Goal: Communication & Community: Answer question/provide support

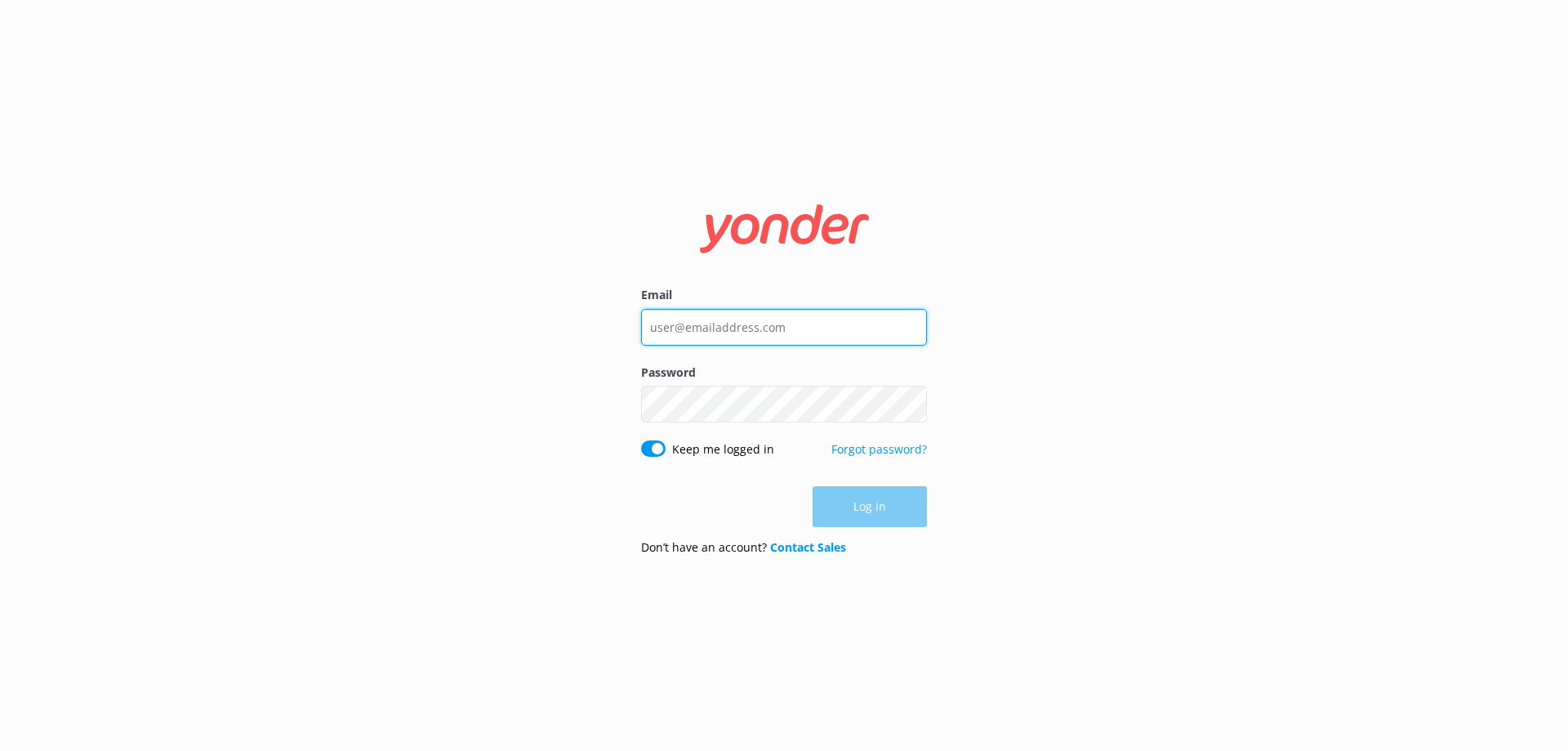
click at [708, 325] on input "Email" at bounding box center [784, 327] width 286 height 37
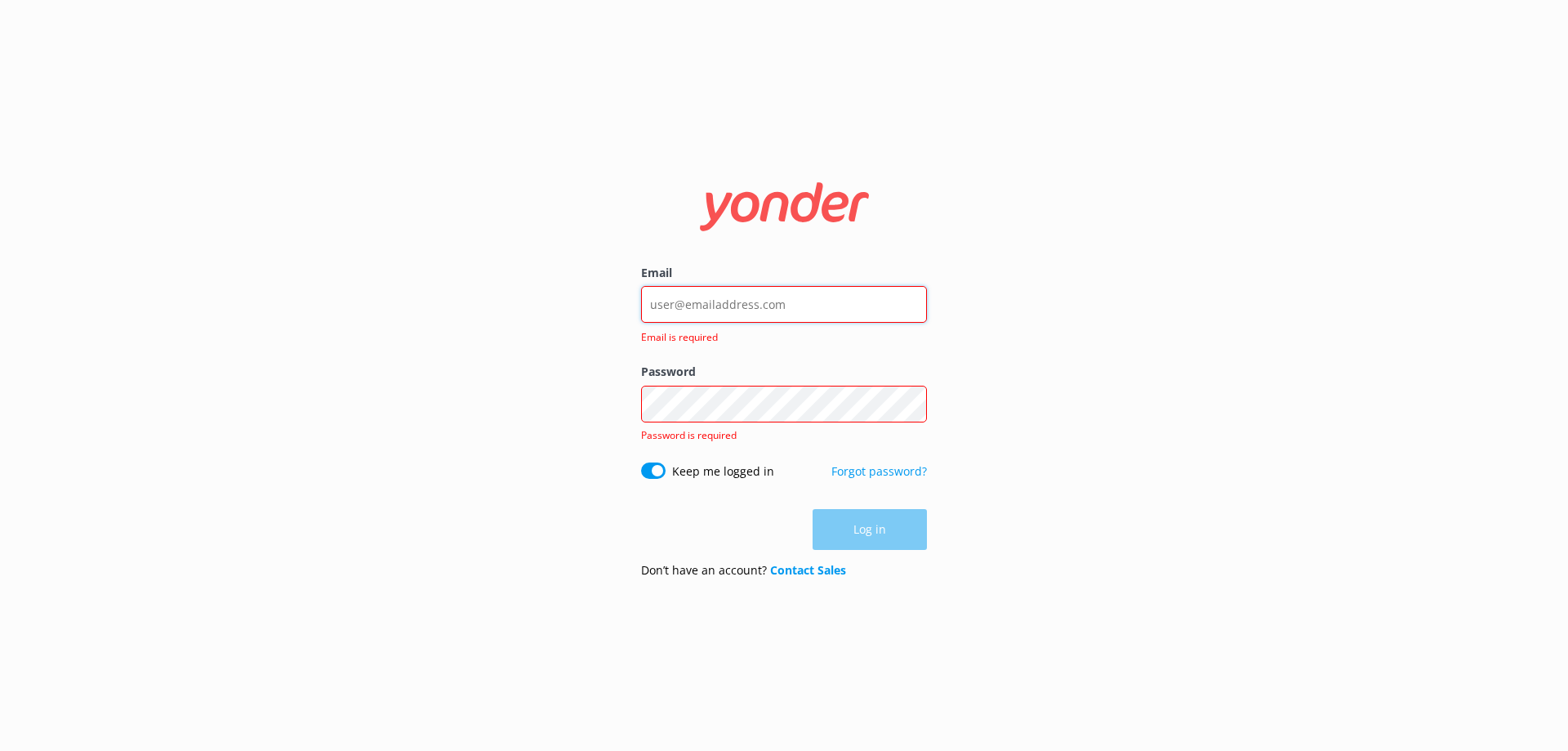
type input "[EMAIL_ADDRESS][DOMAIN_NAME]"
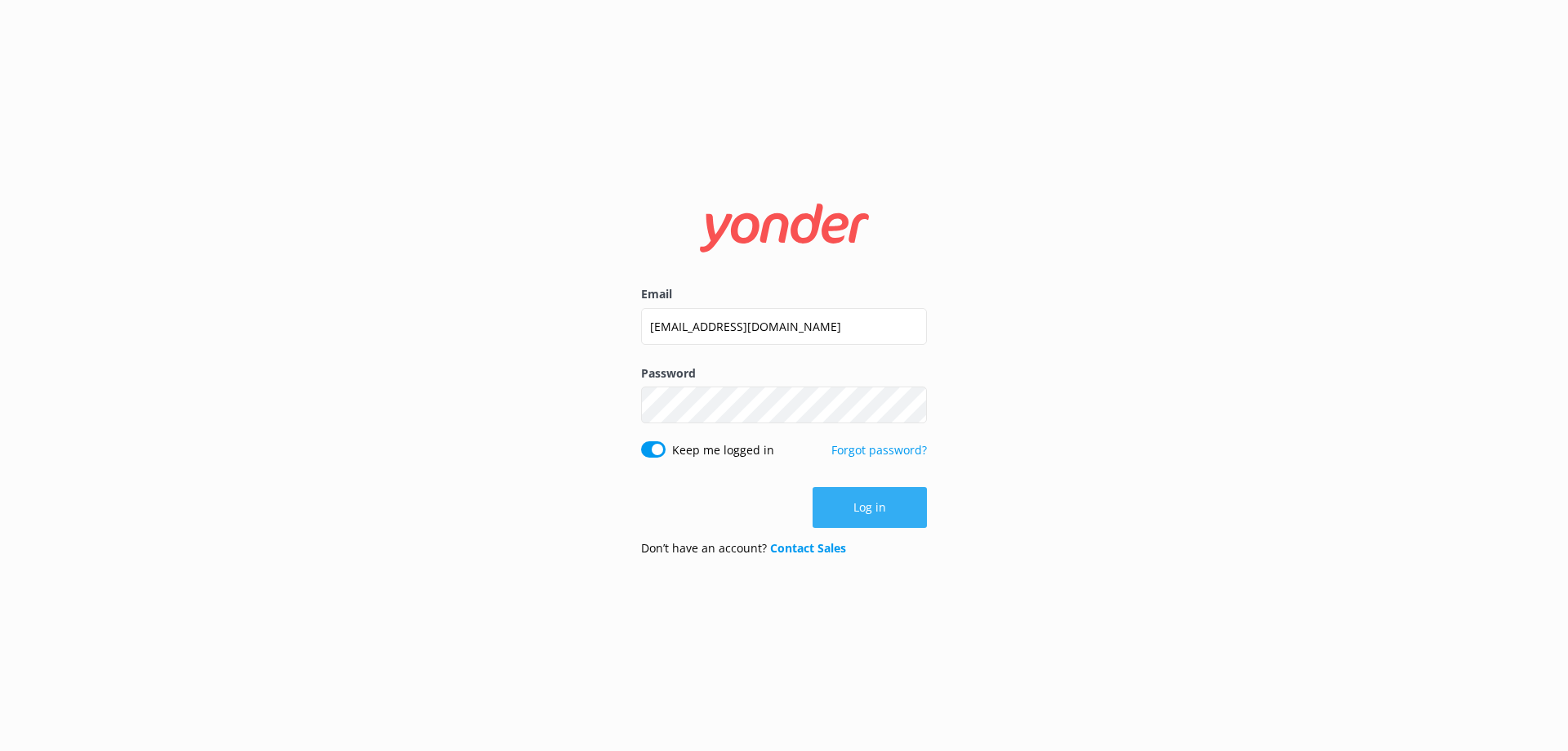
click at [873, 510] on button "Log in" at bounding box center [869, 506] width 114 height 40
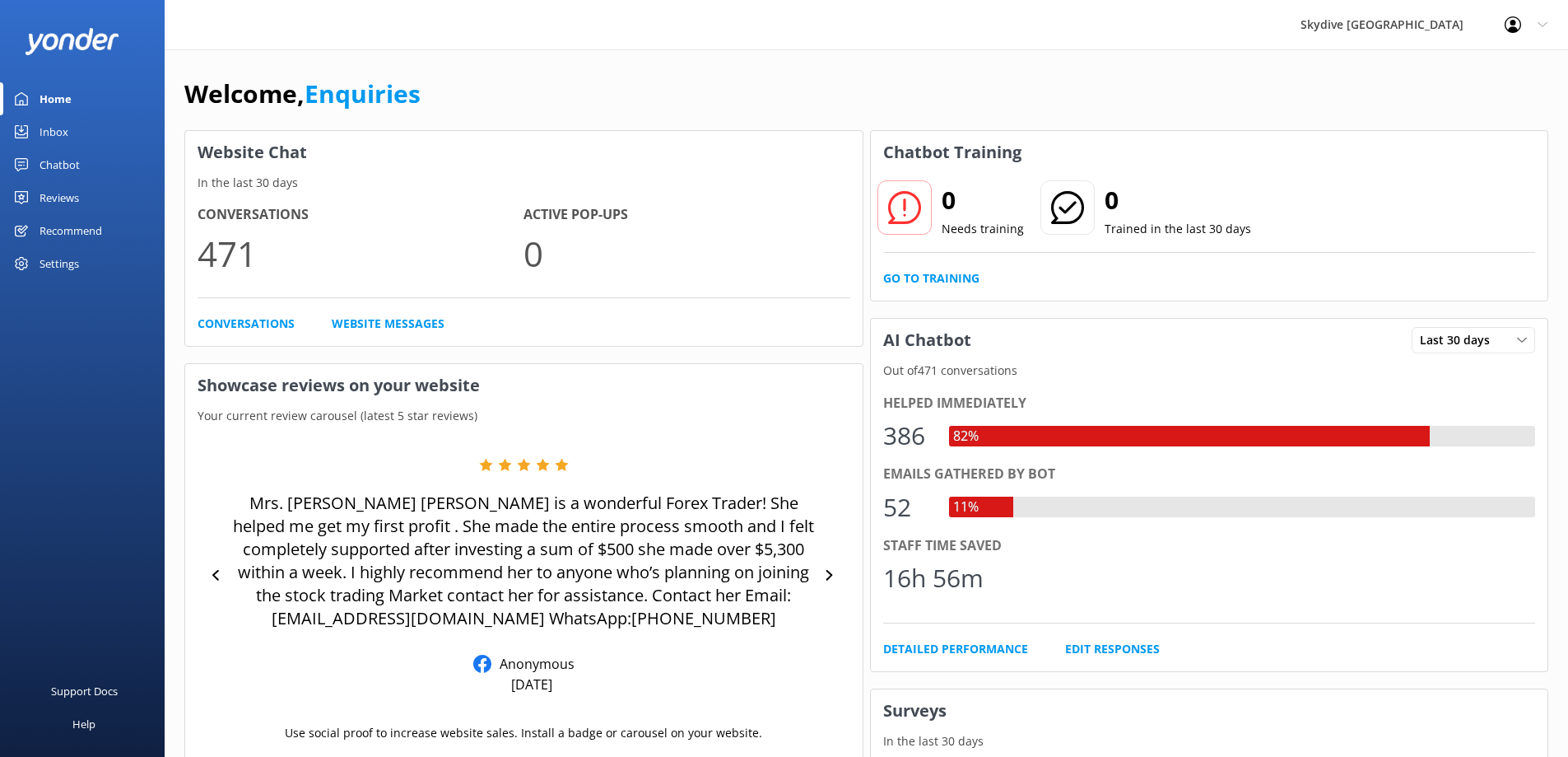
click at [89, 129] on link "Inbox" at bounding box center [82, 132] width 165 height 33
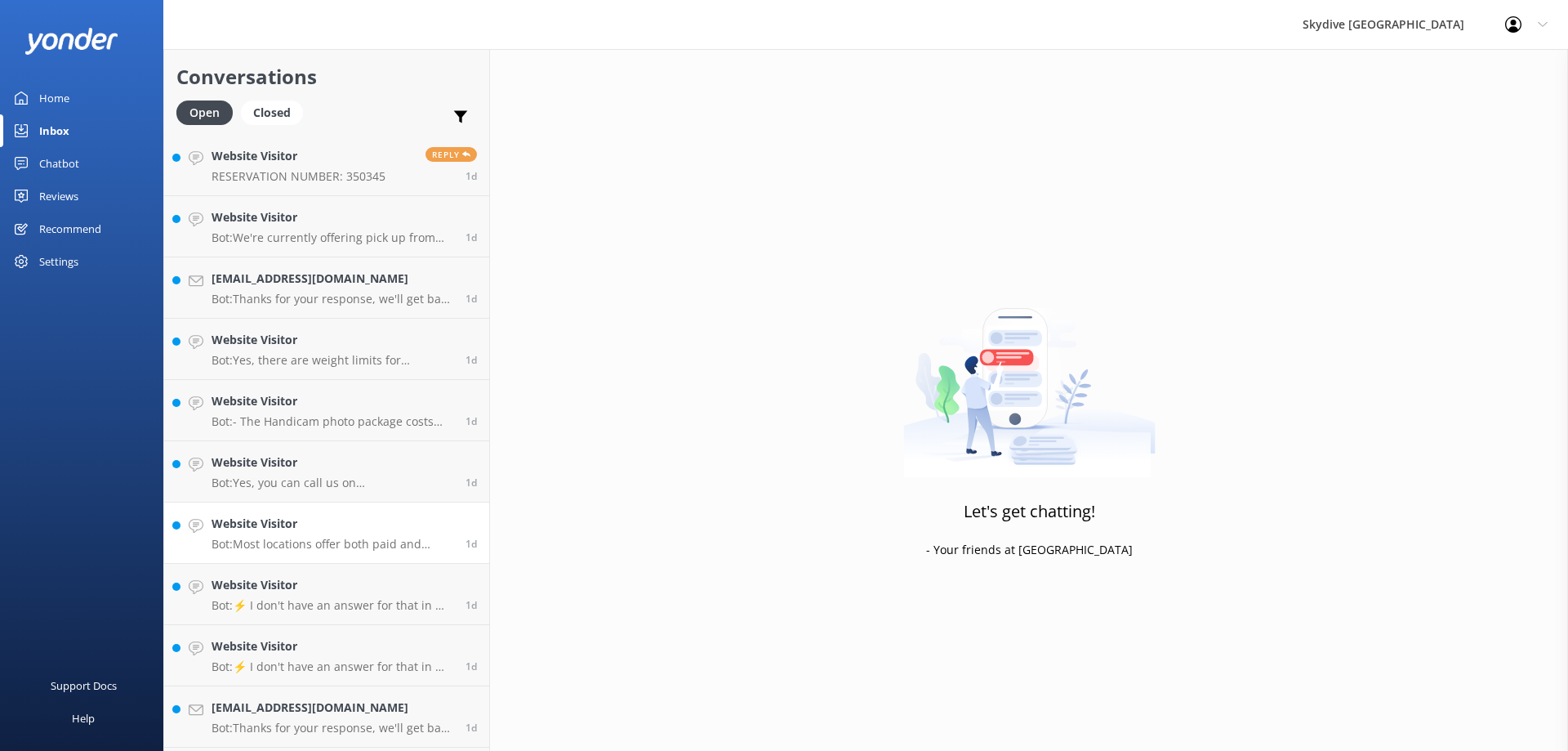
scroll to position [1144, 0]
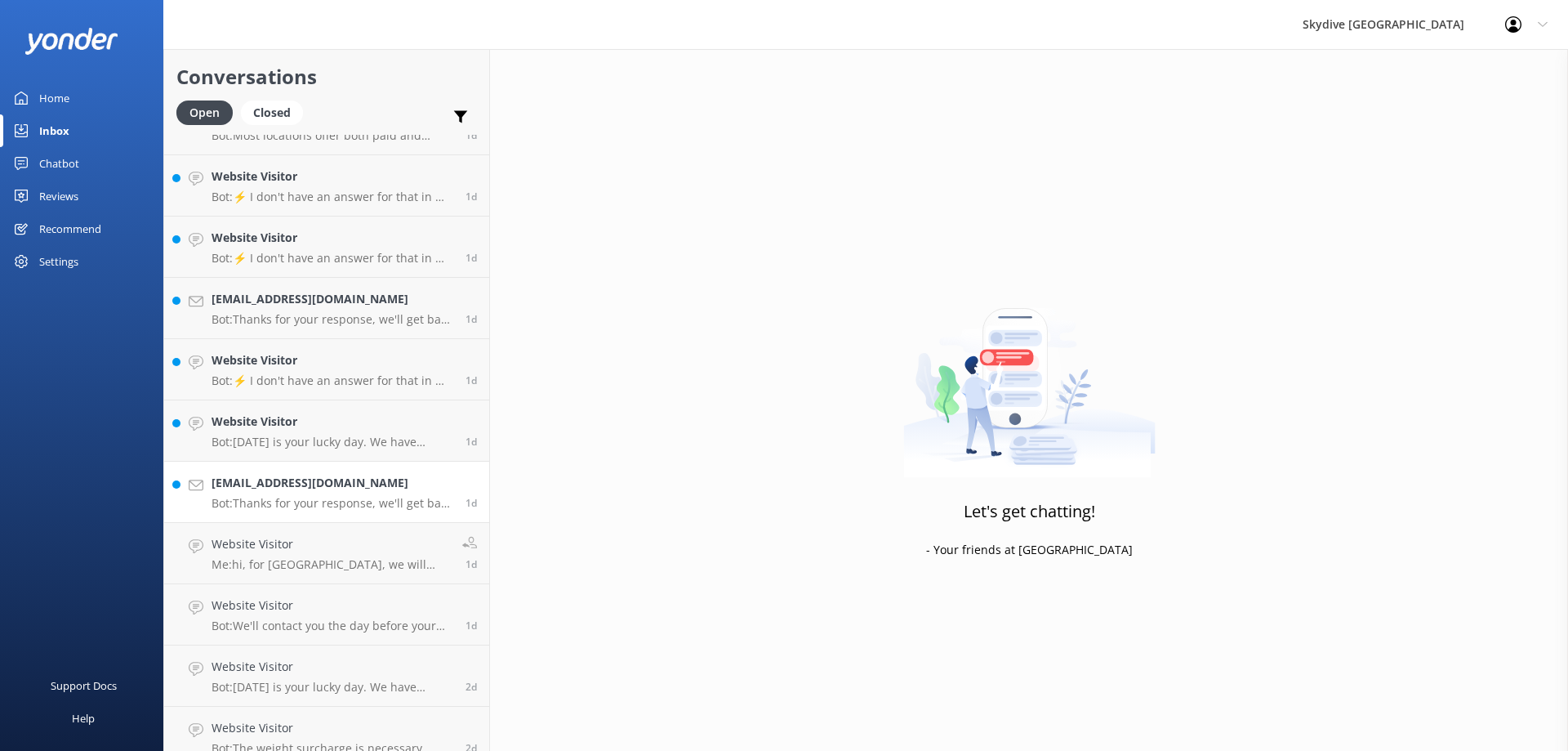
click at [306, 477] on h4 "[EMAIL_ADDRESS][DOMAIN_NAME]" at bounding box center [332, 483] width 242 height 18
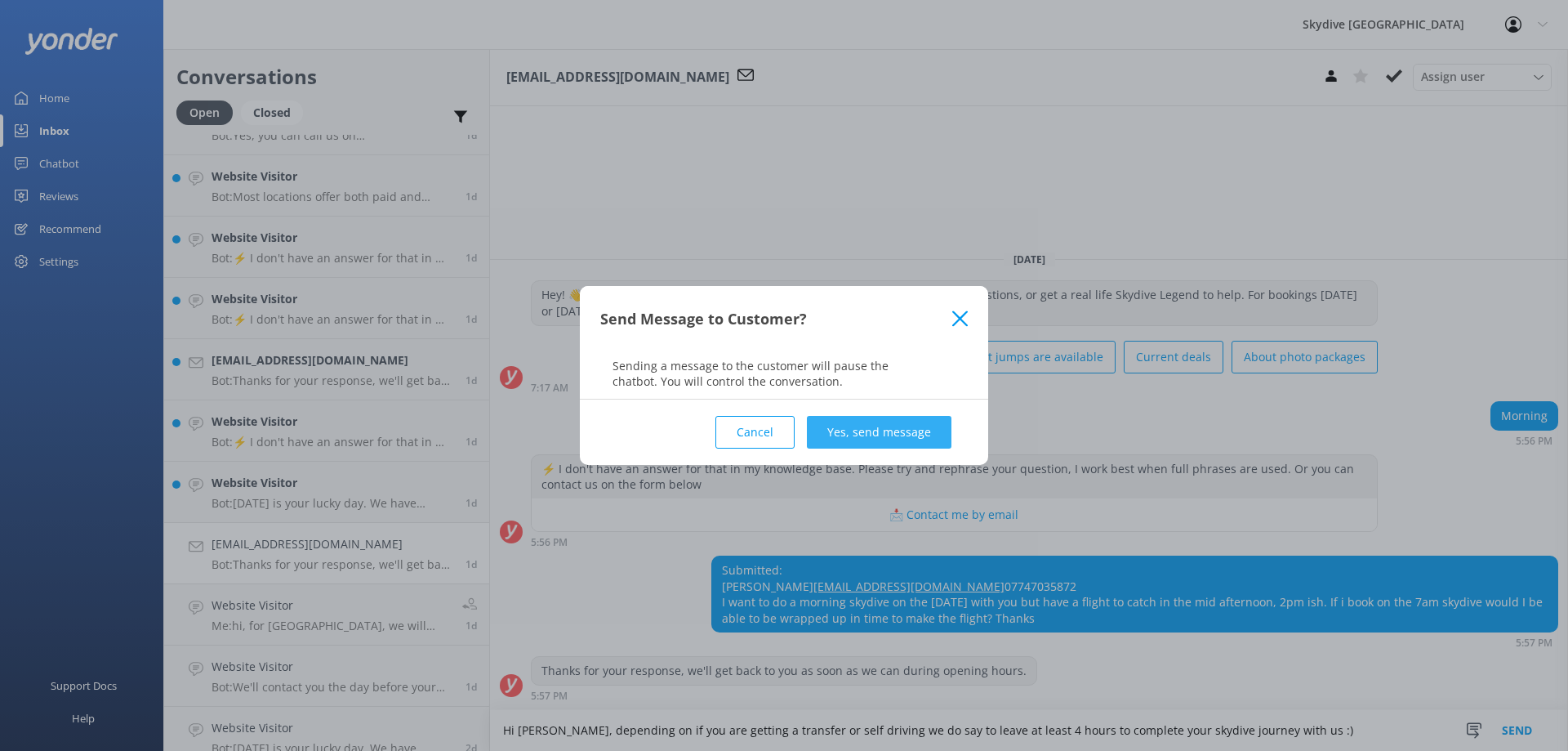
type textarea "Hi [PERSON_NAME], depending on if you are getting a transfer or self driving we…"
click at [898, 427] on button "Yes, send message" at bounding box center [879, 432] width 144 height 33
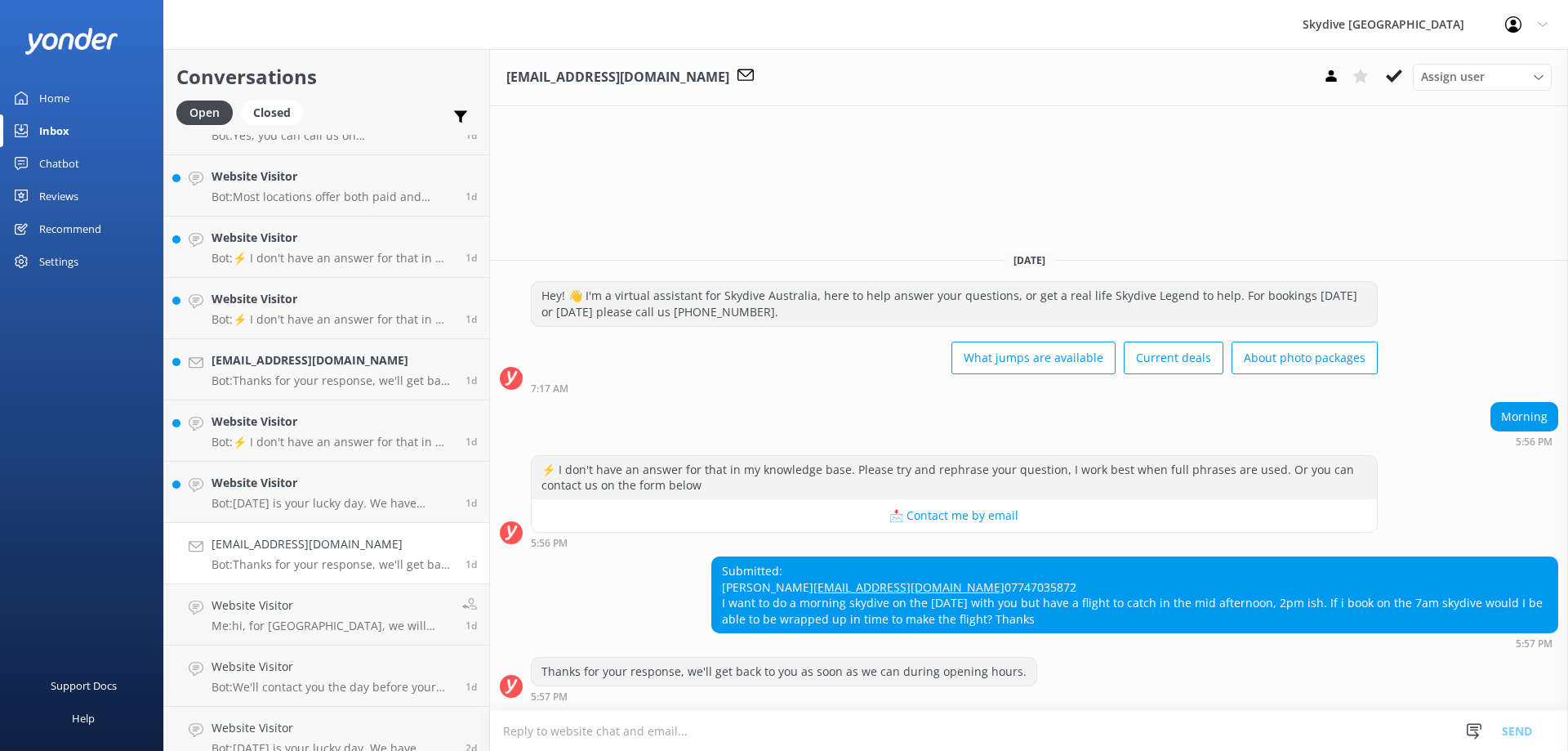
scroll to position [36, 0]
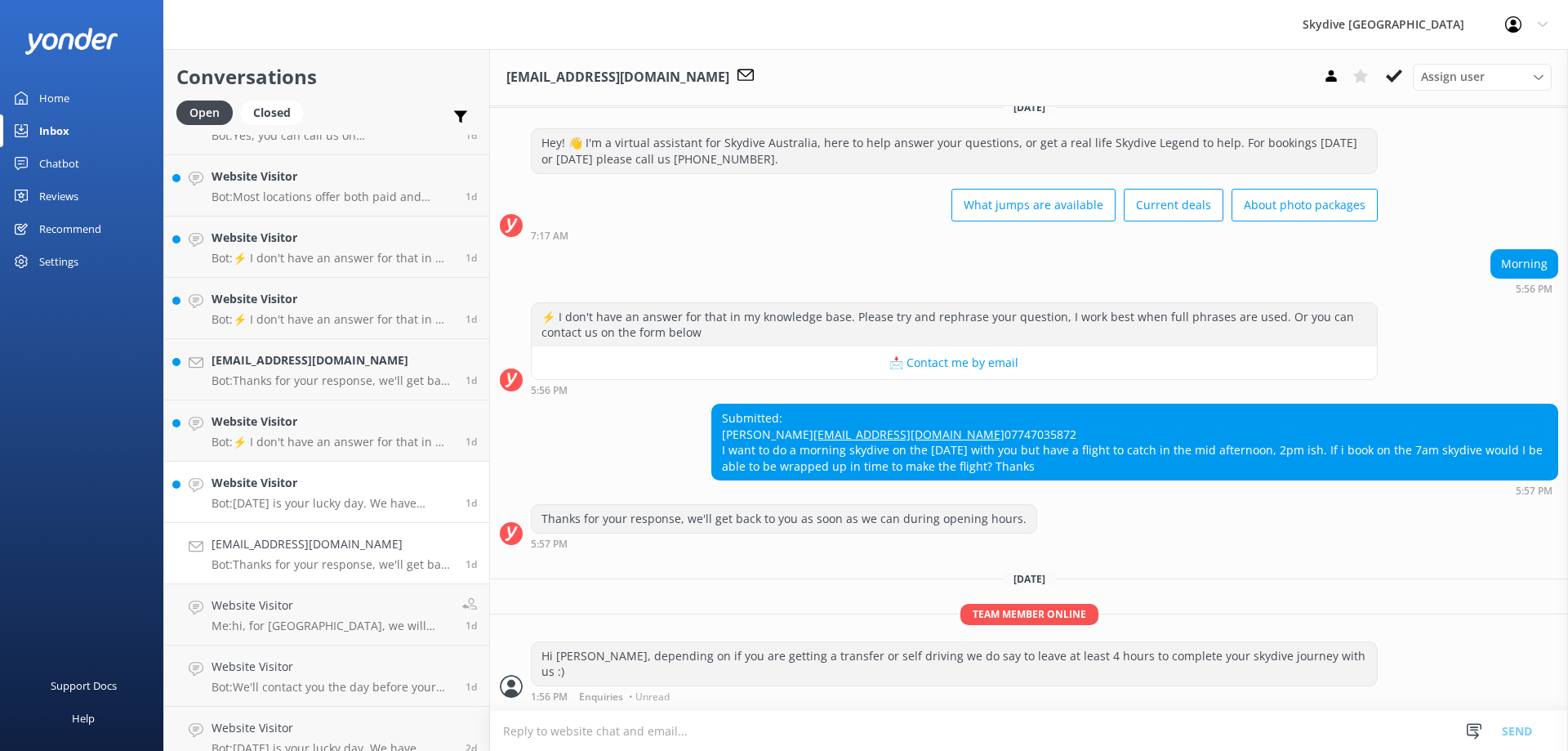
click at [258, 487] on h4 "Website Visitor" at bounding box center [332, 483] width 242 height 18
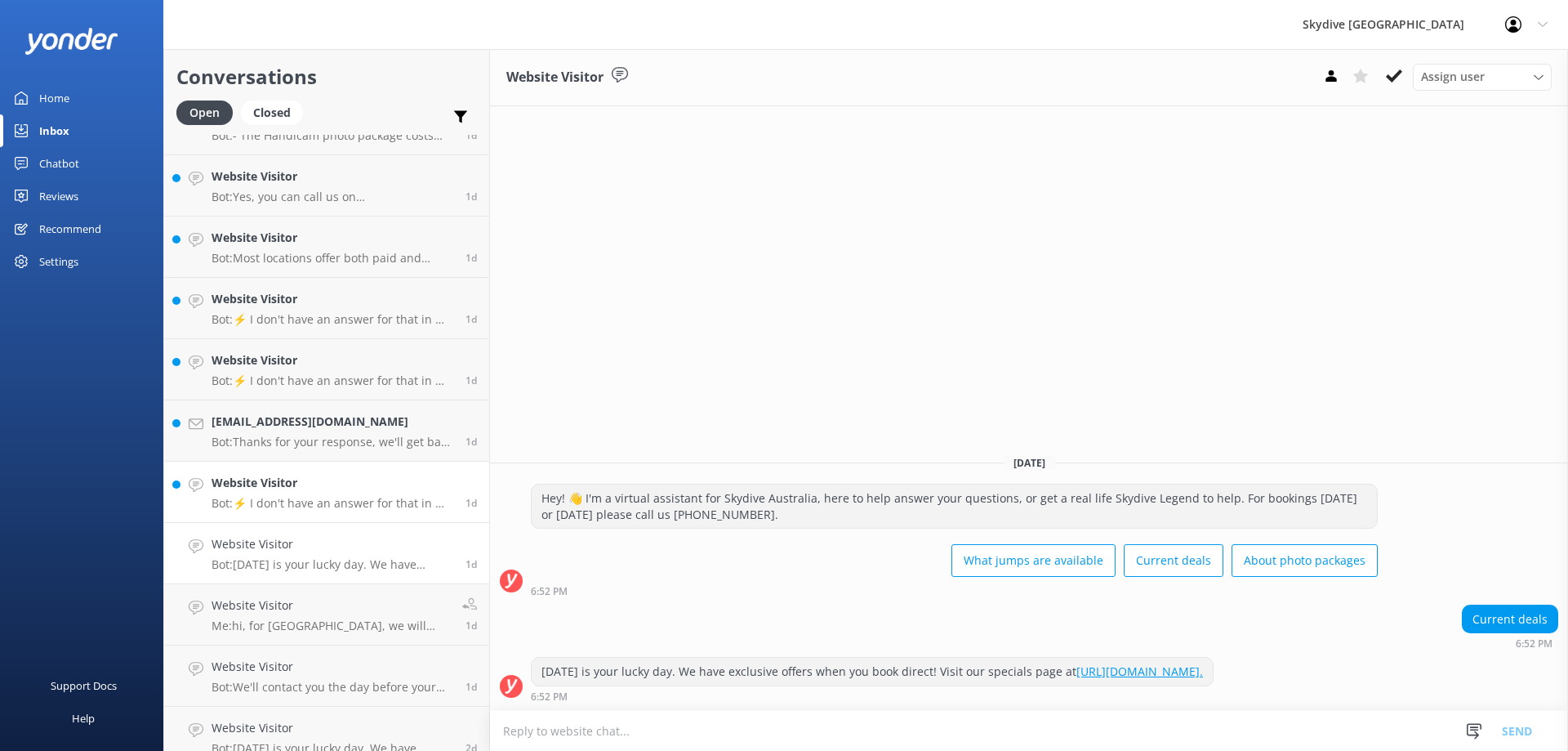
click at [262, 511] on link "Website Visitor Bot: ⚡ I don't have an answer for that in my knowledge base. Pl…" at bounding box center [327, 492] width 325 height 61
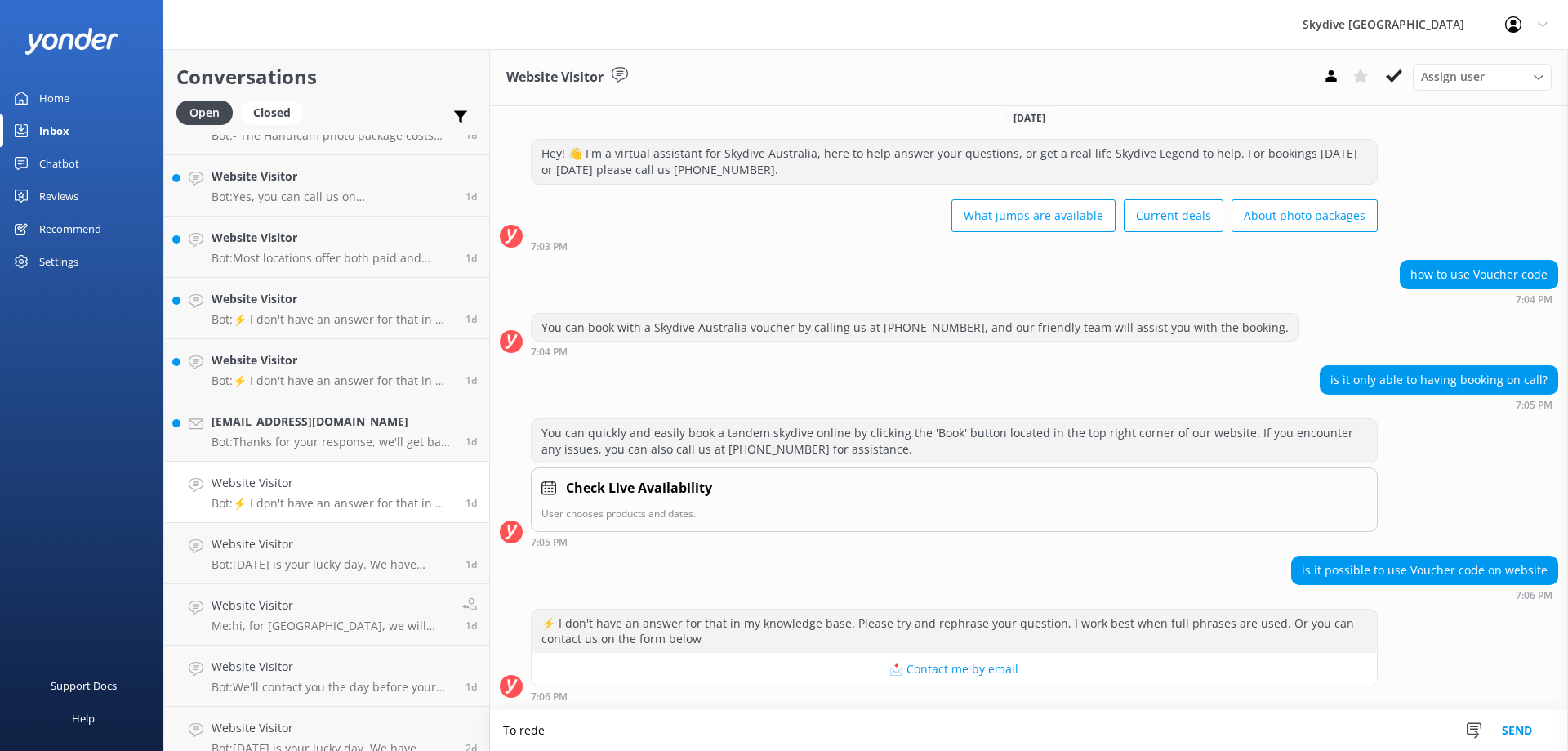
scroll to position [11, 0]
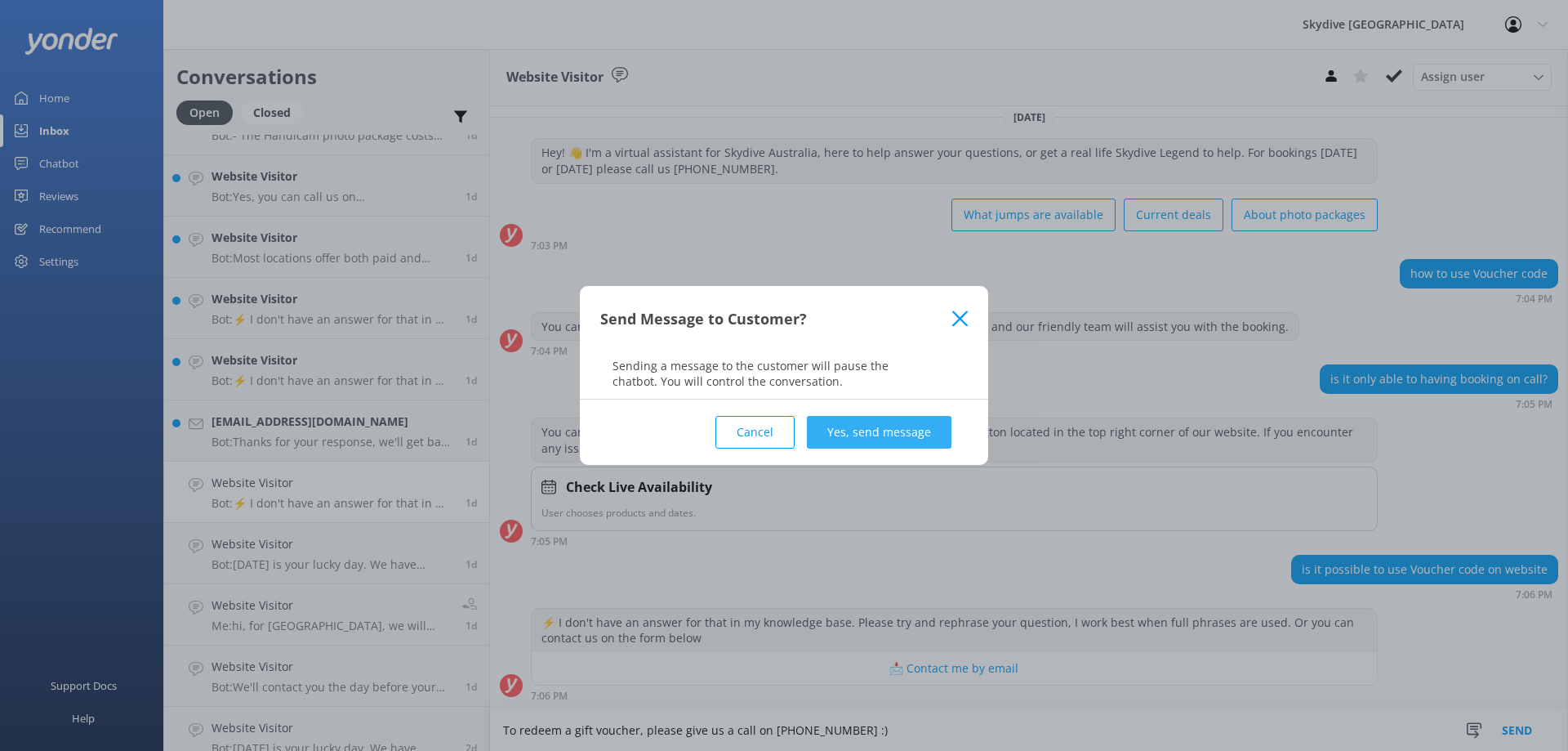
type textarea "To redeem a gift voucher, please give us a call on [PHONE_NUMBER] :)"
click at [890, 430] on button "Yes, send message" at bounding box center [879, 432] width 144 height 33
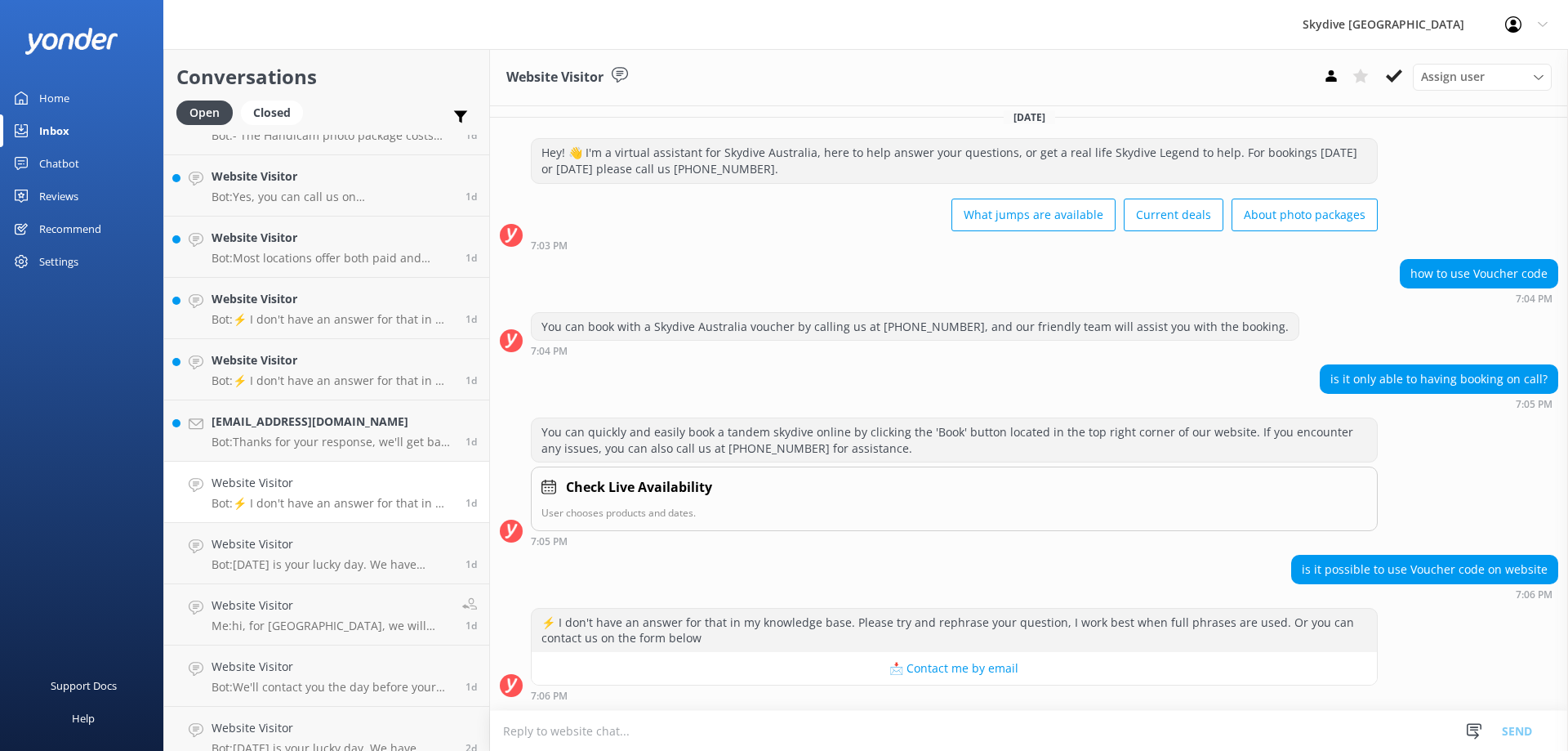
scroll to position [146, 0]
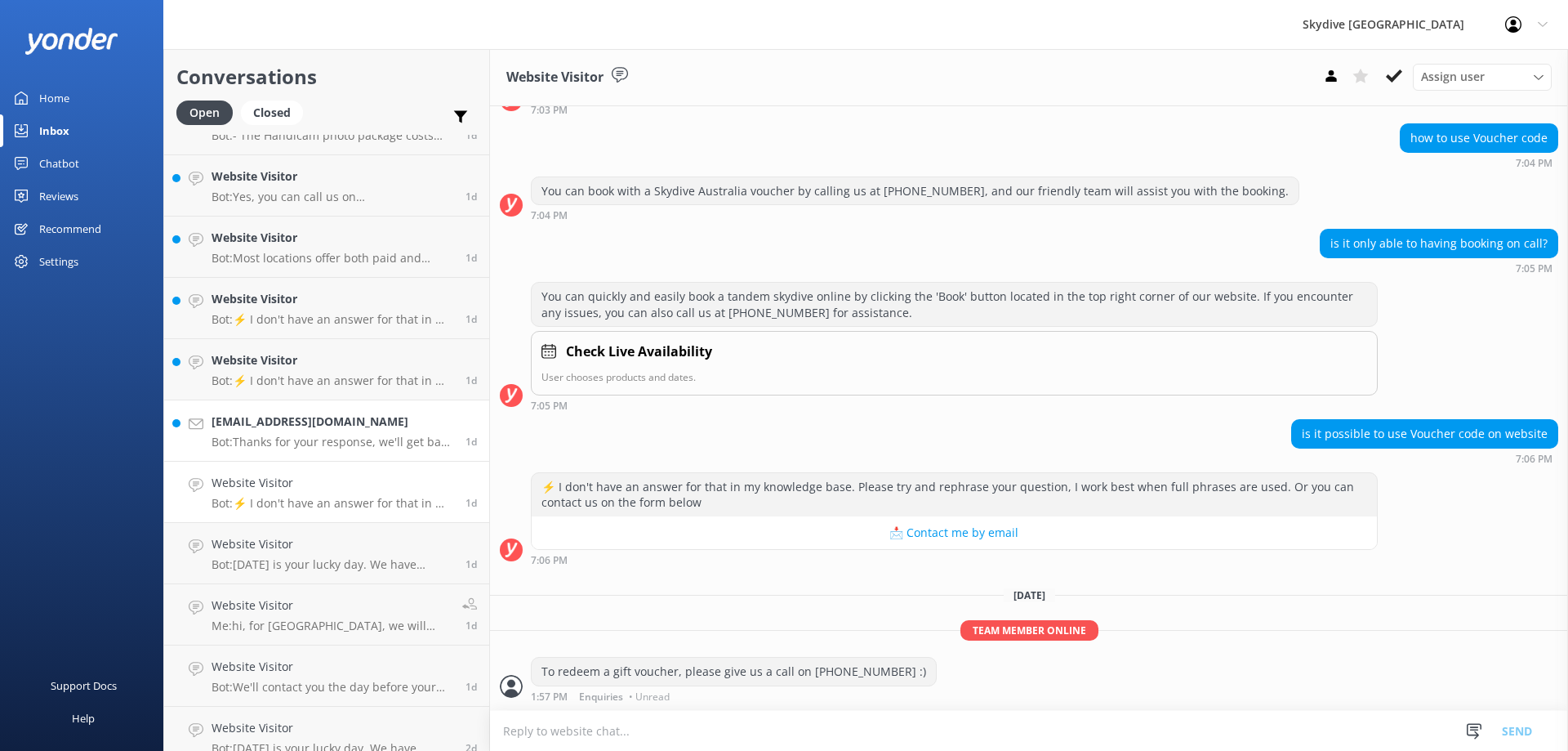
click at [296, 436] on p "Bot: Thanks for your response, we'll get back to you as soon as we can during o…" at bounding box center [332, 442] width 242 height 15
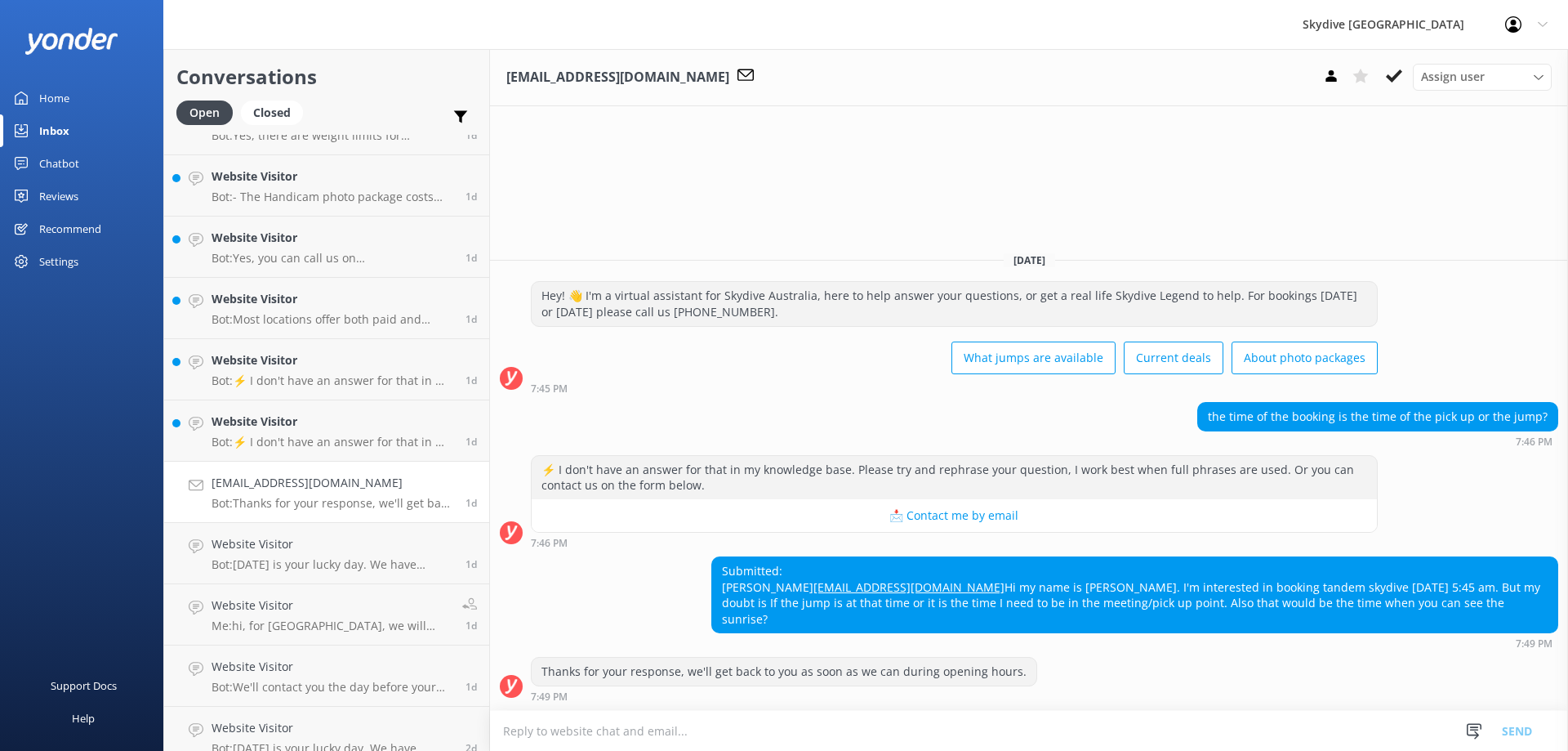
drag, startPoint x: 932, startPoint y: 734, endPoint x: 914, endPoint y: 729, distance: 18.7
click at [931, 730] on textarea at bounding box center [1028, 730] width 1078 height 40
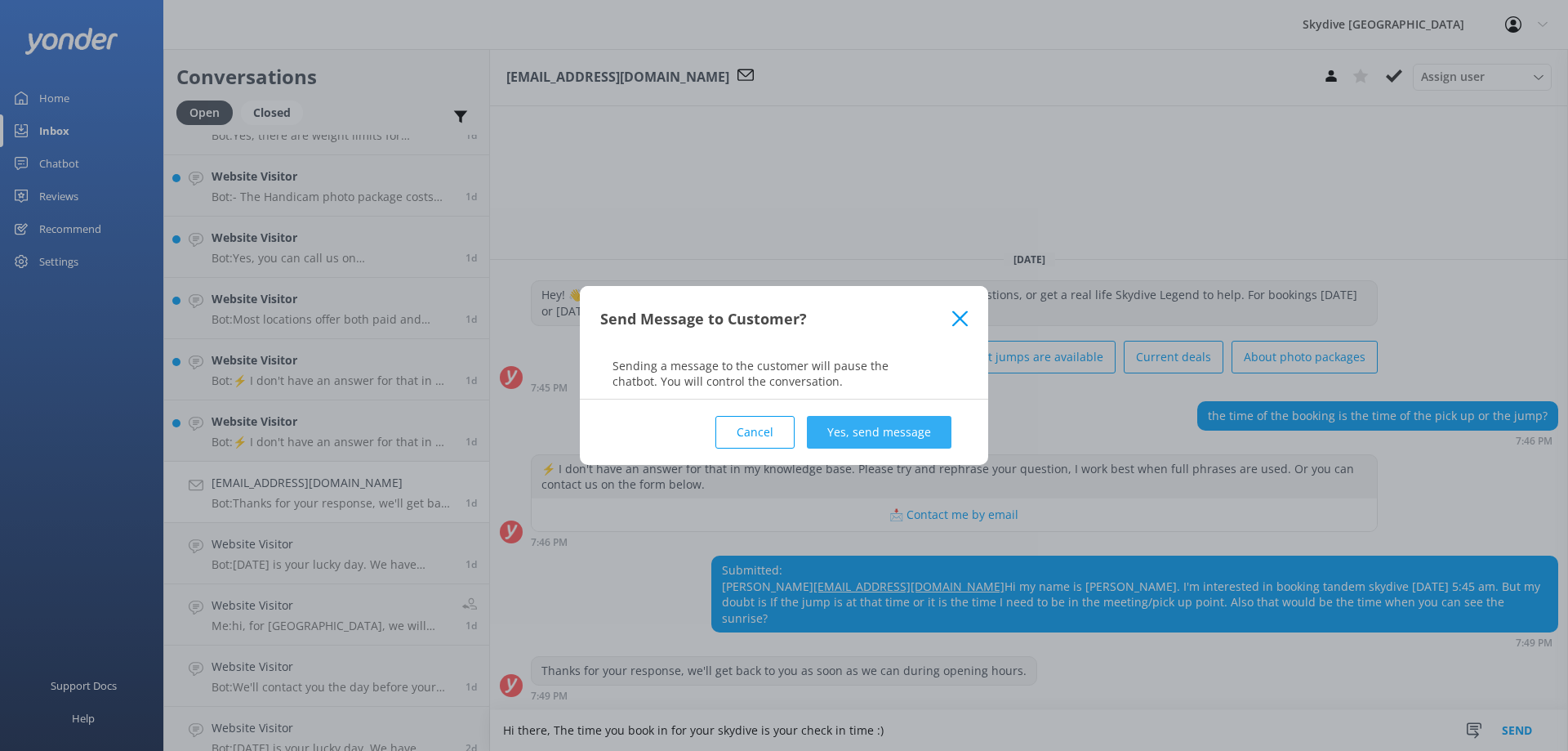
type textarea "Hi there, The time you book in for your skydive is your check in time :)"
click at [861, 431] on button "Yes, send message" at bounding box center [879, 432] width 144 height 33
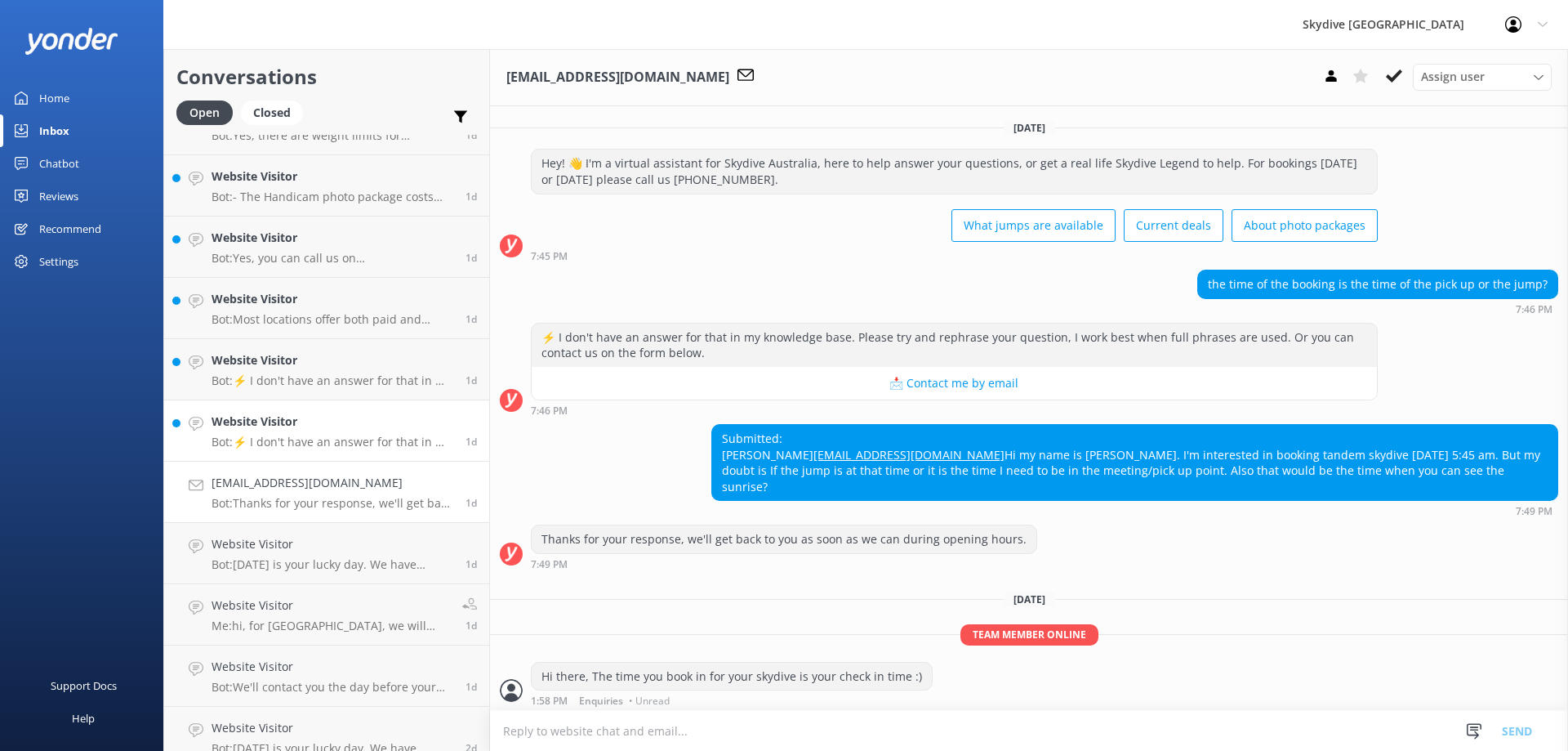
scroll to position [21, 0]
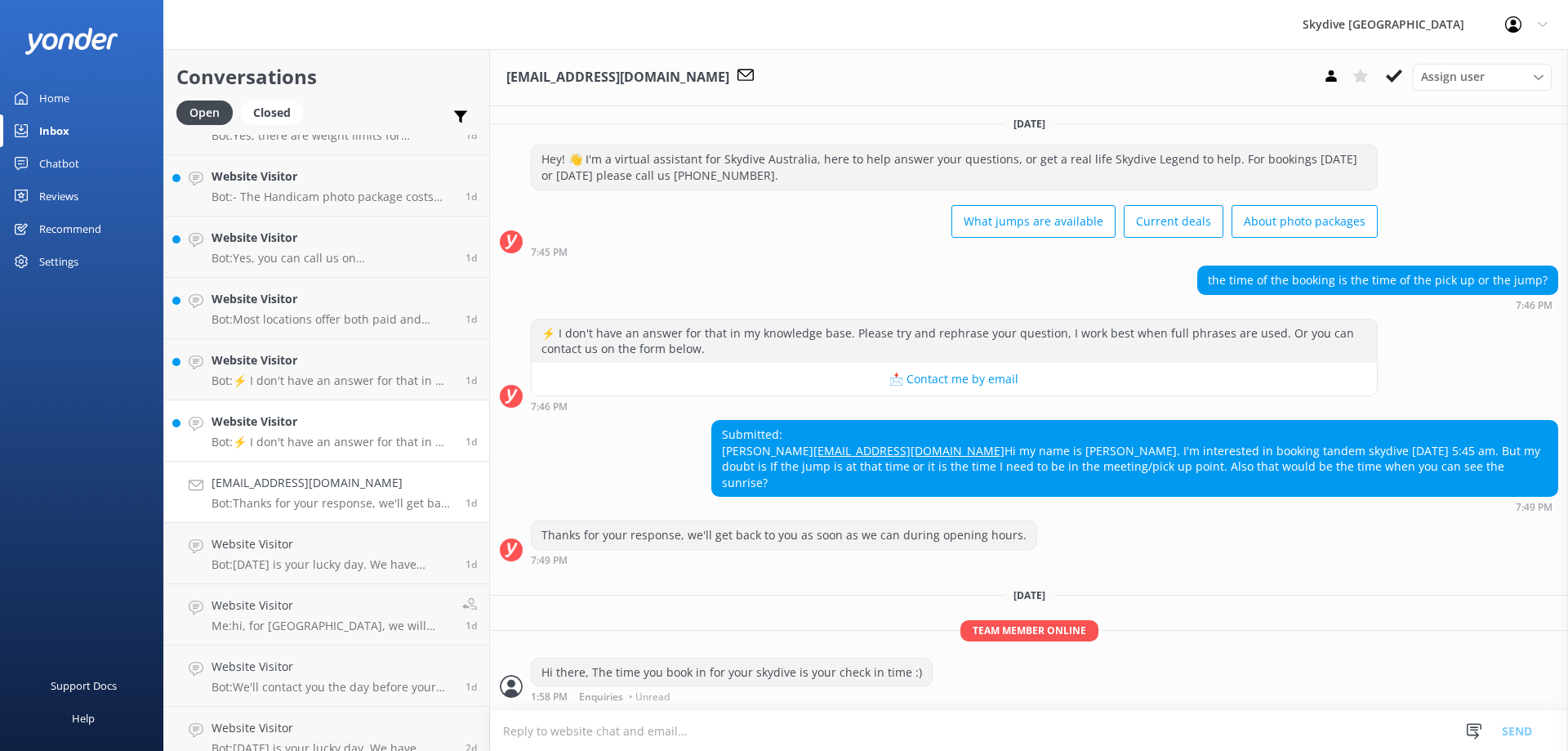
click at [257, 436] on p "Bot: ⚡ I don't have an answer for that in my knowledge base. Please try and rep…" at bounding box center [332, 442] width 242 height 15
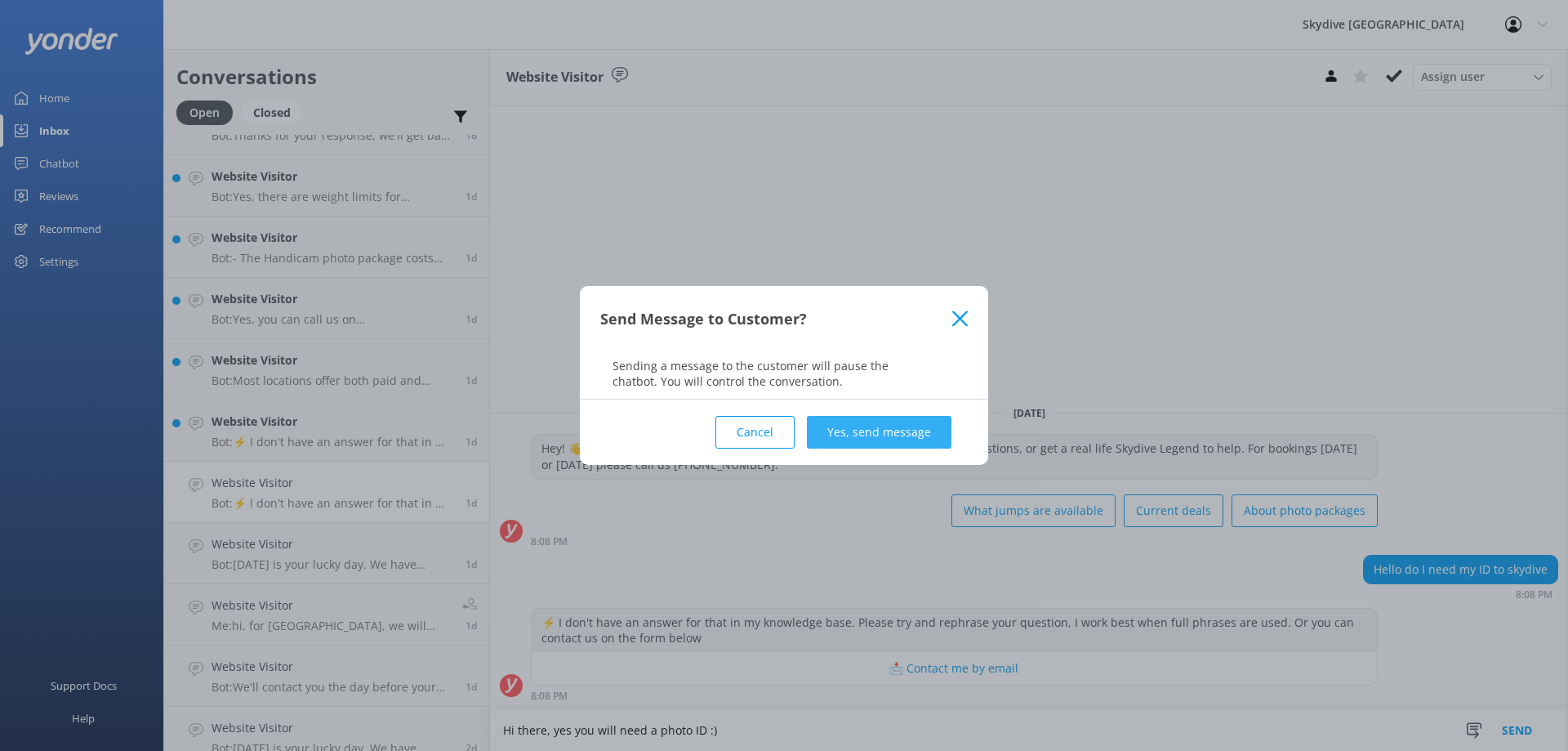
type textarea "Hi there, yes you will need a photo ID :)"
click at [841, 438] on button "Yes, send message" at bounding box center [879, 432] width 144 height 33
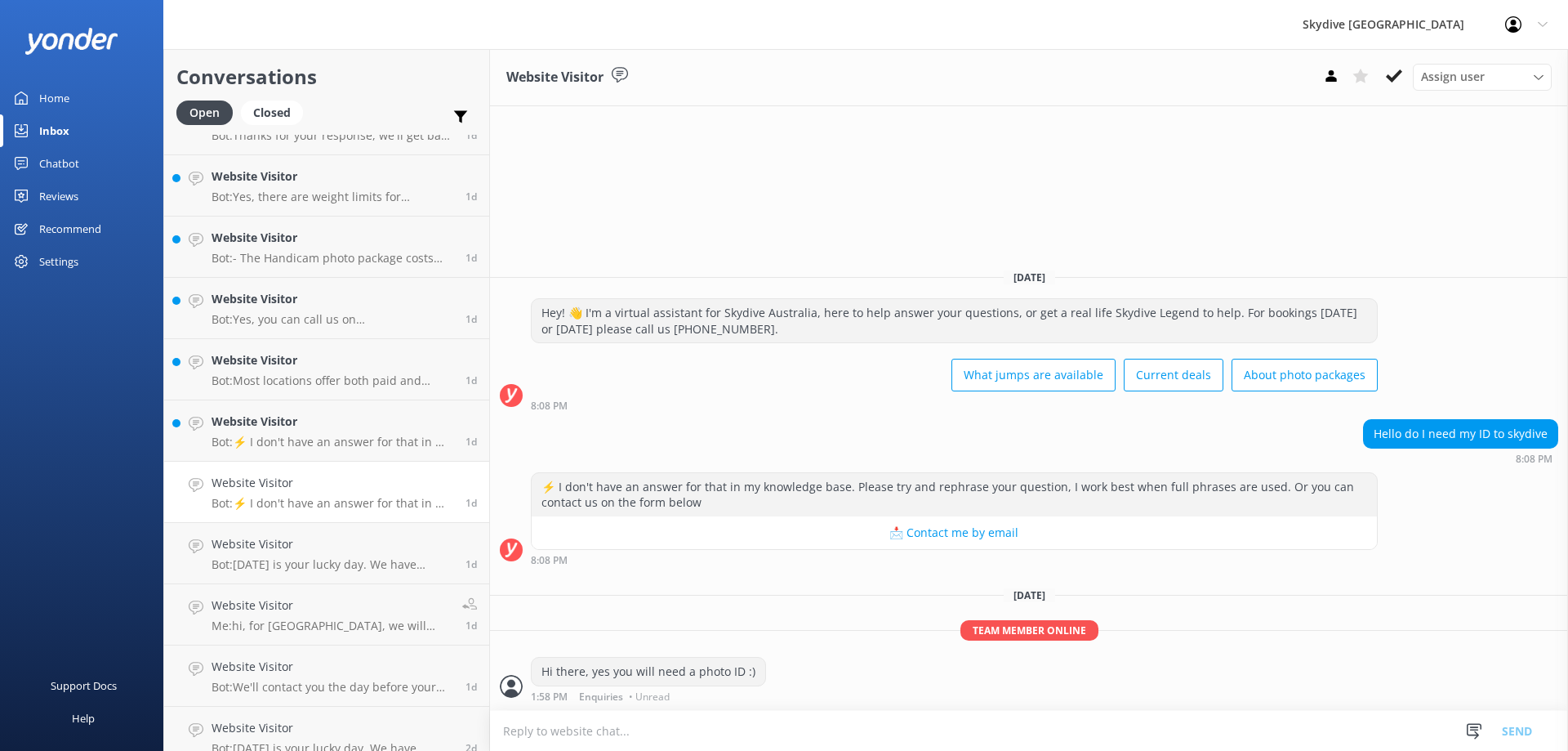
click at [297, 497] on p "Bot: ⚡ I don't have an answer for that in my knowledge base. Please try and rep…" at bounding box center [332, 503] width 242 height 15
click at [334, 568] on p "Bot: [DATE] is your lucky day. We have exclusive offers when you book direct! V…" at bounding box center [332, 564] width 242 height 15
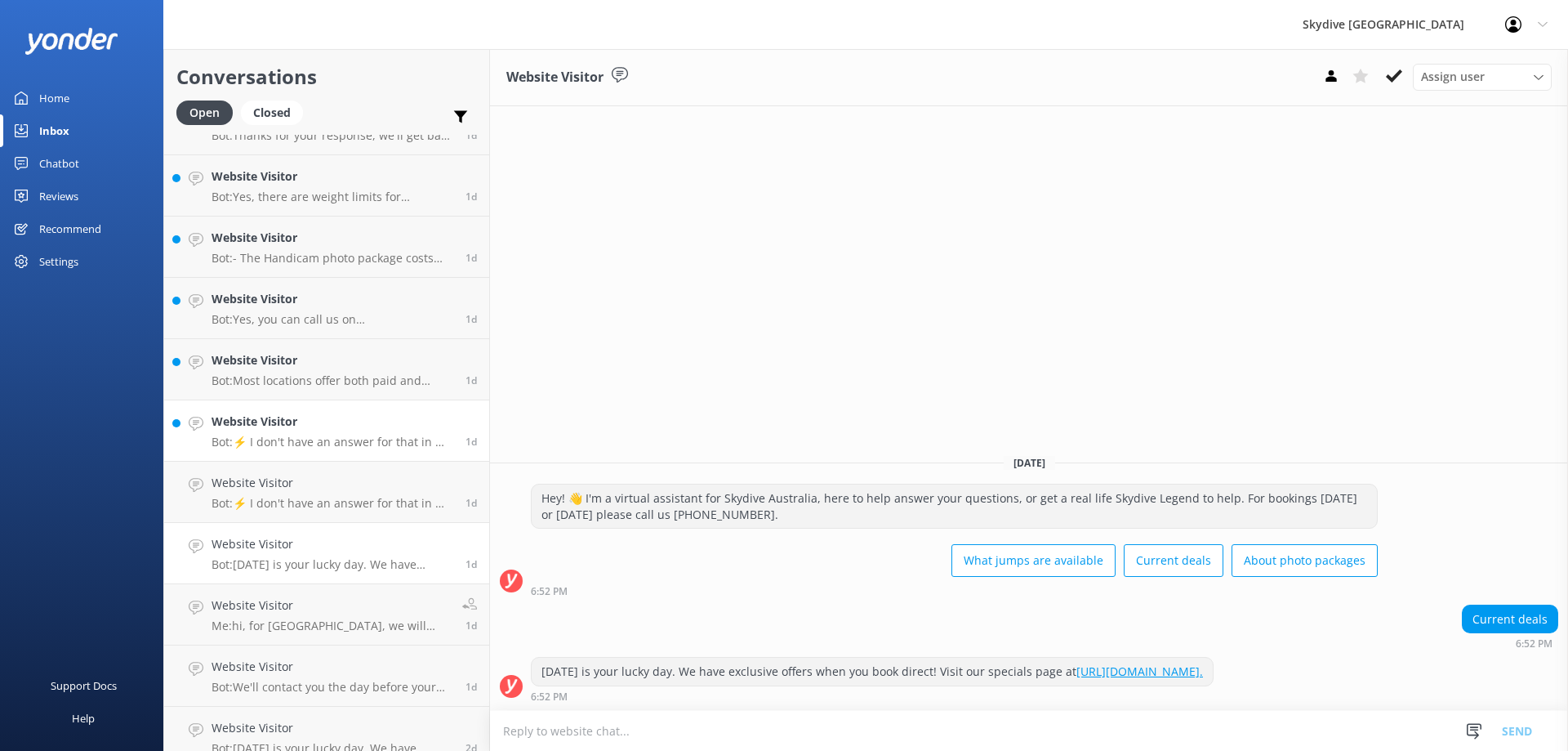
click at [320, 433] on div "Website Visitor Bot: ⚡ I don't have an answer for that in my knowledge base. Pl…" at bounding box center [332, 430] width 242 height 36
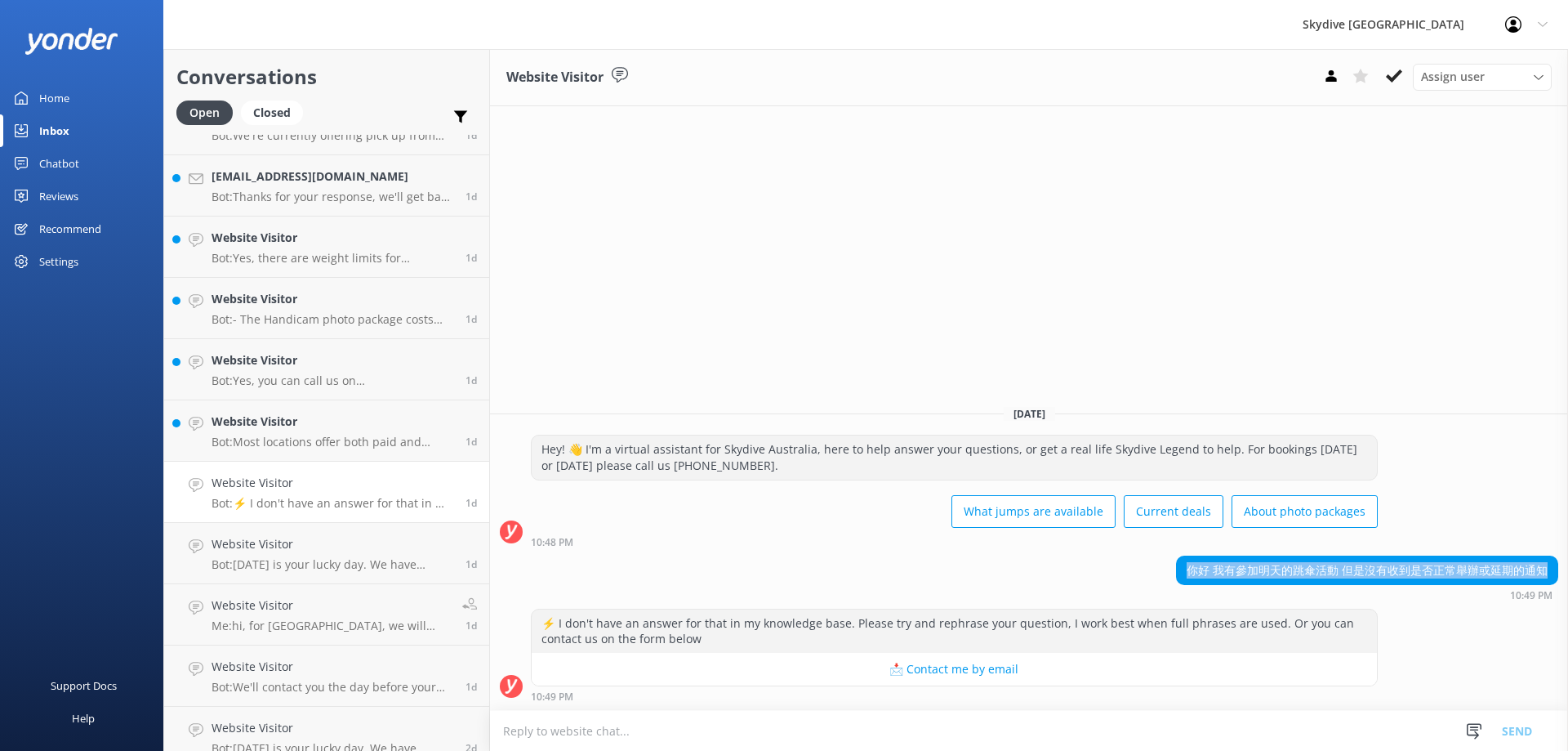
drag, startPoint x: 1189, startPoint y: 569, endPoint x: 1567, endPoint y: 583, distance: 378.3
click at [1567, 583] on div "你好 我有參加明天的跳傘活動 但是沒有收到是否正常舉辦或延期的通知 10:49 PM" at bounding box center [1028, 578] width 1078 height 45
copy div "你好 我有參加明天的跳傘活動 但是沒有收到是否正常舉辦或延期的通知"
click at [1505, 513] on div "Hey! 👋 I'm a virtual assistant for Skydive Australia, here to help answer your …" at bounding box center [1028, 491] width 1078 height 112
click at [608, 723] on textarea at bounding box center [1028, 730] width 1078 height 40
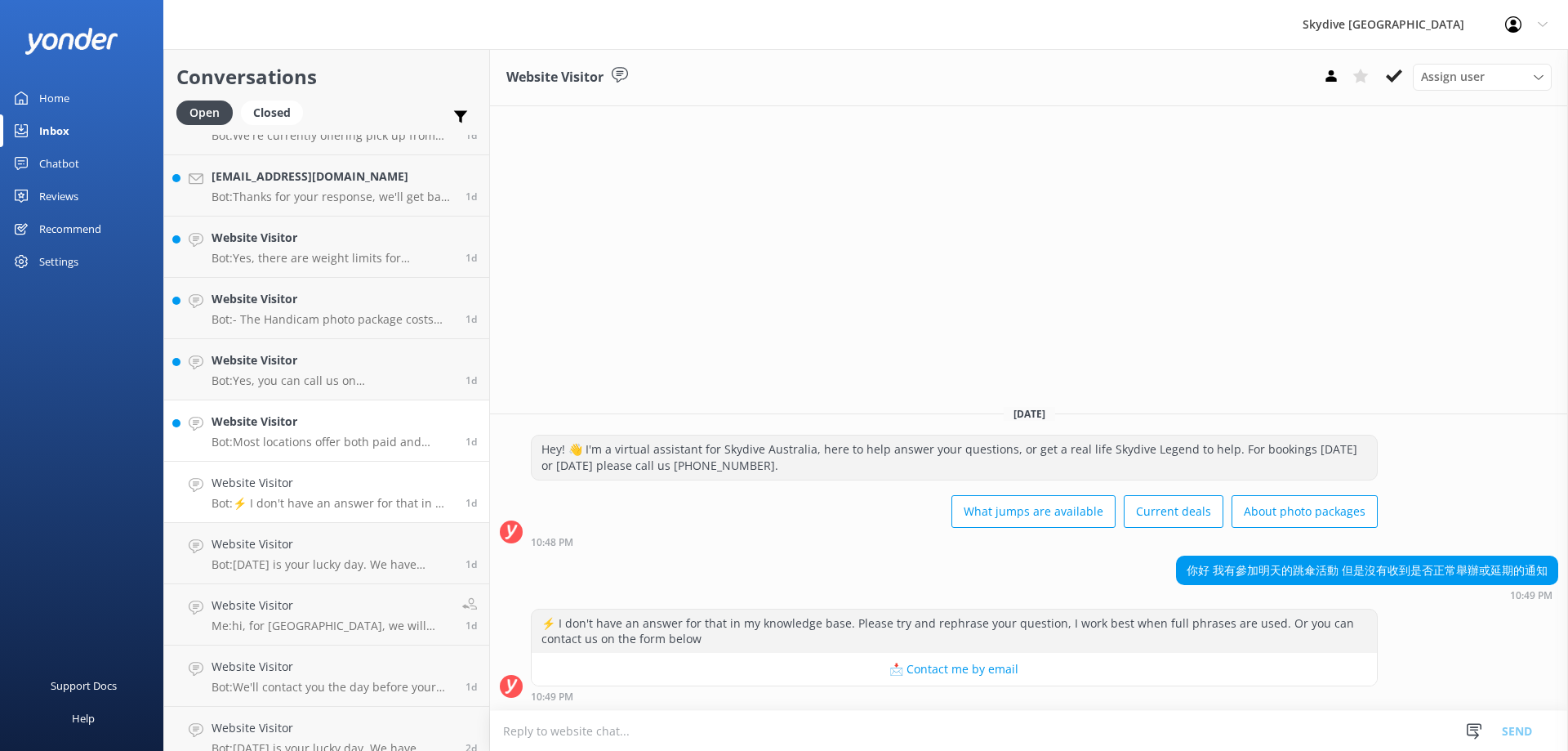
click at [245, 438] on p "Bot: Most locations offer both paid and unpaid street parking, but availability…" at bounding box center [332, 442] width 242 height 15
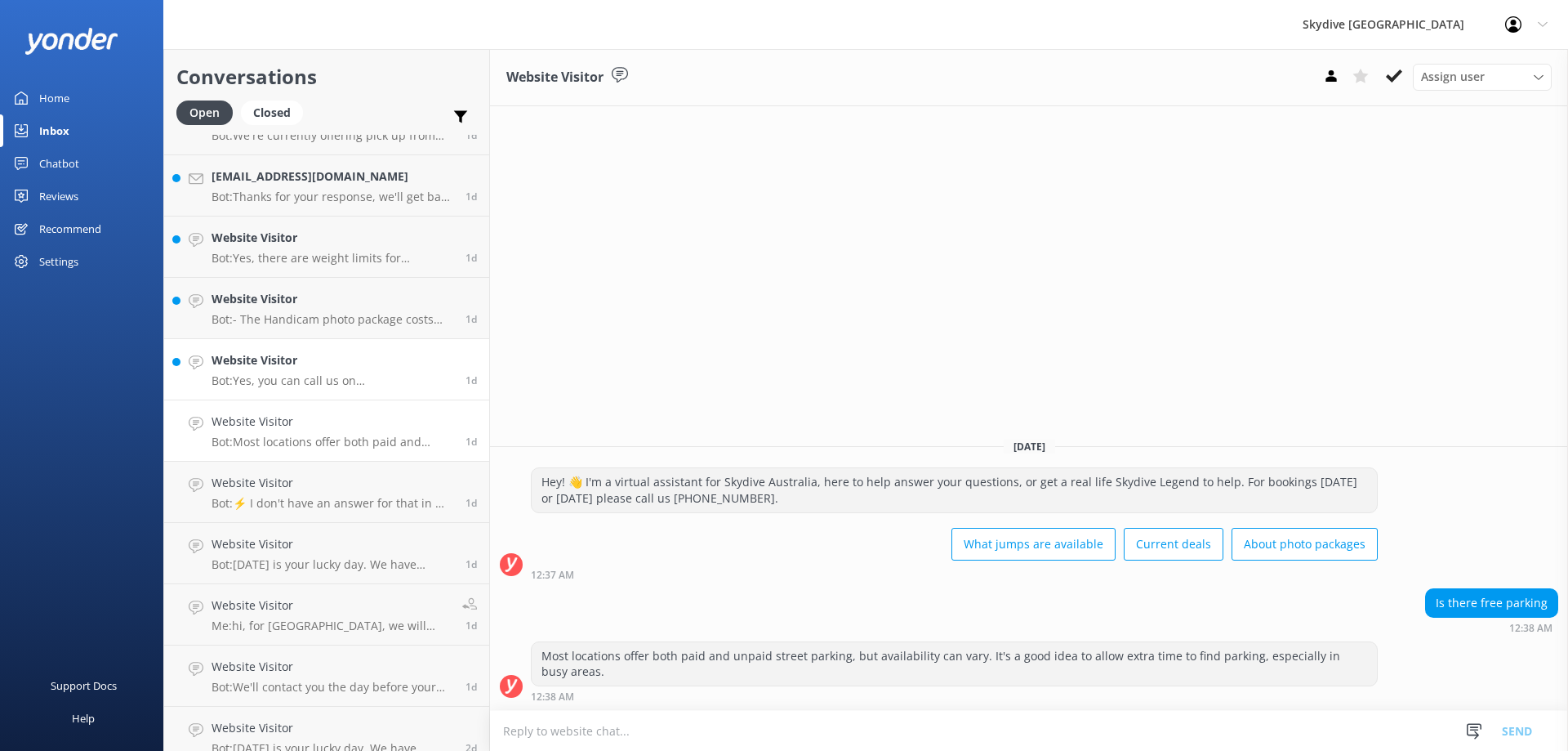
click at [289, 382] on p "Bot: Yes, you can call us on [PHONE_NUMBER] to try and book your skydive." at bounding box center [332, 381] width 242 height 15
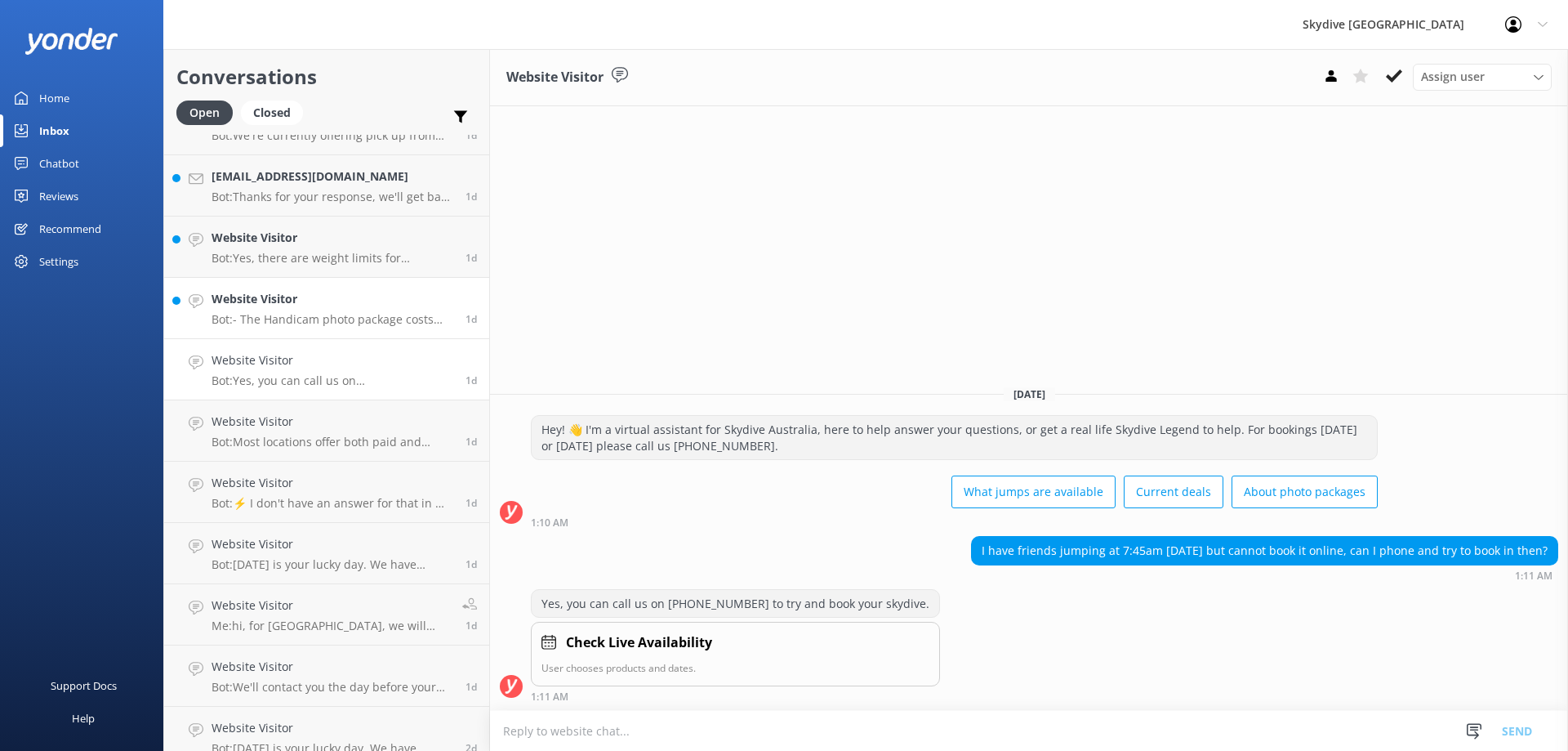
click at [269, 324] on p "Bot: - The Handicam photo package costs $129 per person and includes photos of …" at bounding box center [332, 320] width 242 height 15
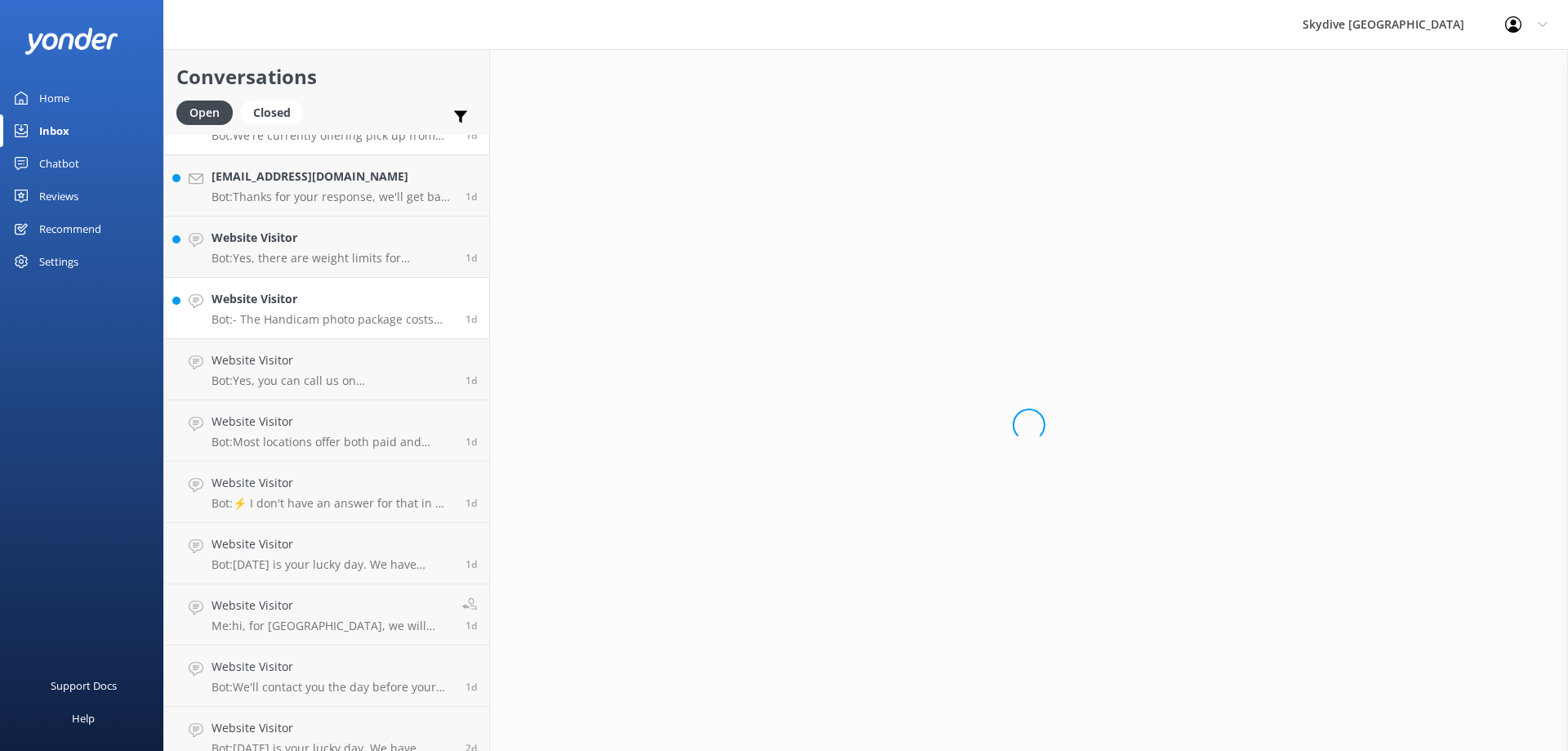
scroll to position [899, 0]
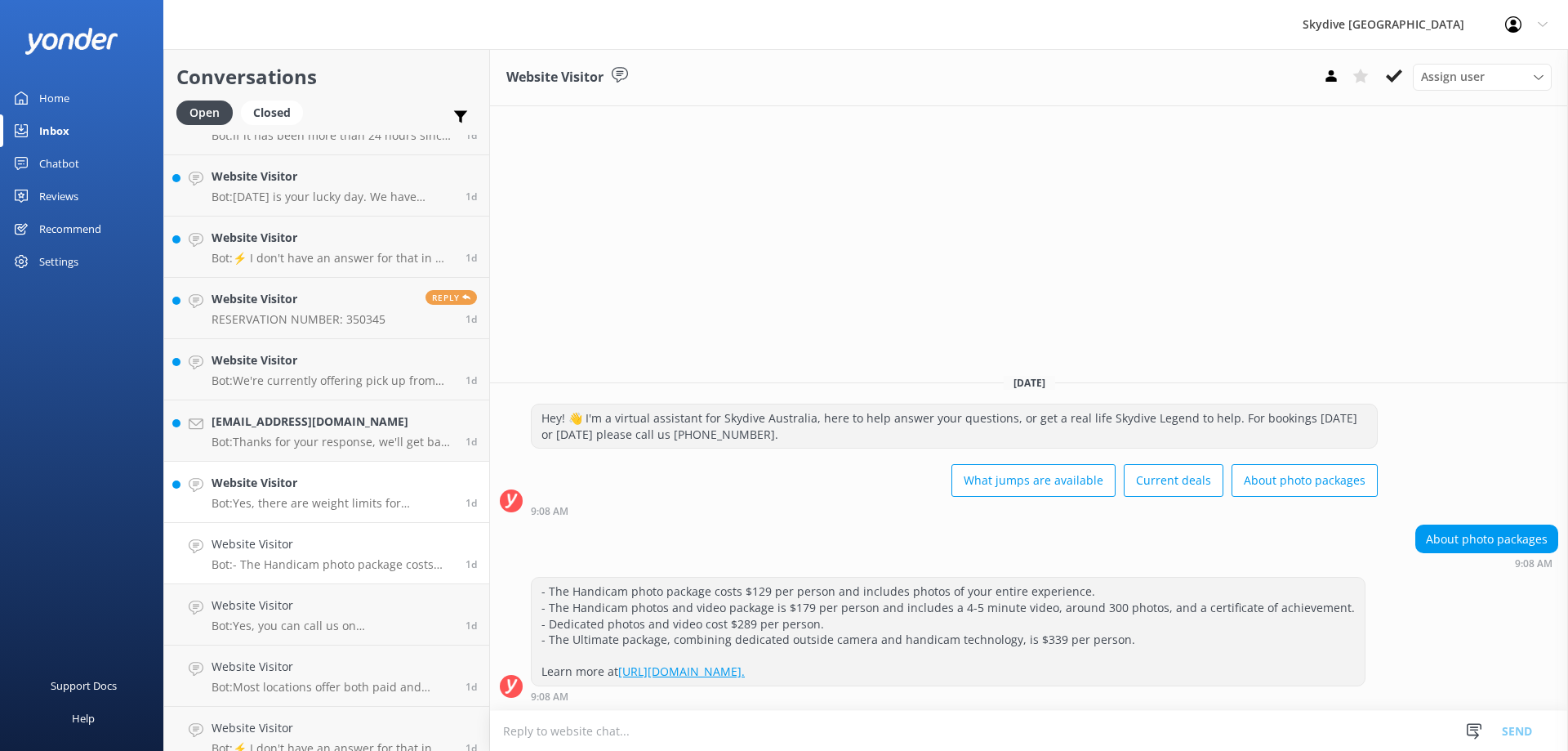
click at [286, 482] on h4 "Website Visitor" at bounding box center [332, 483] width 242 height 18
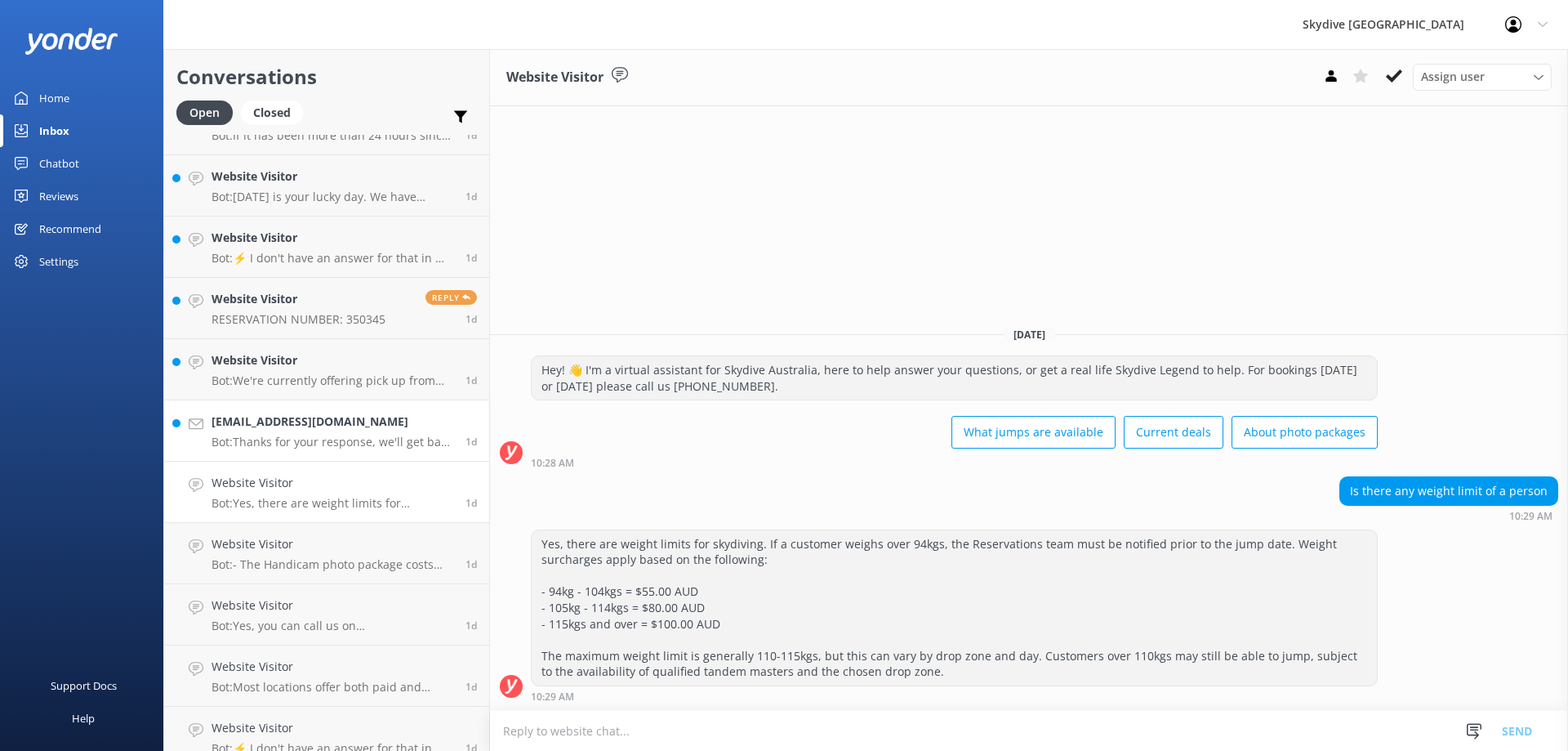
click at [268, 431] on div "[EMAIL_ADDRESS][DOMAIN_NAME] Bot: Thanks for your response, we'll get back to y…" at bounding box center [332, 430] width 242 height 36
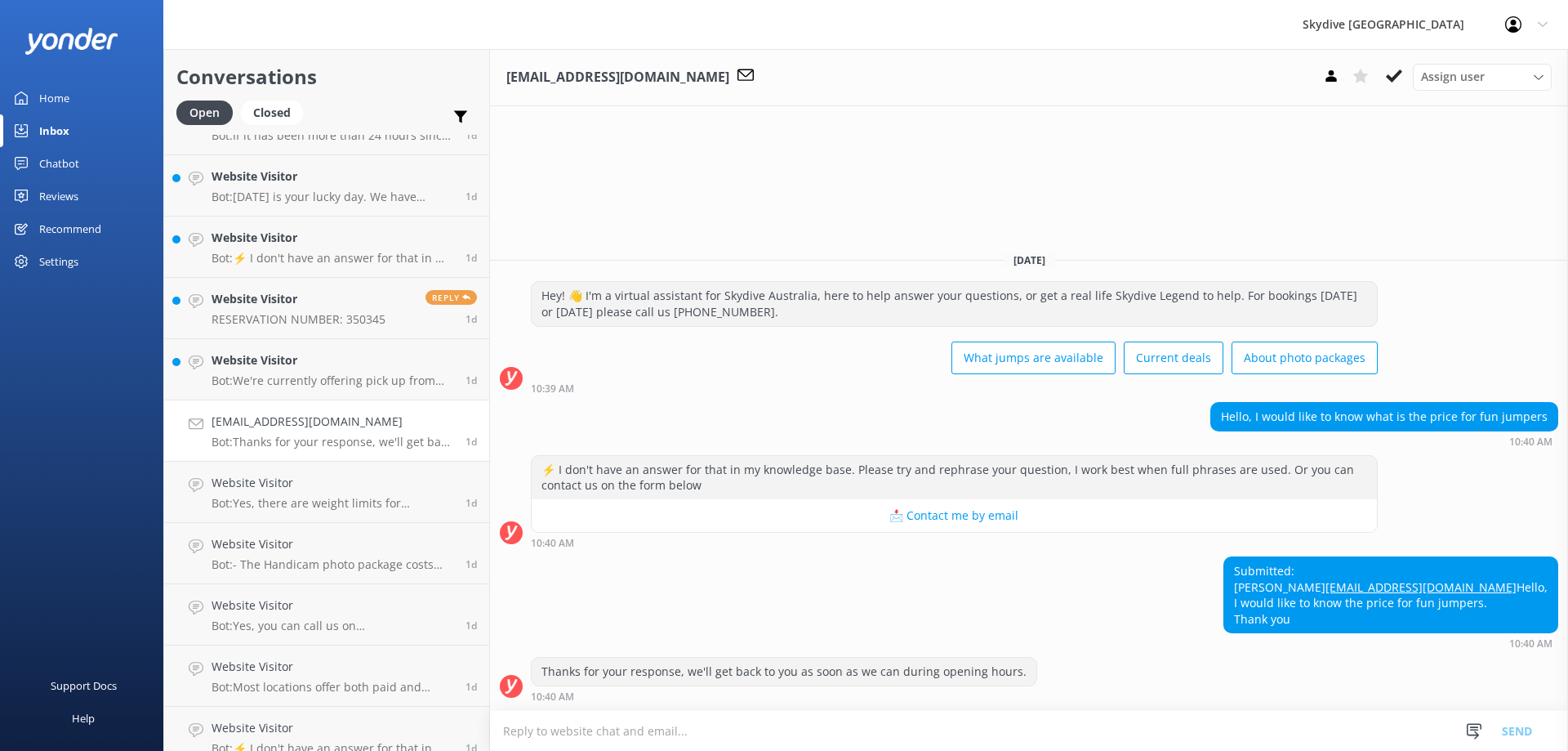
drag, startPoint x: 758, startPoint y: 734, endPoint x: 745, endPoint y: 749, distance: 19.8
click at [756, 736] on textarea at bounding box center [1028, 730] width 1078 height 40
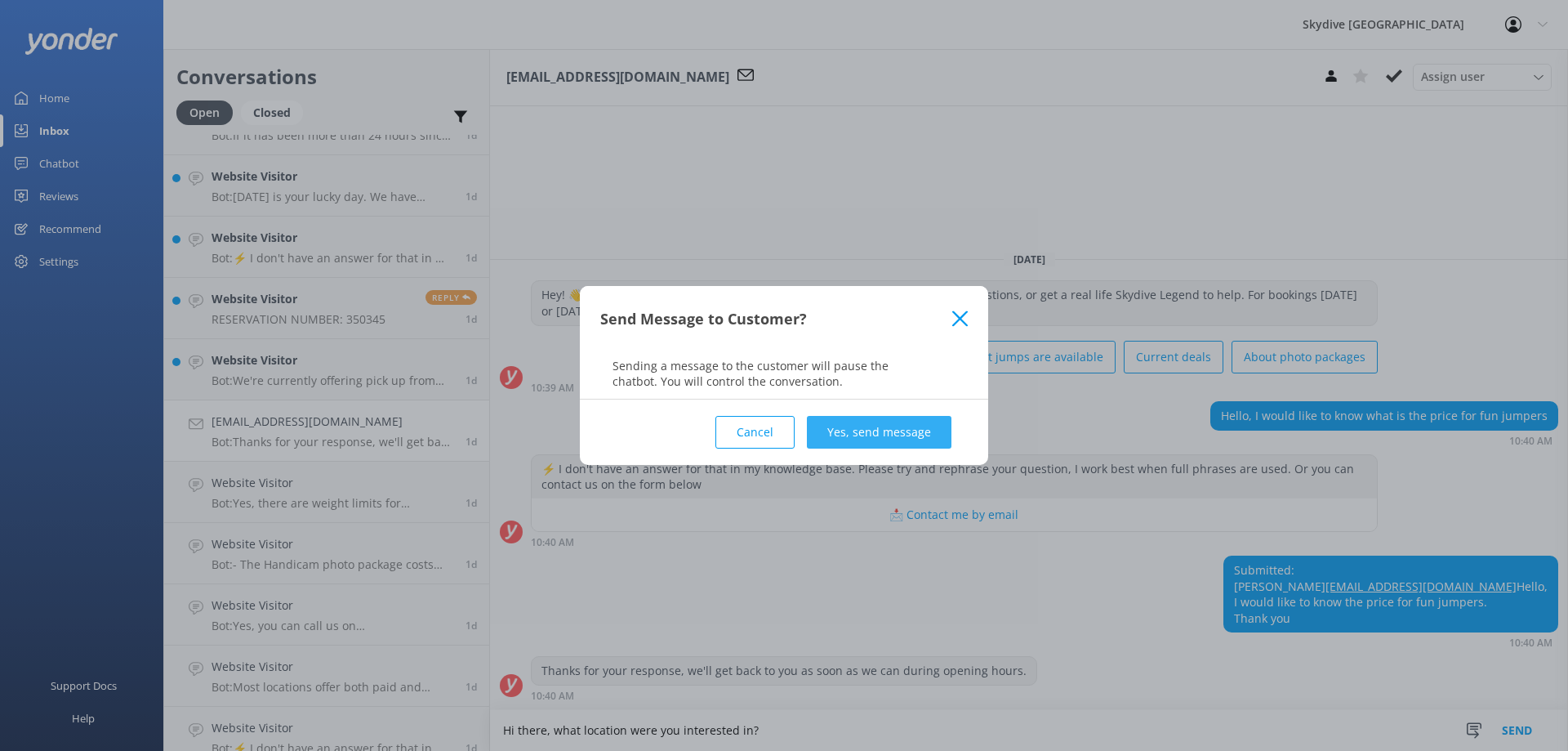
type textarea "Hi there, what location were you interested in?"
click at [861, 431] on button "Yes, send message" at bounding box center [879, 432] width 144 height 33
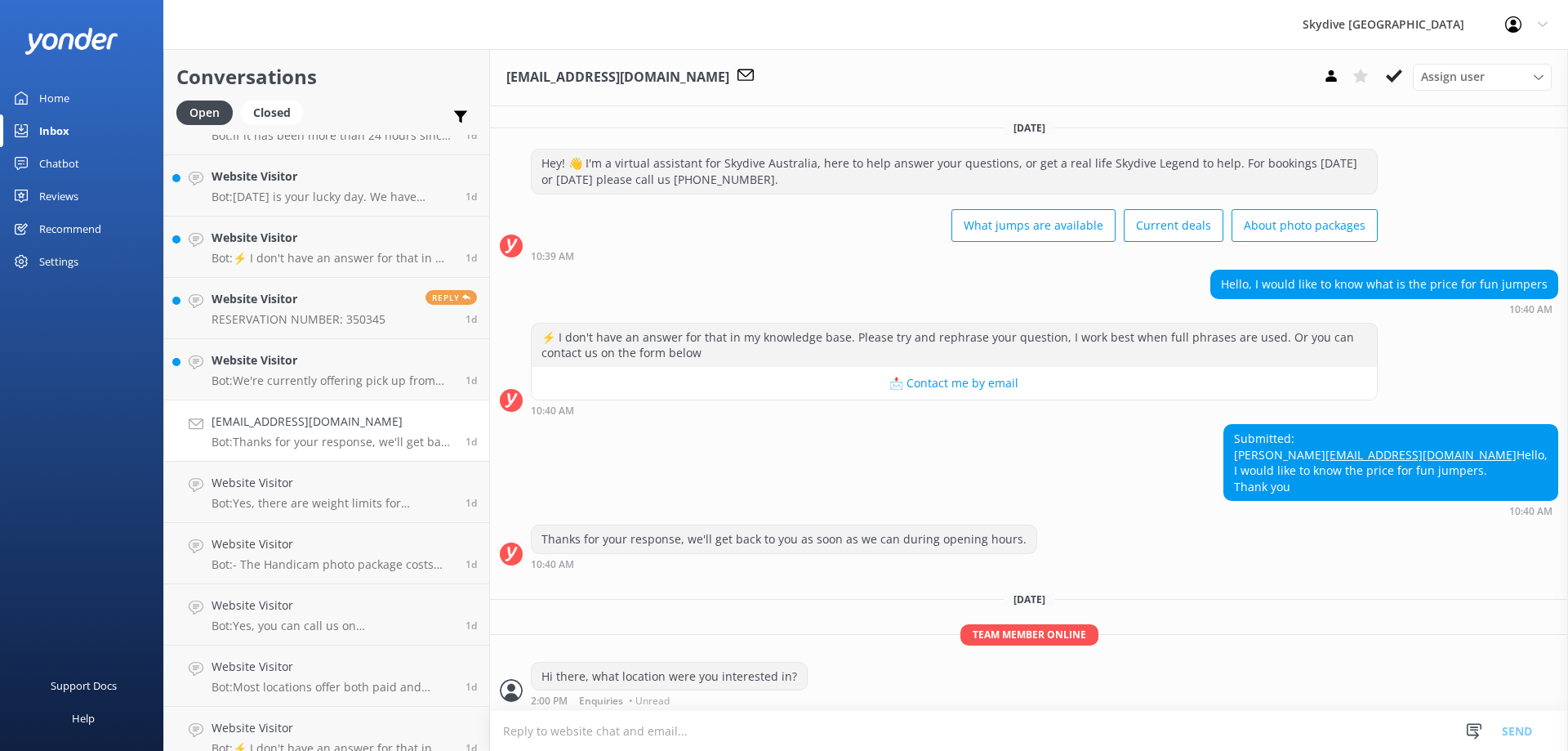
scroll to position [36, 0]
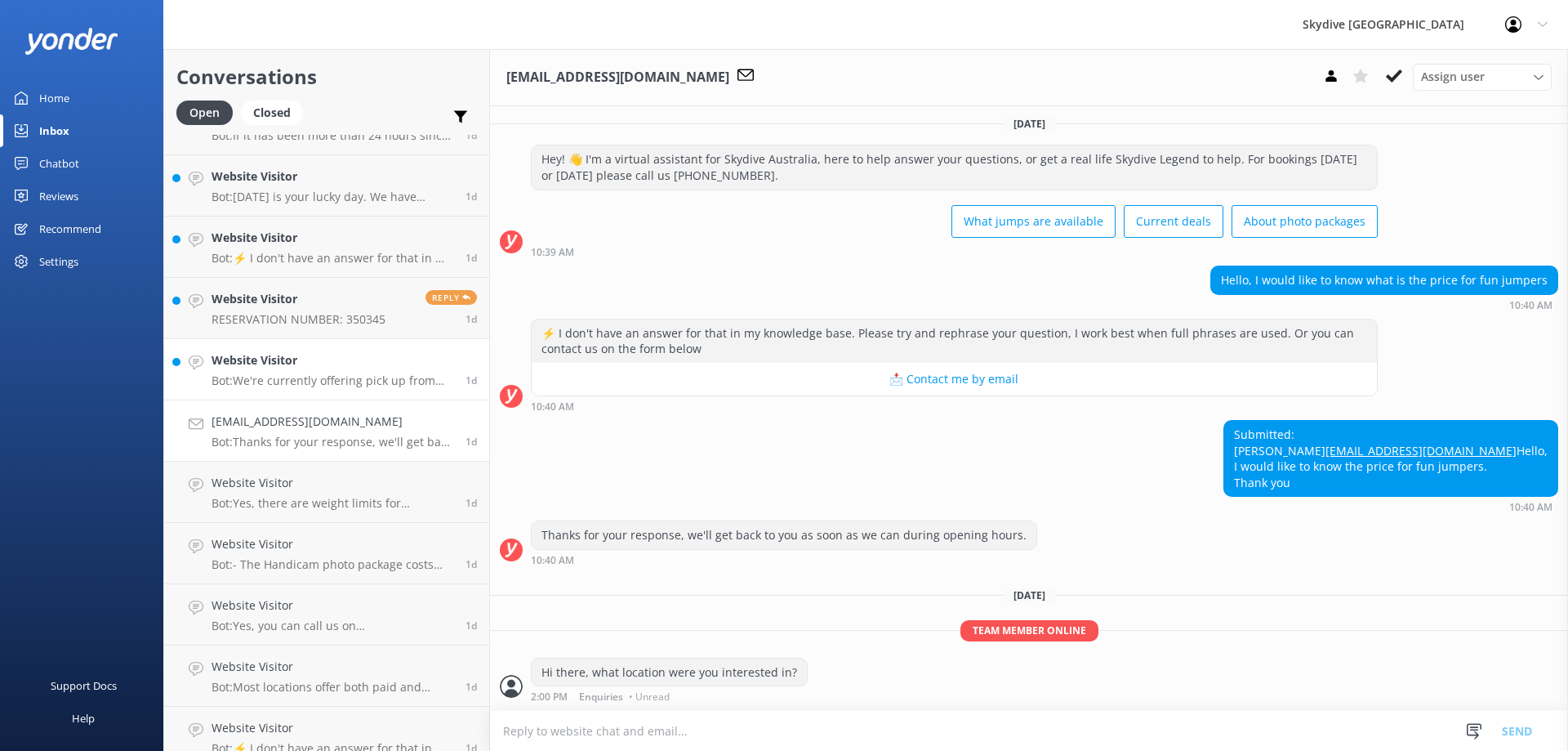
click at [278, 377] on p "Bot: We're currently offering pick up from the majority of our locations. Pleas…" at bounding box center [332, 381] width 242 height 15
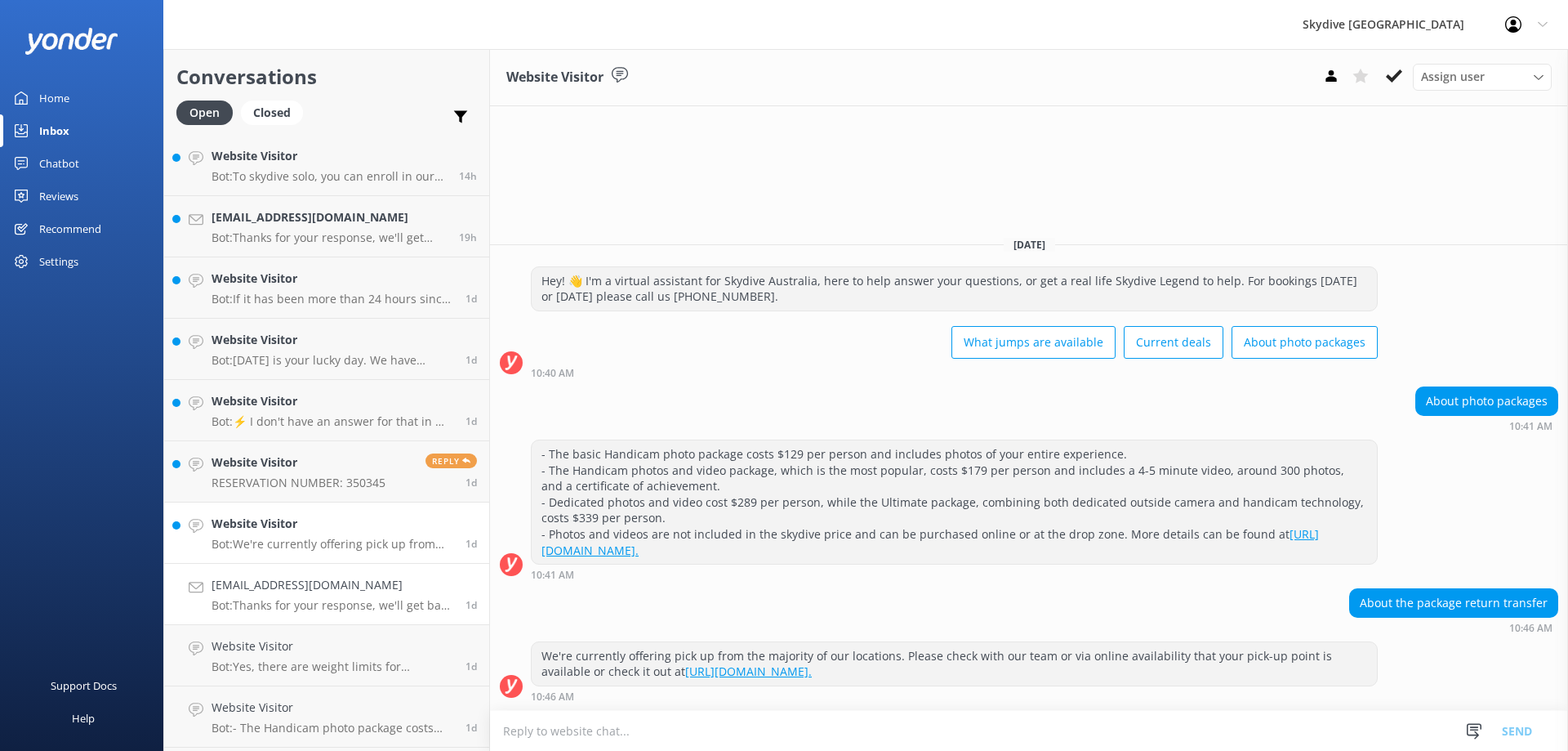
scroll to position [654, 0]
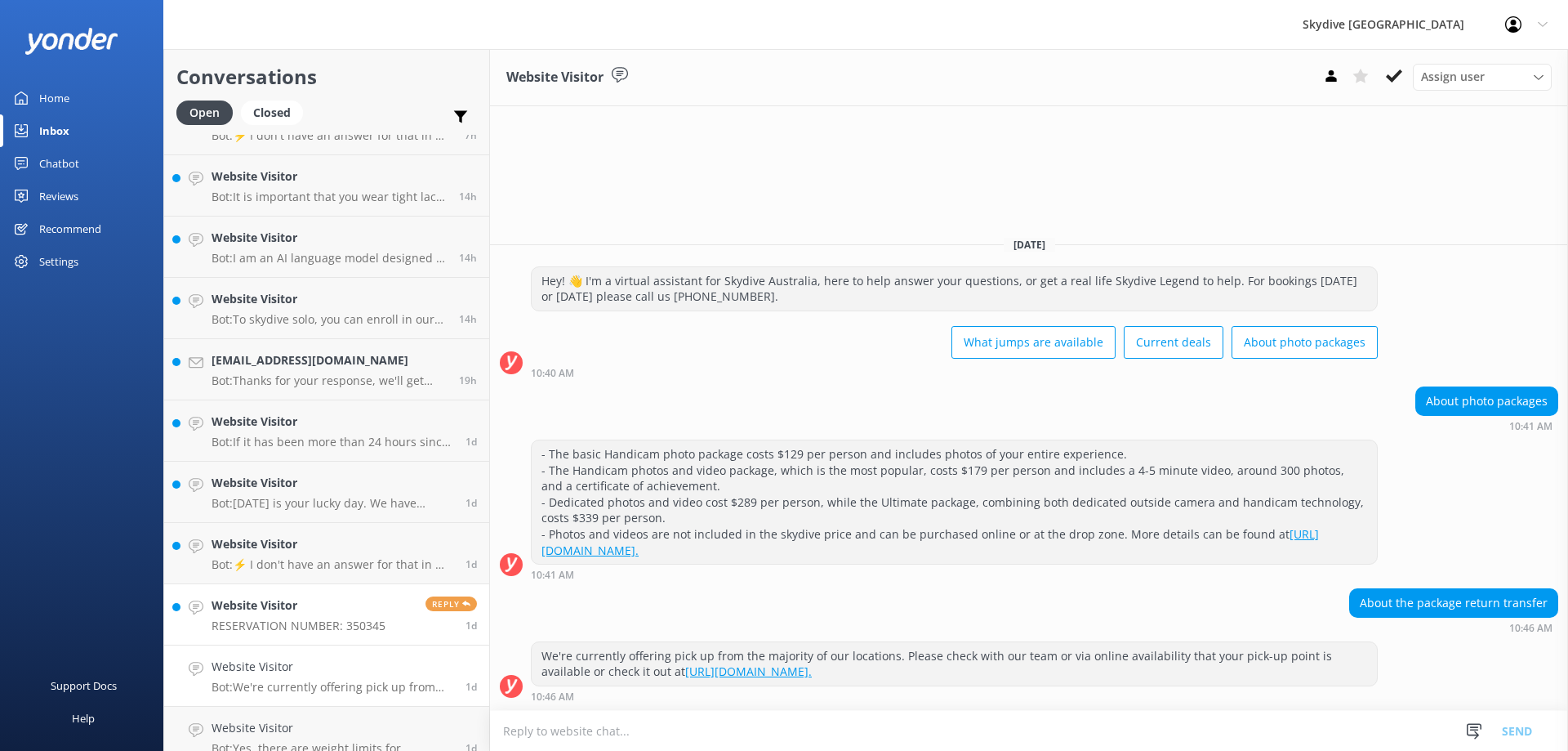
click at [276, 633] on link "Website Visitor RESERVATION NUMBER: 350345 Reply 1d" at bounding box center [327, 615] width 325 height 61
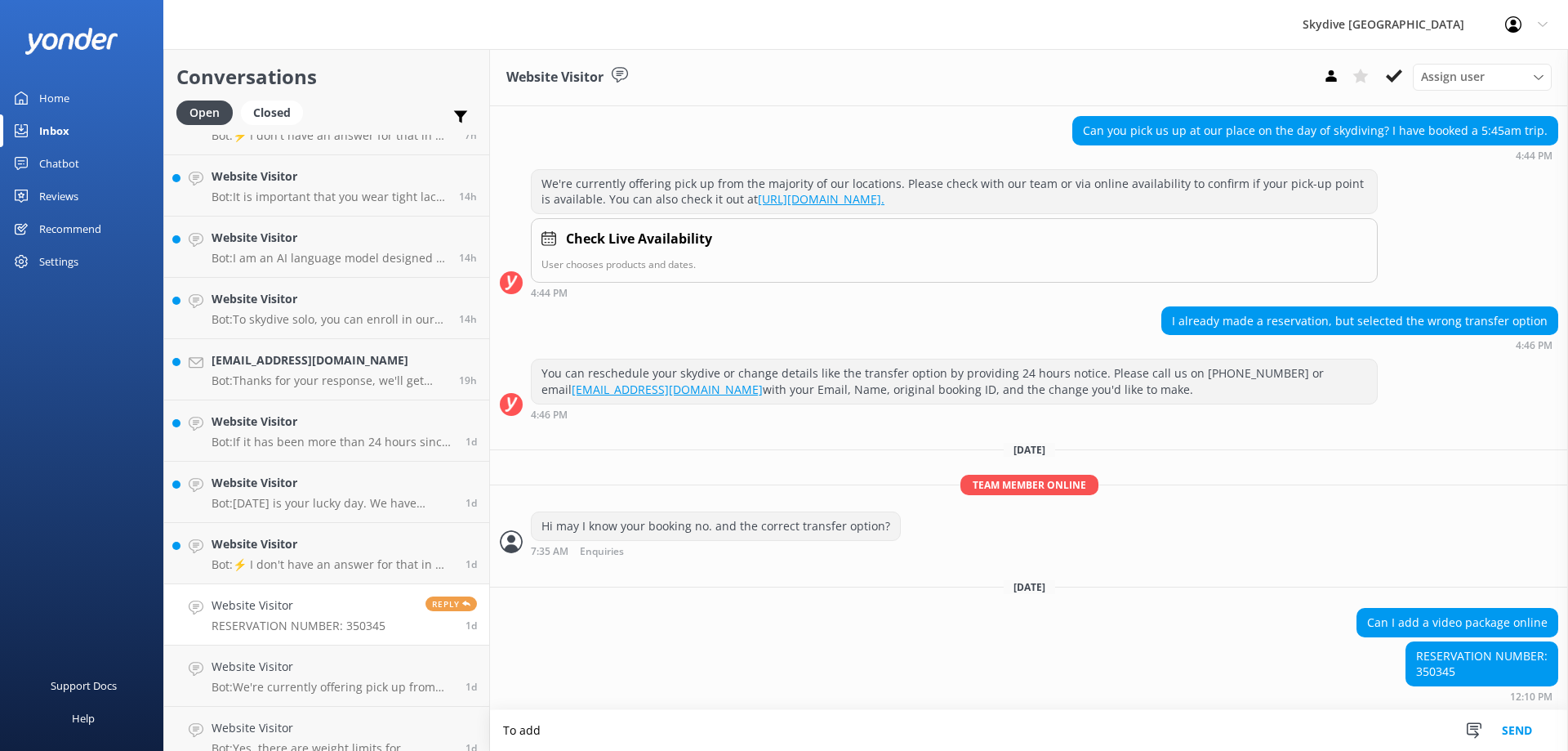
scroll to position [154, 0]
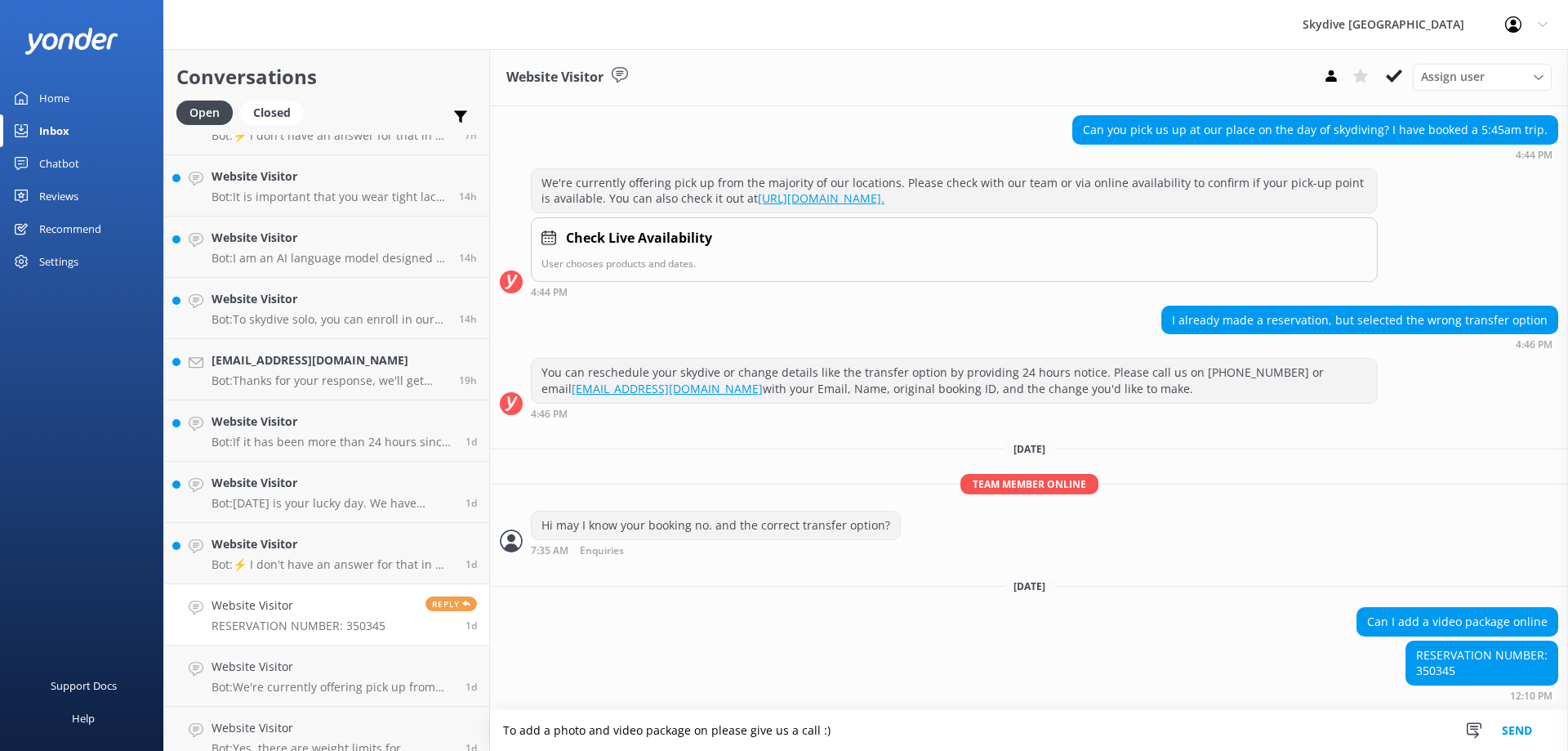
type textarea "To add a photo and video package on please give us a call :)"
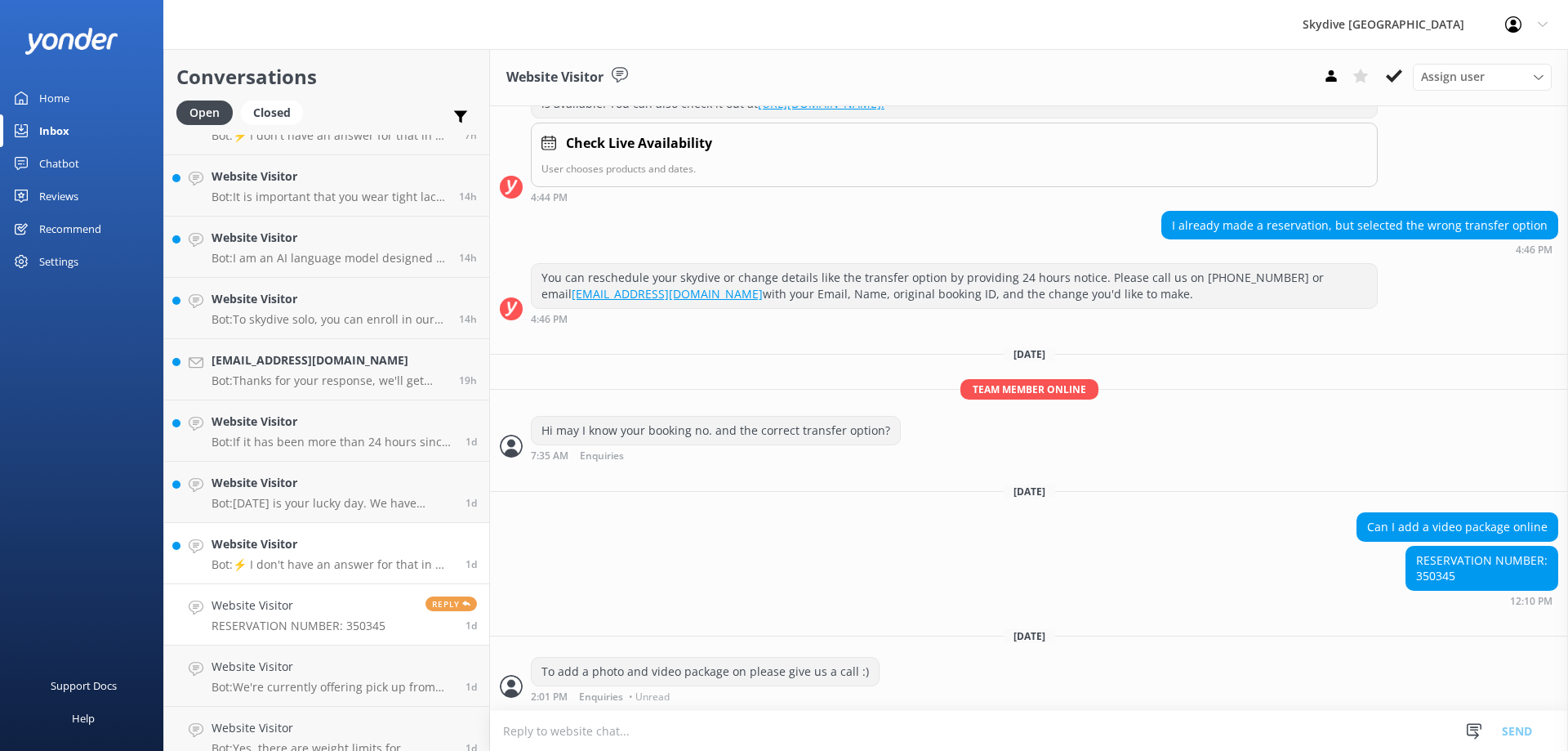
click at [249, 550] on h4 "Website Visitor" at bounding box center [332, 544] width 242 height 18
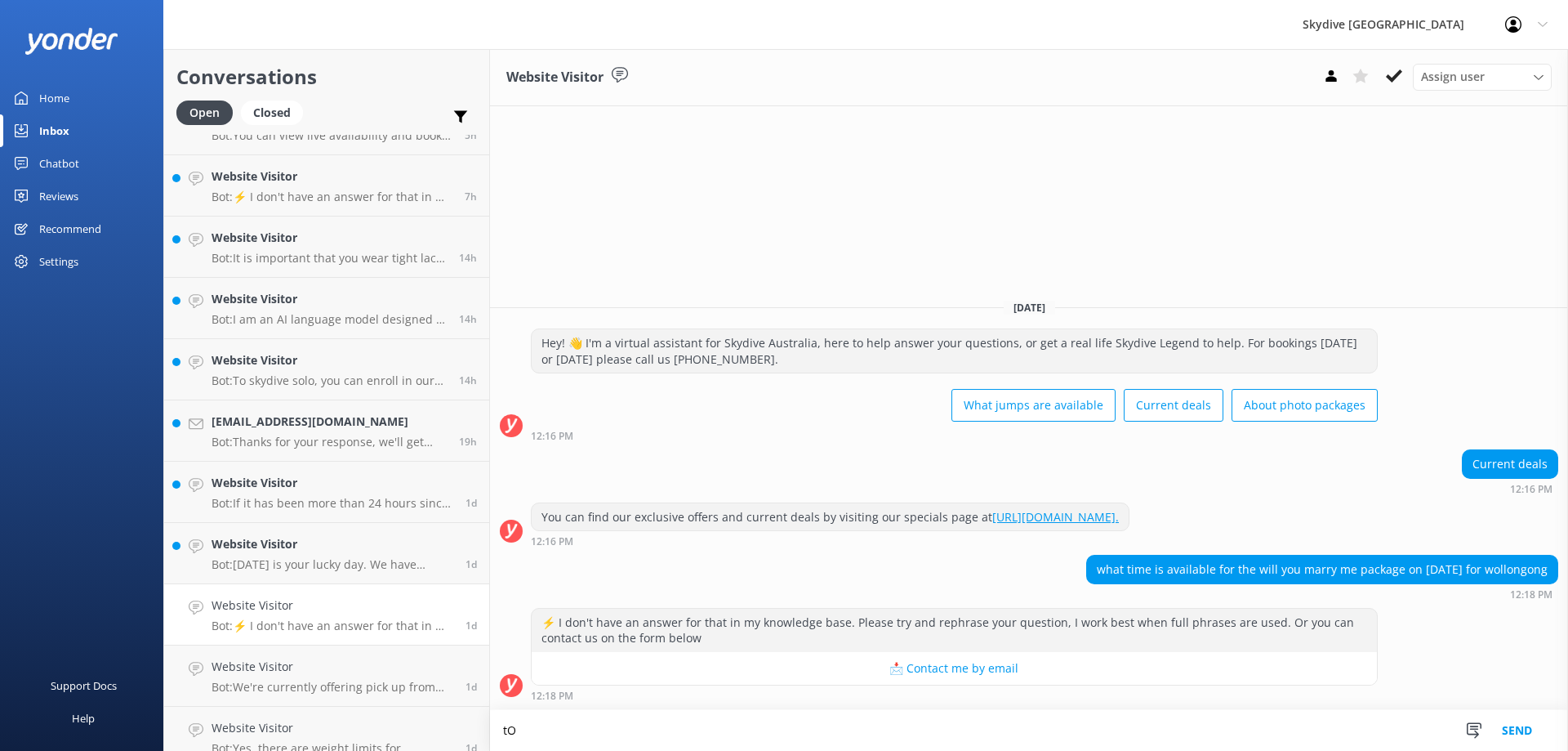
type textarea "t"
click at [583, 734] on textarea at bounding box center [1028, 730] width 1078 height 40
type textarea "h"
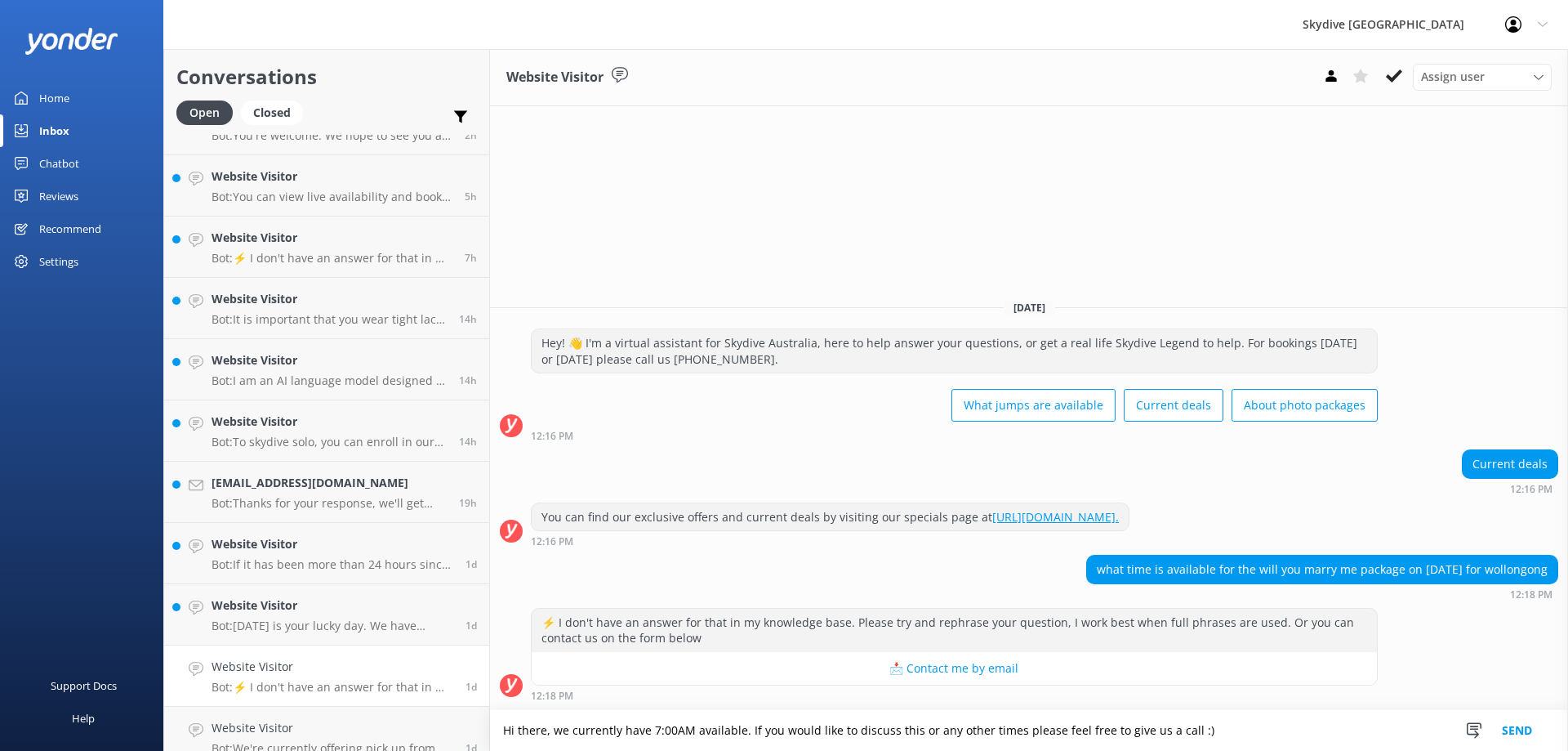
click at [1277, 738] on textarea "Hi there, we currently have 7:00AM available. If you would like to discuss this…" at bounding box center [1028, 730] width 1078 height 40
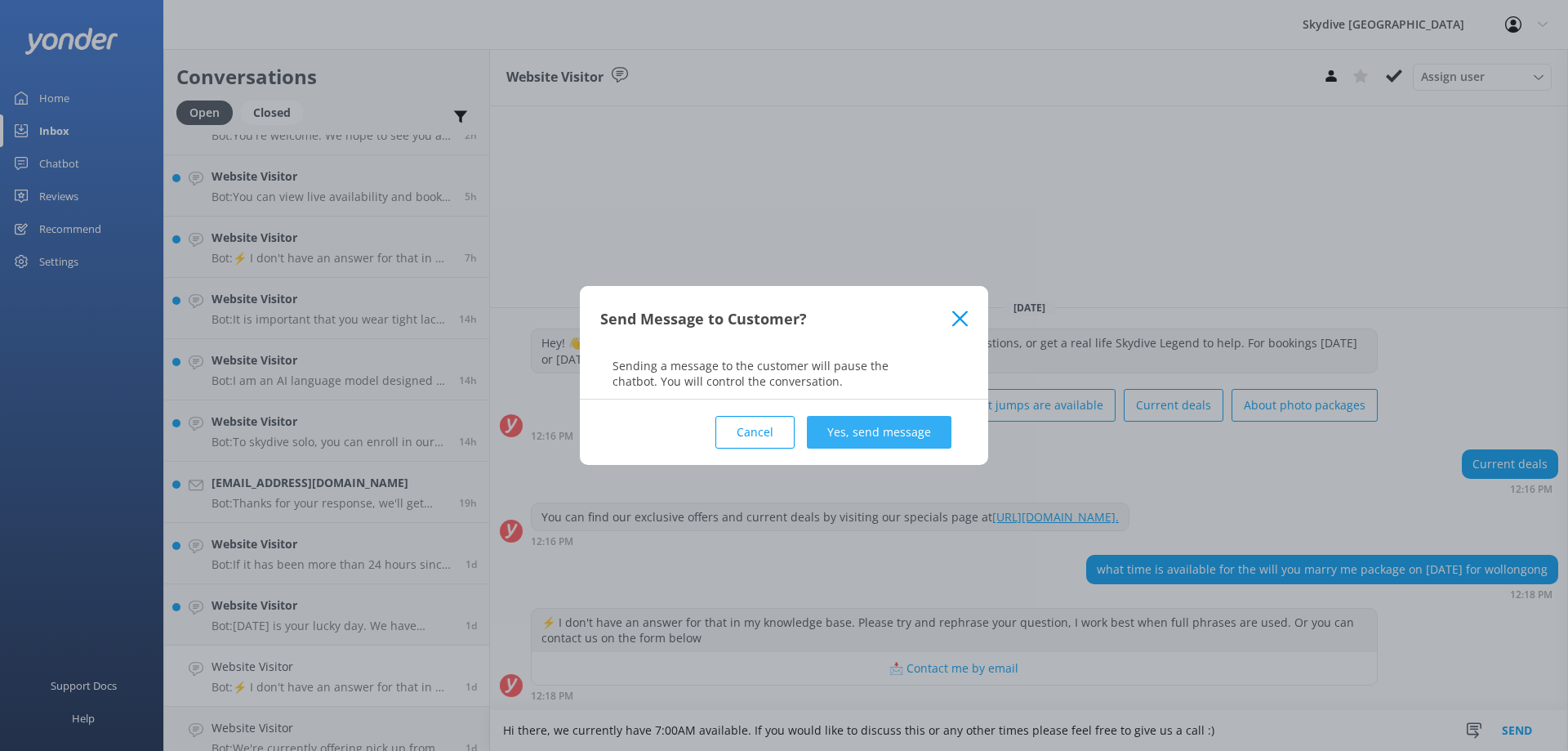
type textarea "Hi there, we currently have 7:00AM available. If you would like to discuss this…"
click at [906, 420] on button "Yes, send message" at bounding box center [879, 432] width 144 height 33
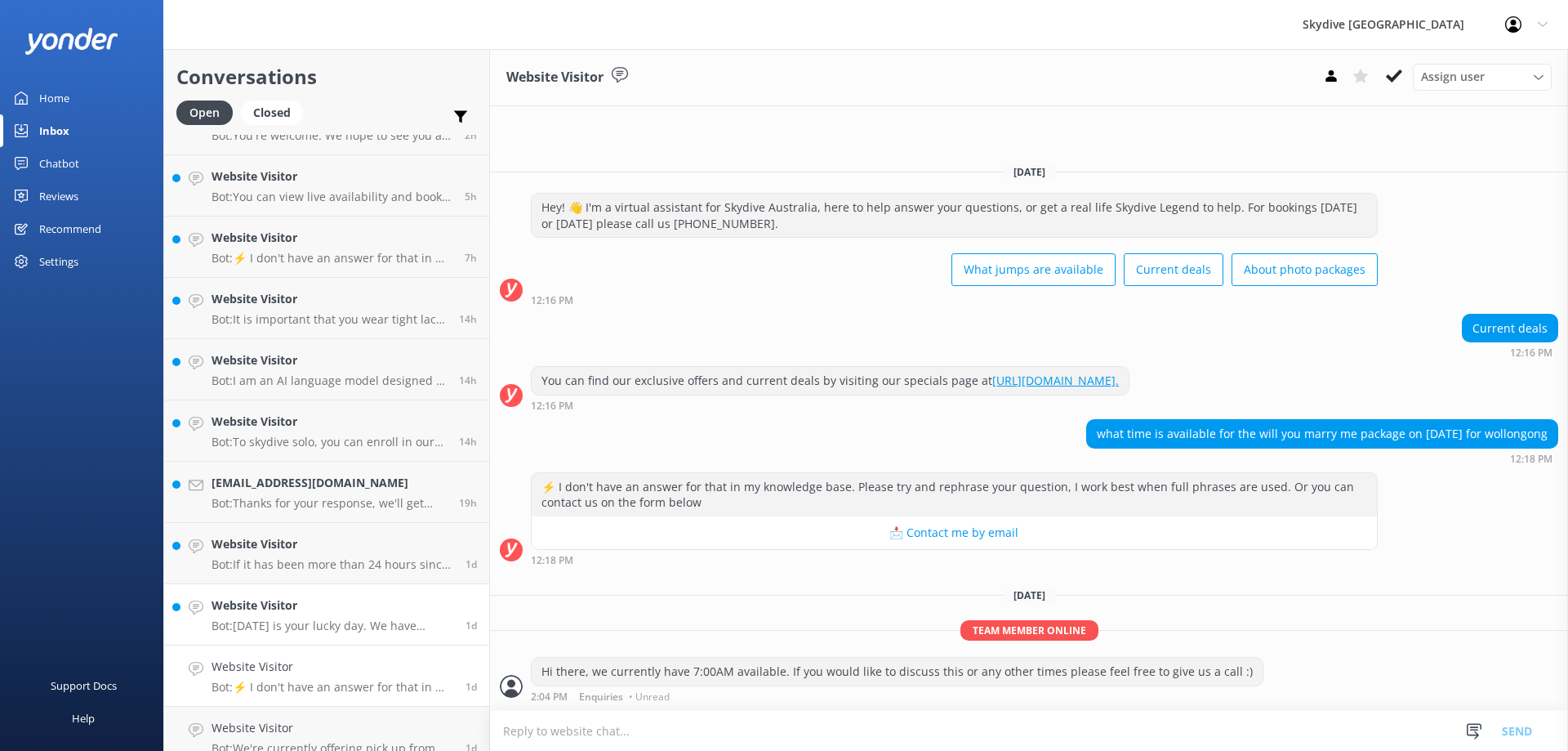
click at [305, 606] on h4 "Website Visitor" at bounding box center [332, 606] width 242 height 18
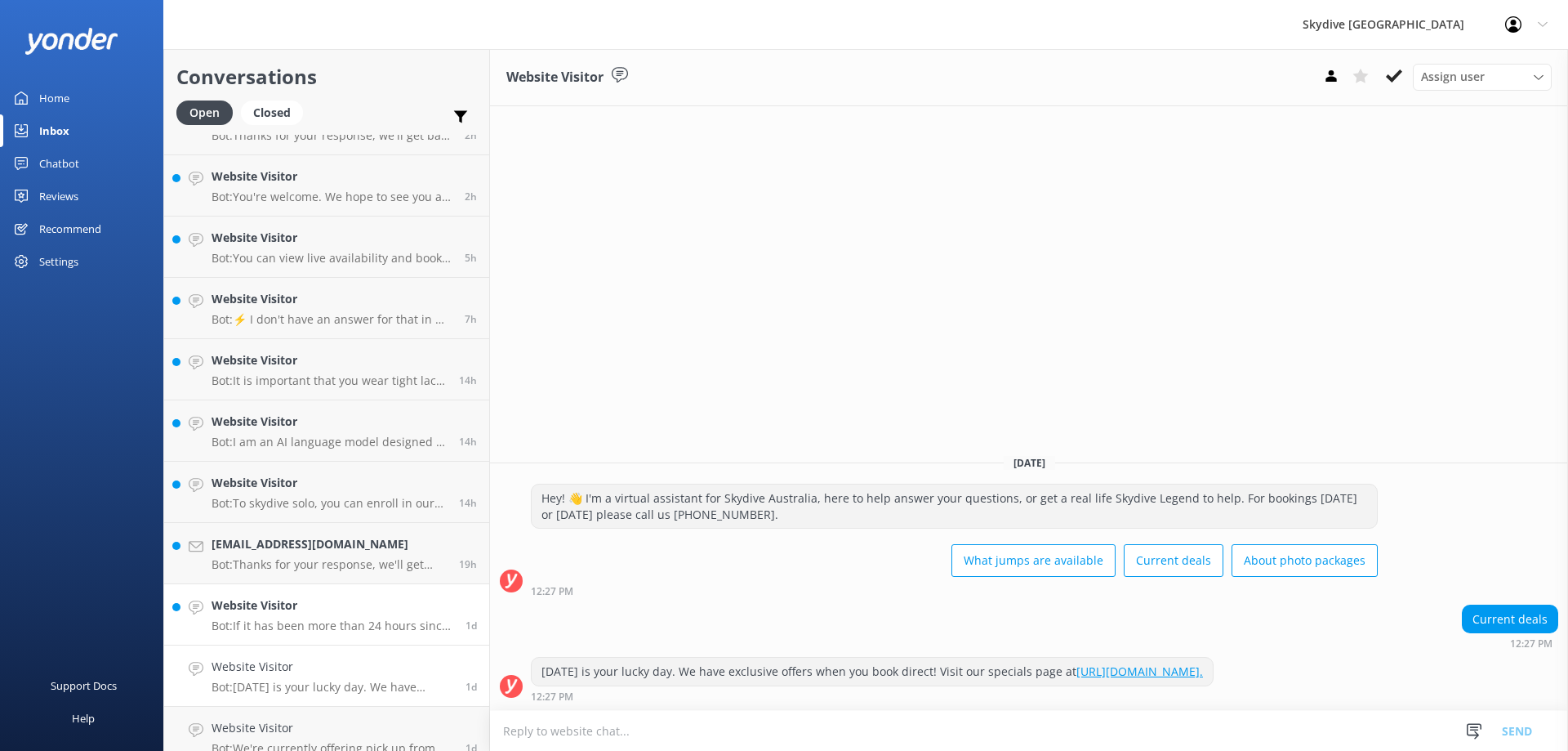
click at [283, 625] on p "Bot: If it has been more than 24 hours since your skydive and you are still hav…" at bounding box center [332, 626] width 242 height 15
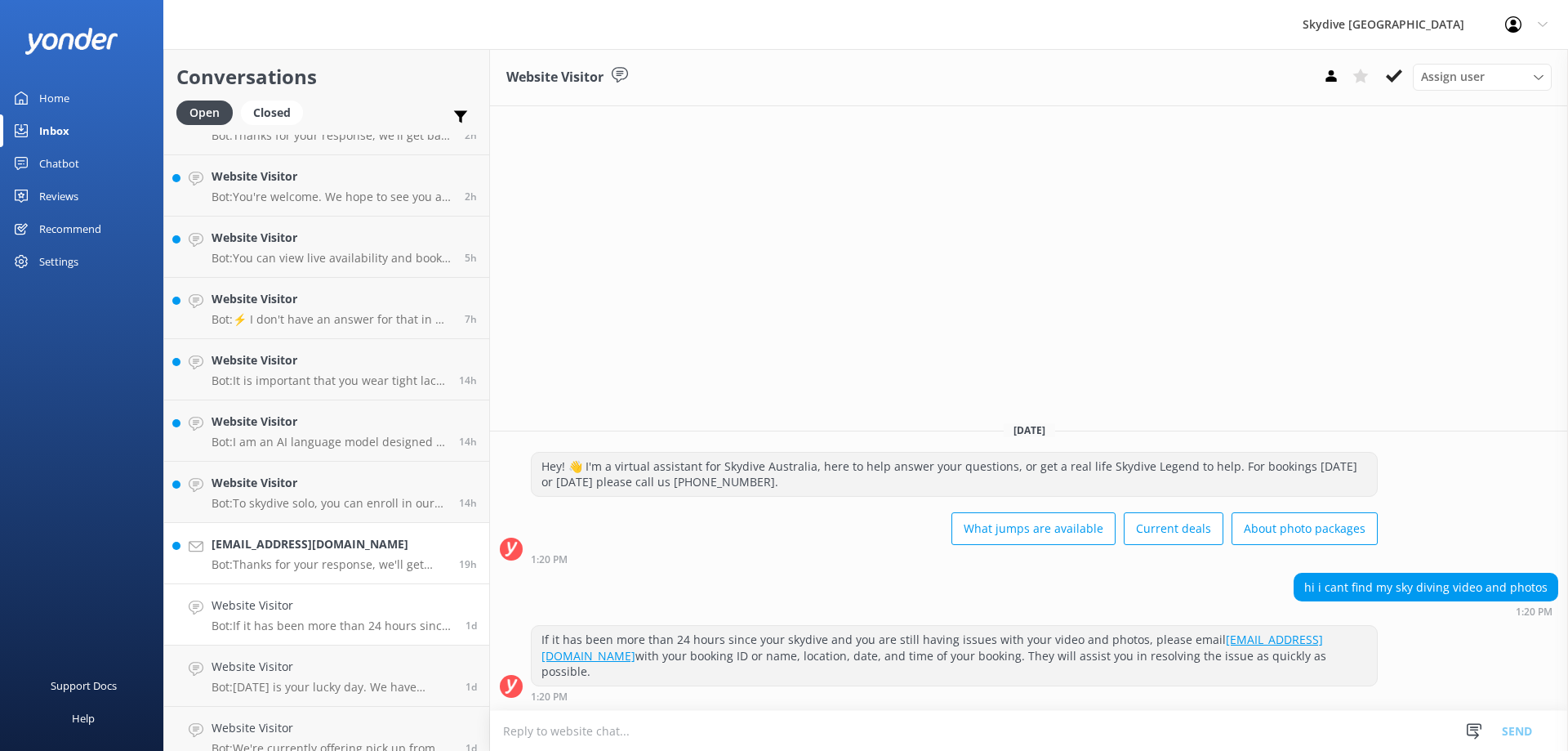
click at [278, 563] on p "Bot: Thanks for your response, we'll get back to you as soon as we can during o…" at bounding box center [329, 564] width 235 height 15
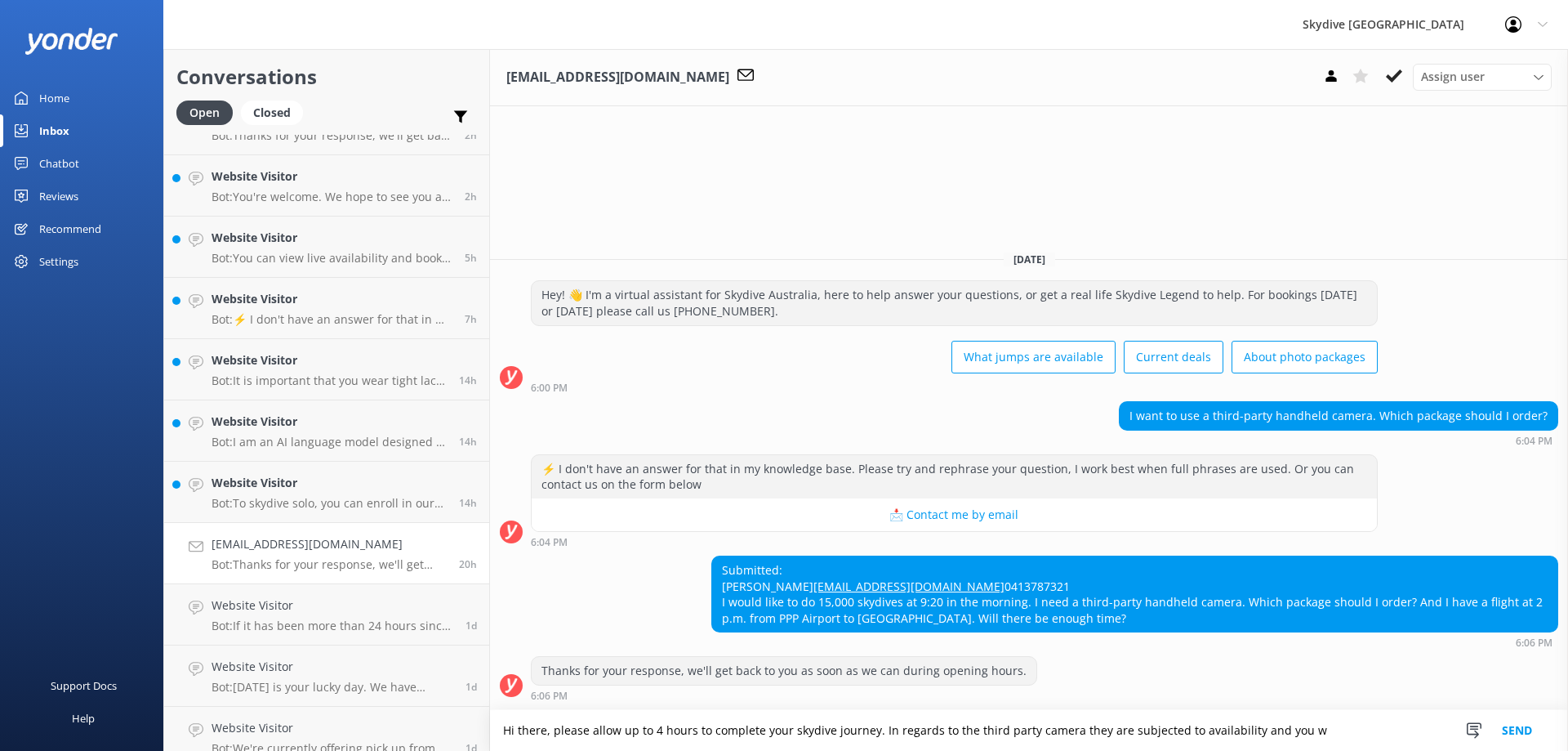
click at [1355, 729] on textarea "Hi there, please allow up to 4 hours to complete your skydive journey. In regar…" at bounding box center [1028, 730] width 1078 height 40
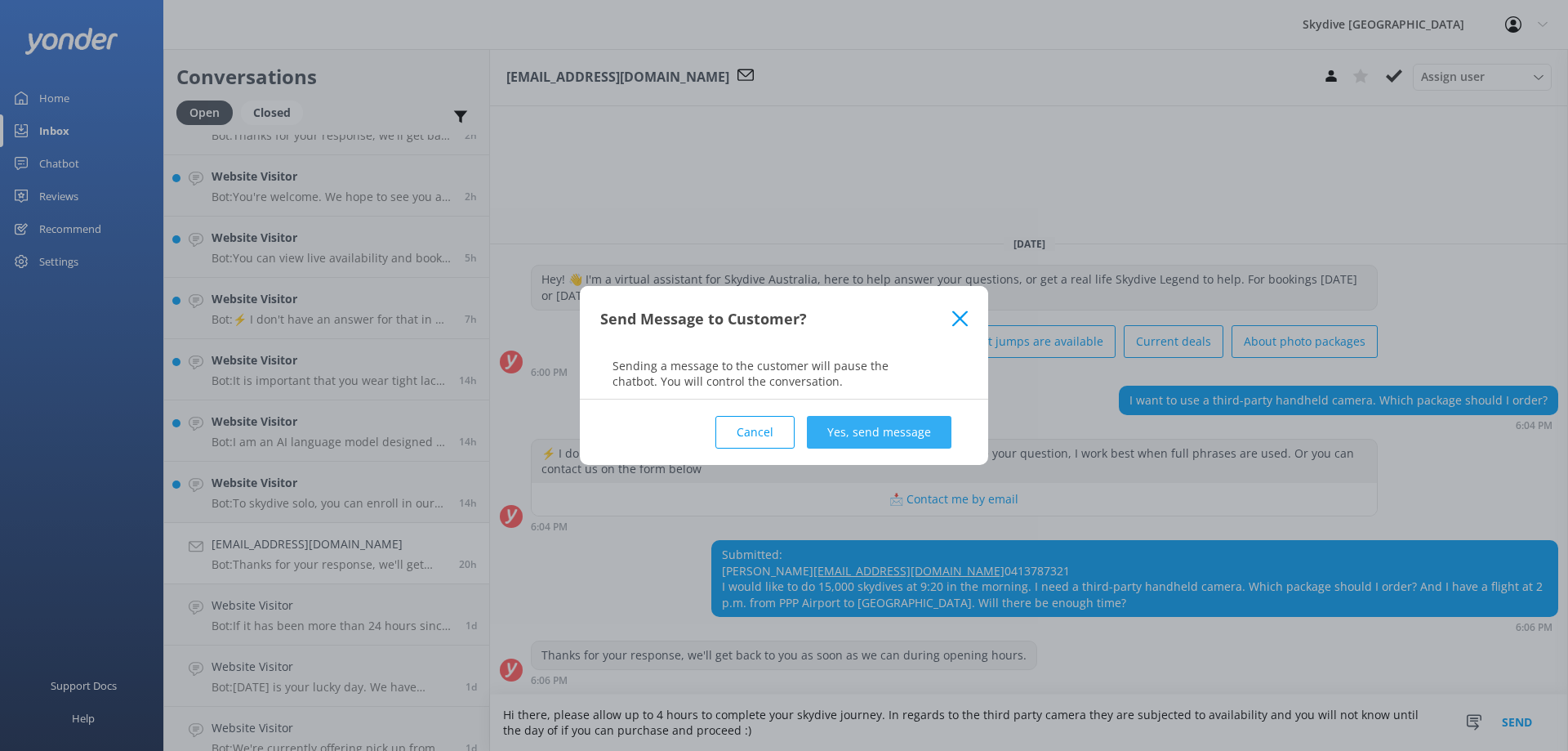
type textarea "Hi there, please allow up to 4 hours to complete your skydive journey. In regar…"
click at [837, 428] on button "Yes, send message" at bounding box center [879, 432] width 144 height 33
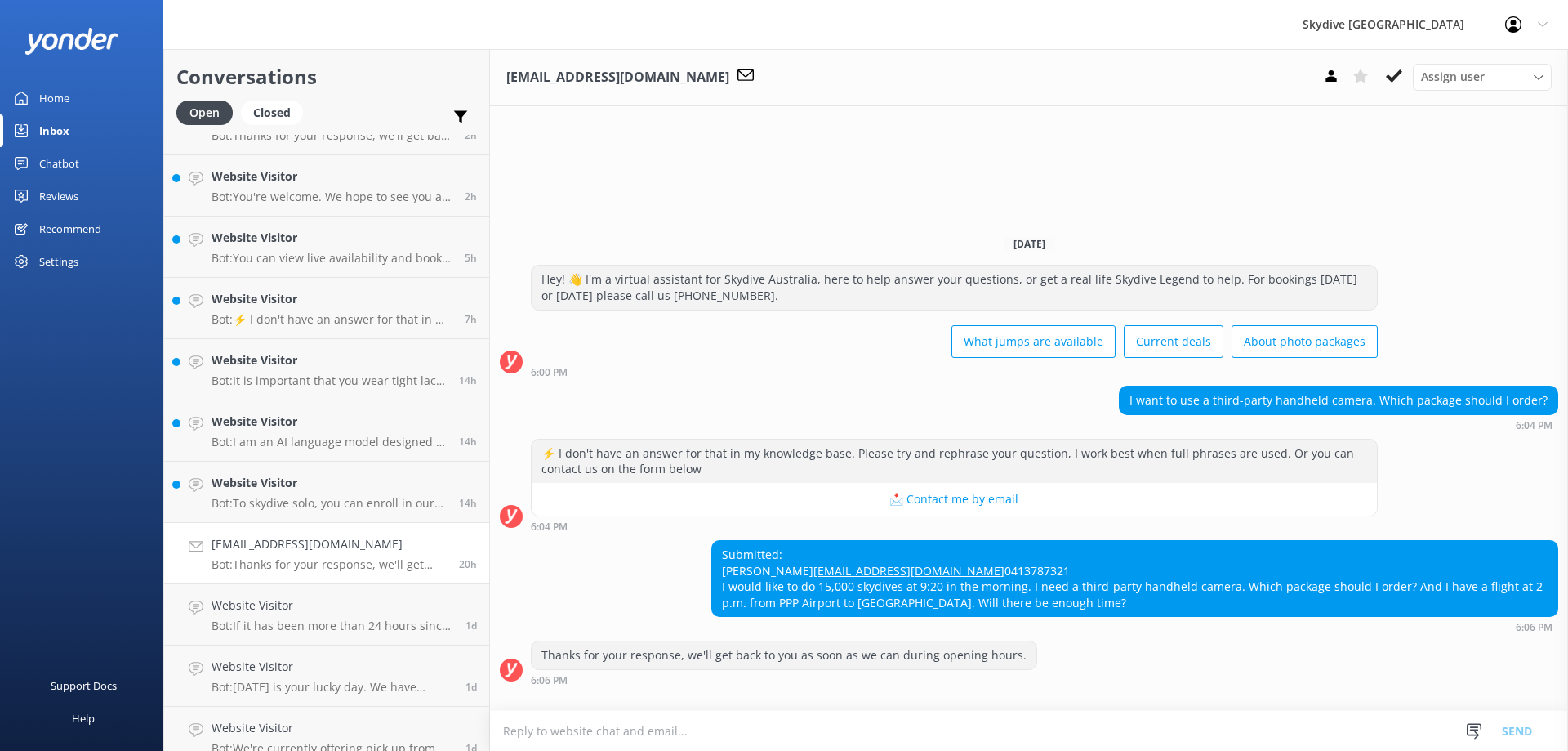
scroll to position [52, 0]
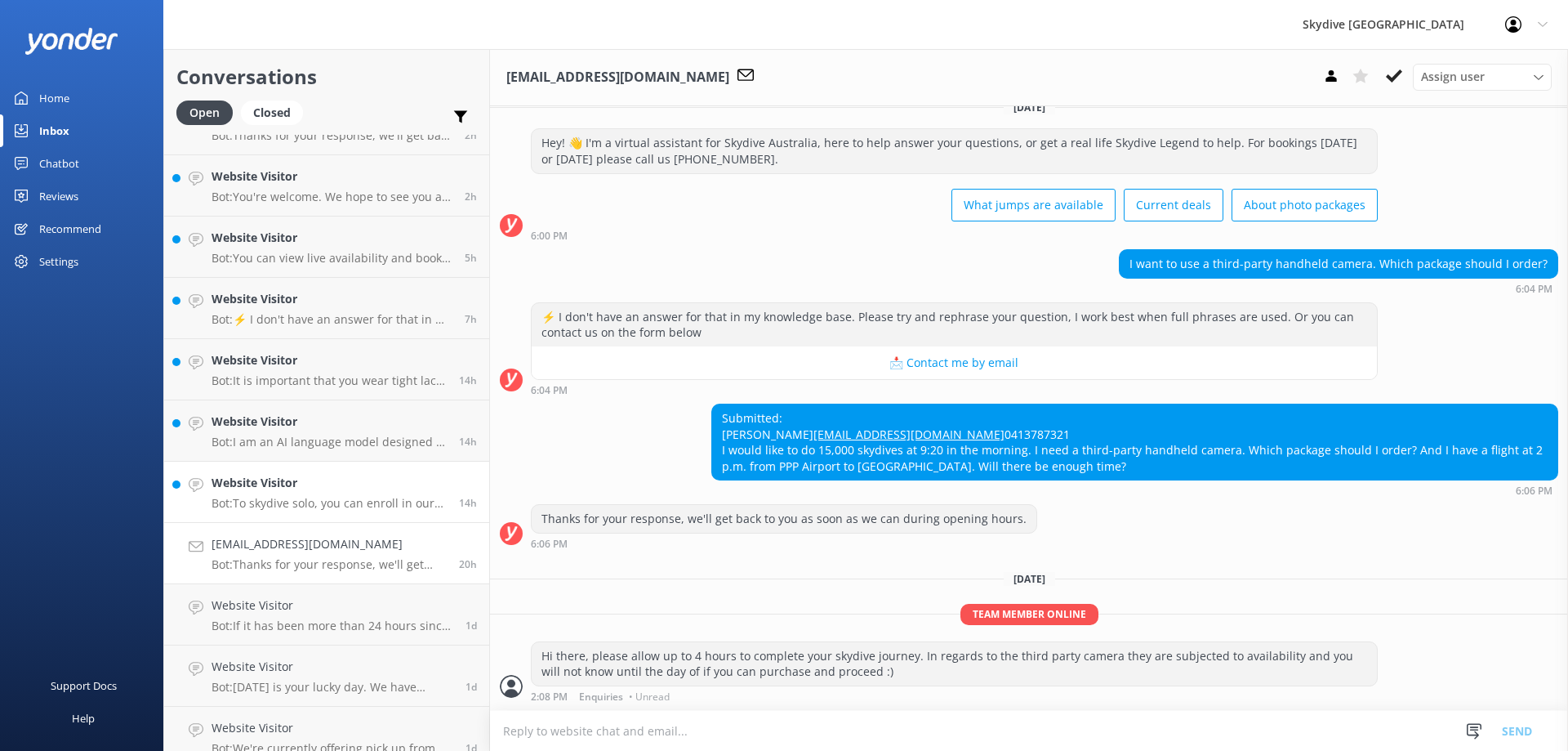
click at [318, 487] on h4 "Website Visitor" at bounding box center [329, 483] width 235 height 18
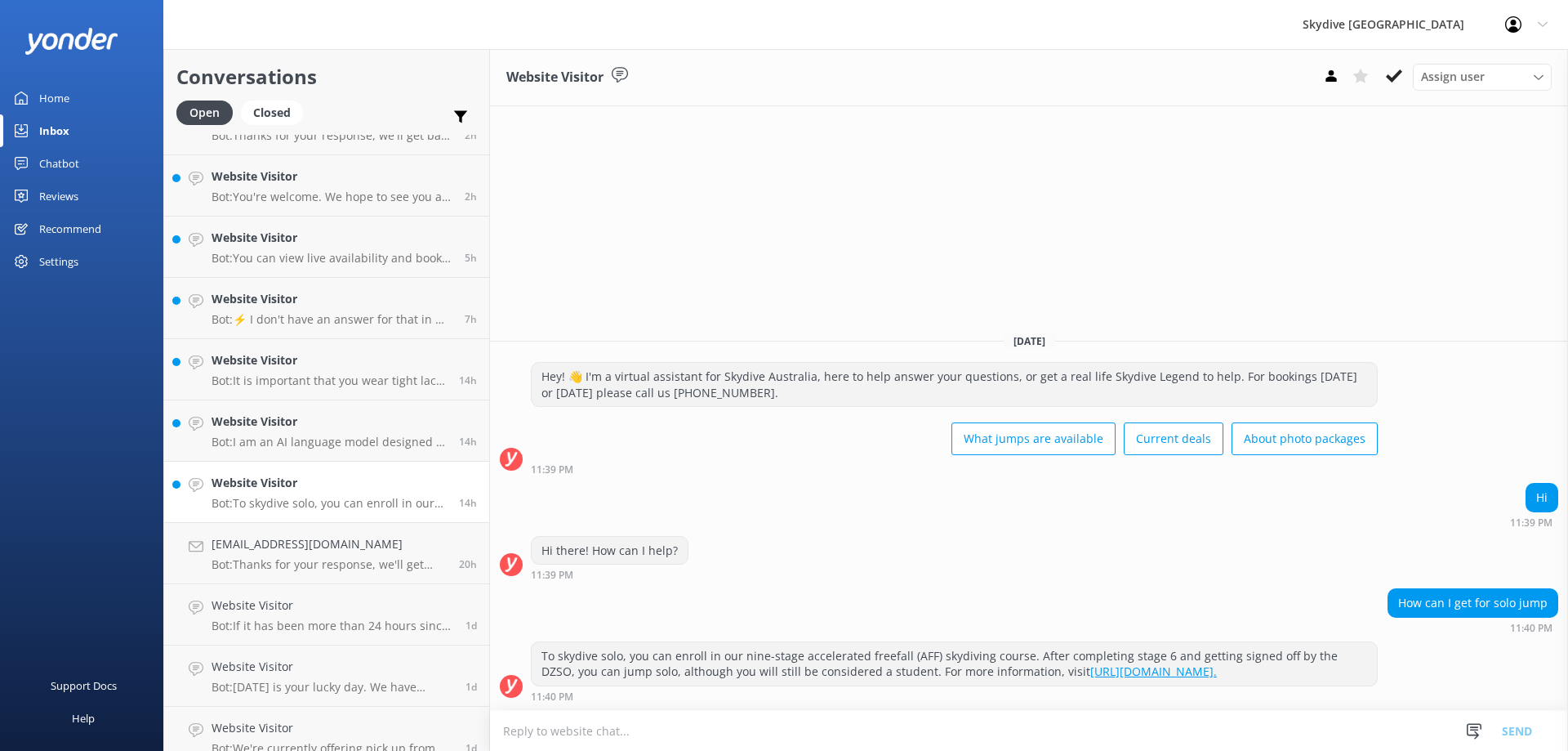
scroll to position [572, 0]
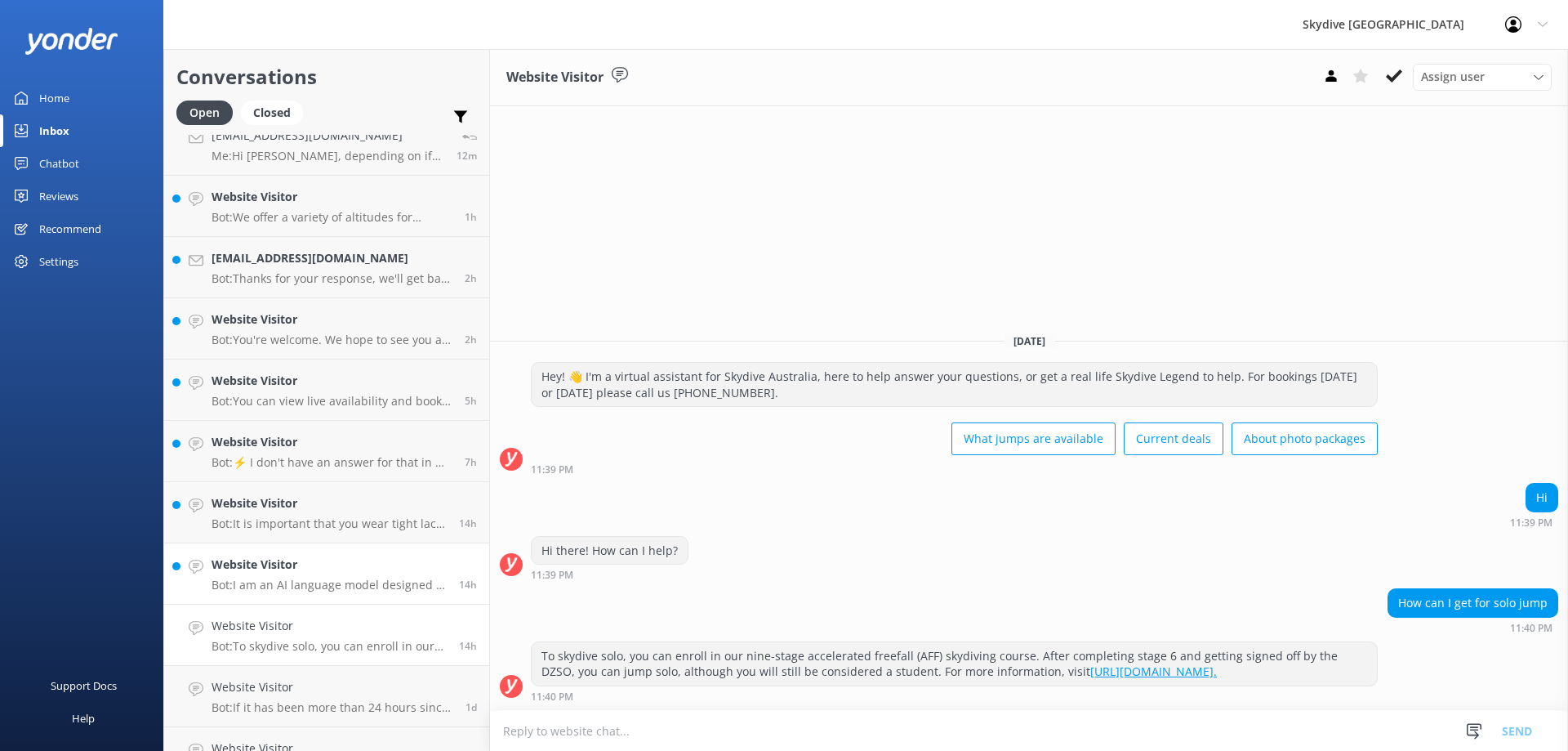
click at [372, 578] on p "Bot: I am an AI language model designed to answer questions you have based on a…" at bounding box center [329, 585] width 235 height 15
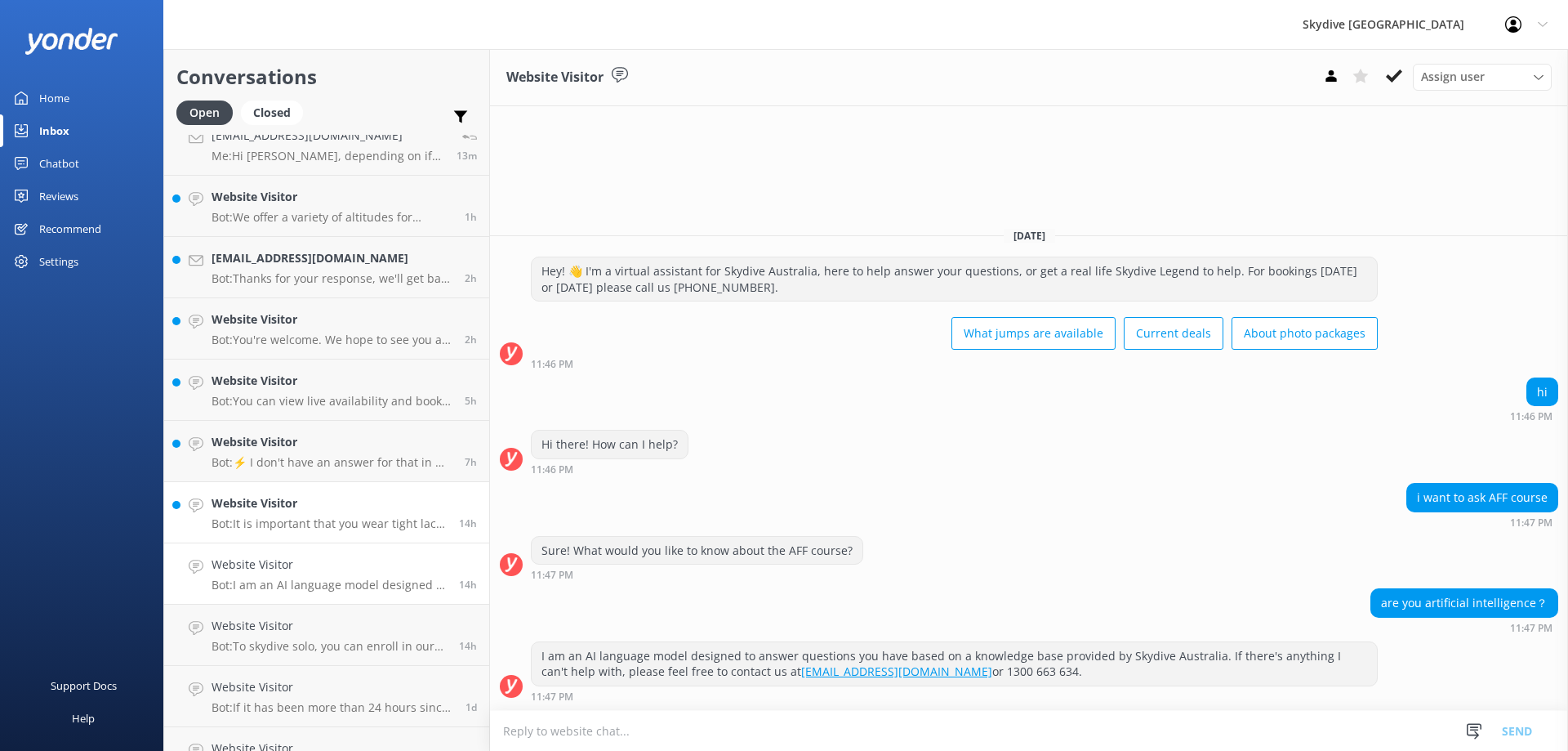
click at [256, 521] on p "Bot: It is important that you wear tight lace-up shoes like sneakers or joggers…" at bounding box center [329, 524] width 235 height 15
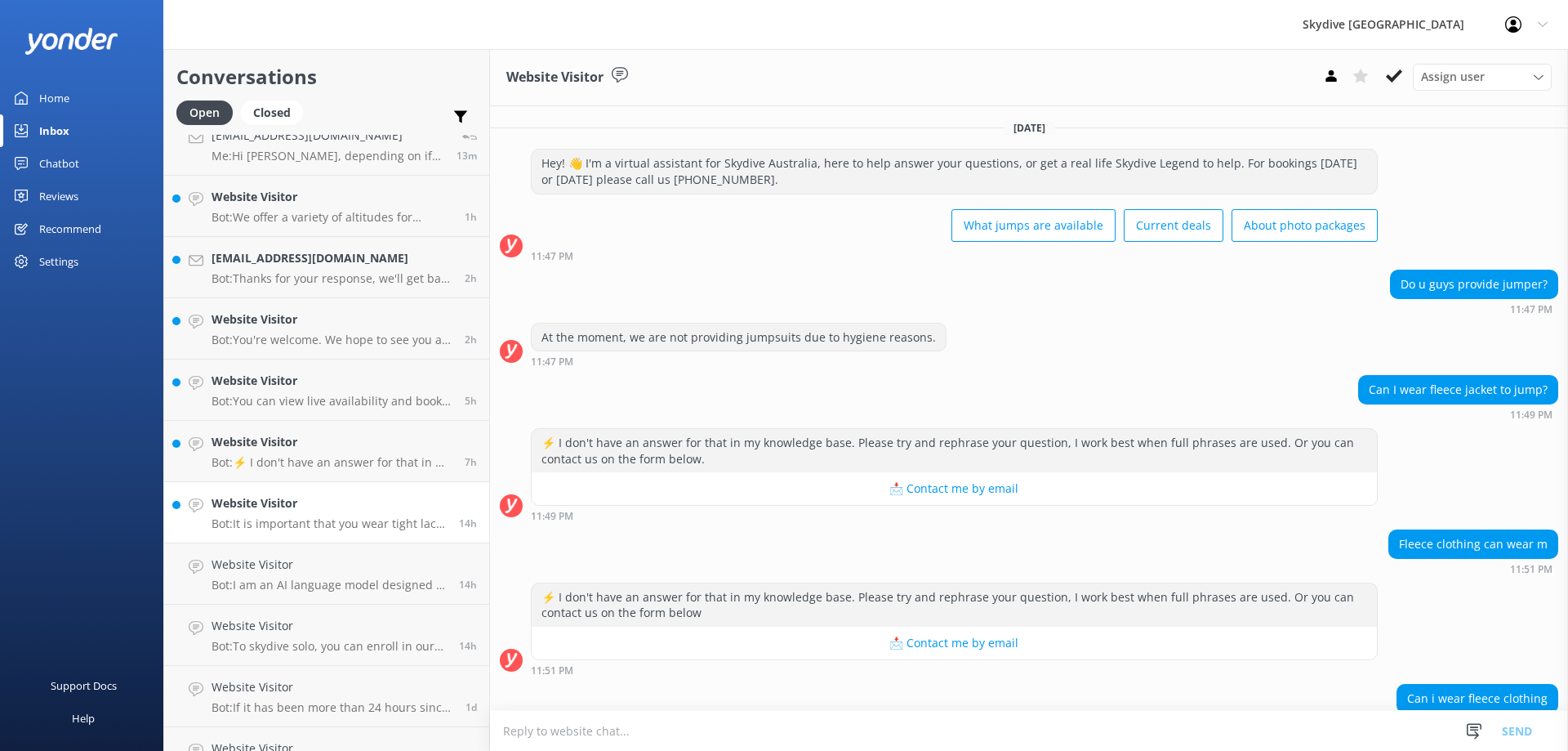
scroll to position [404, 0]
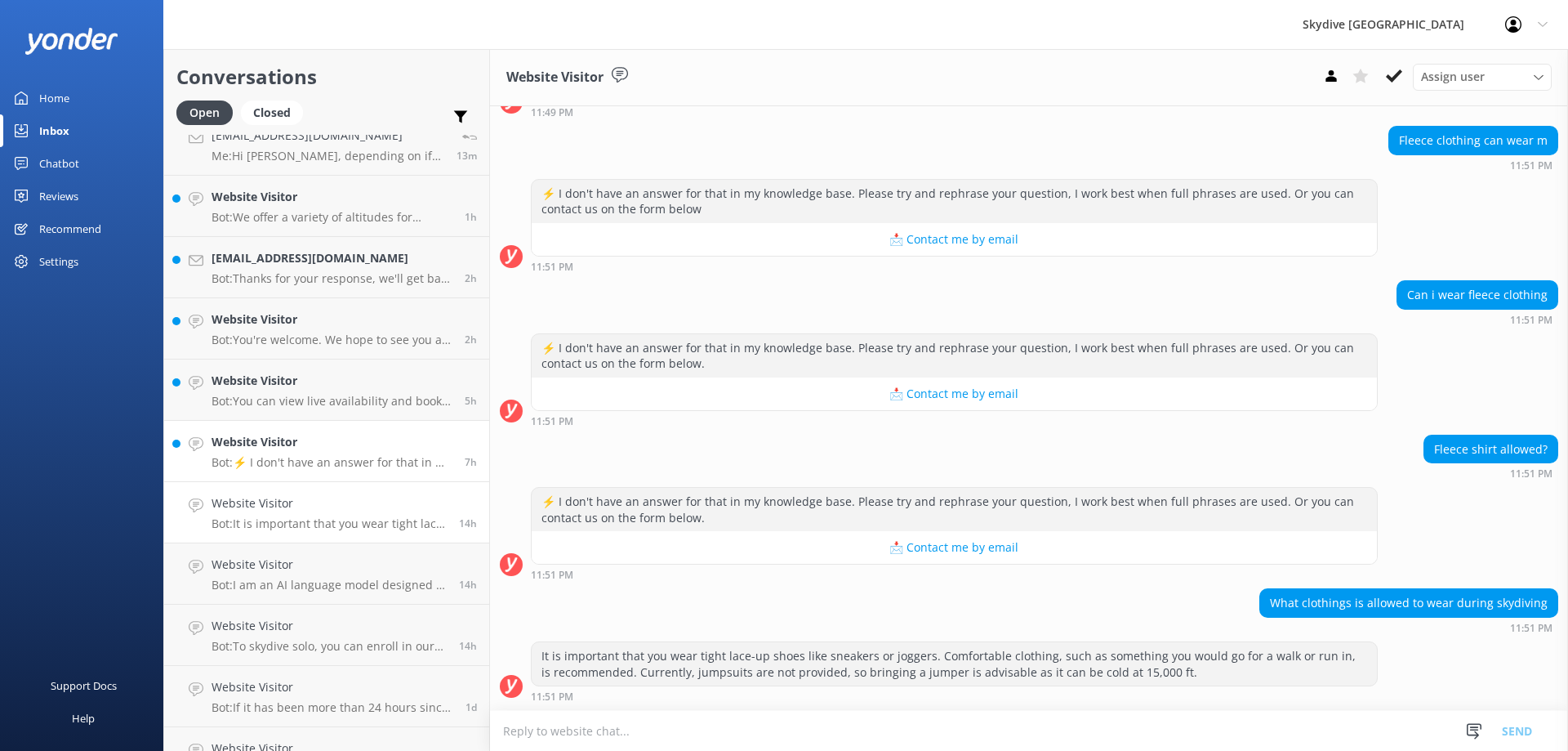
click at [301, 460] on p "Bot: ⚡ I don't have an answer for that in my knowledge base. Please try and rep…" at bounding box center [332, 463] width 241 height 15
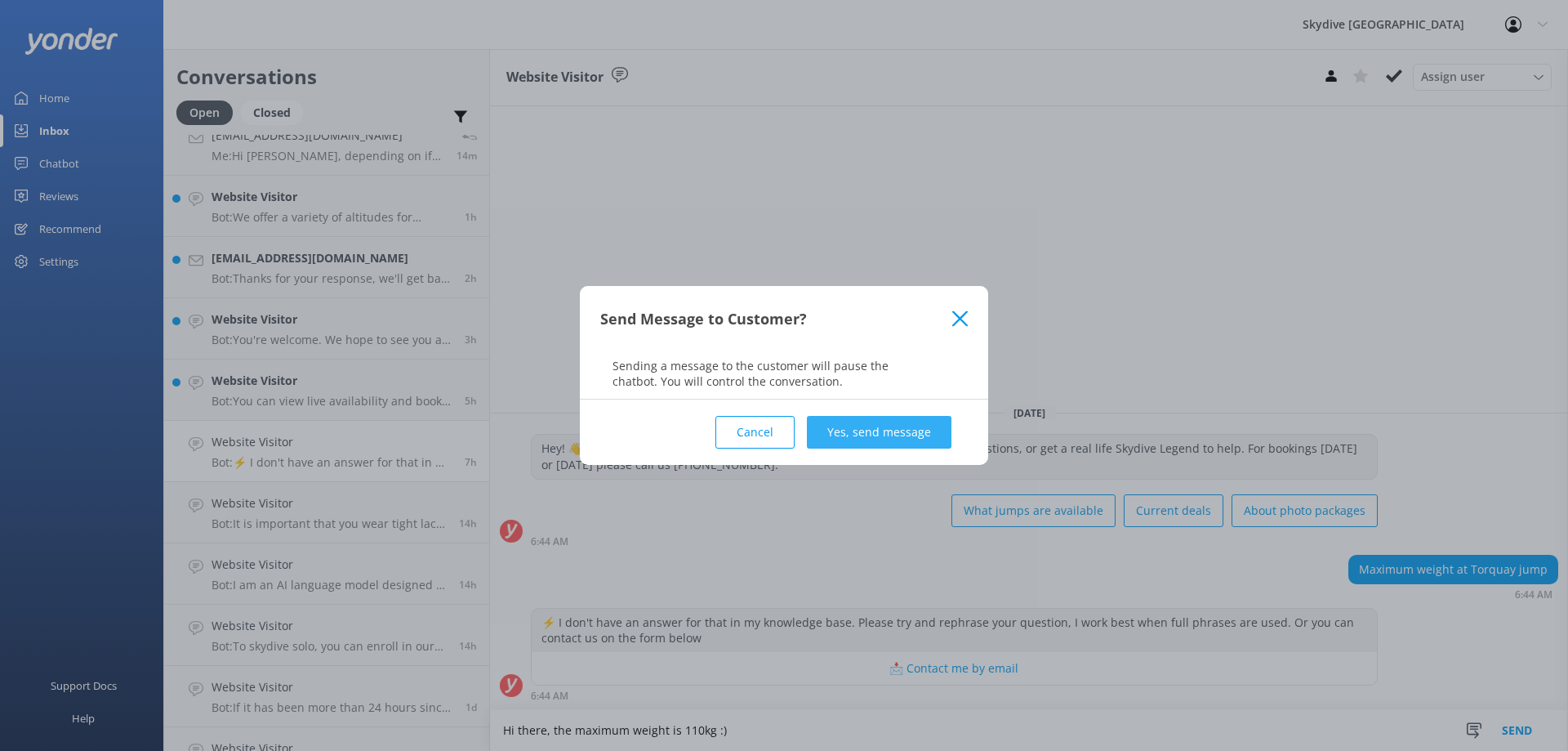
type textarea "Hi there, the maximum weight is 110kg :)"
click at [836, 433] on button "Yes, send message" at bounding box center [879, 432] width 144 height 33
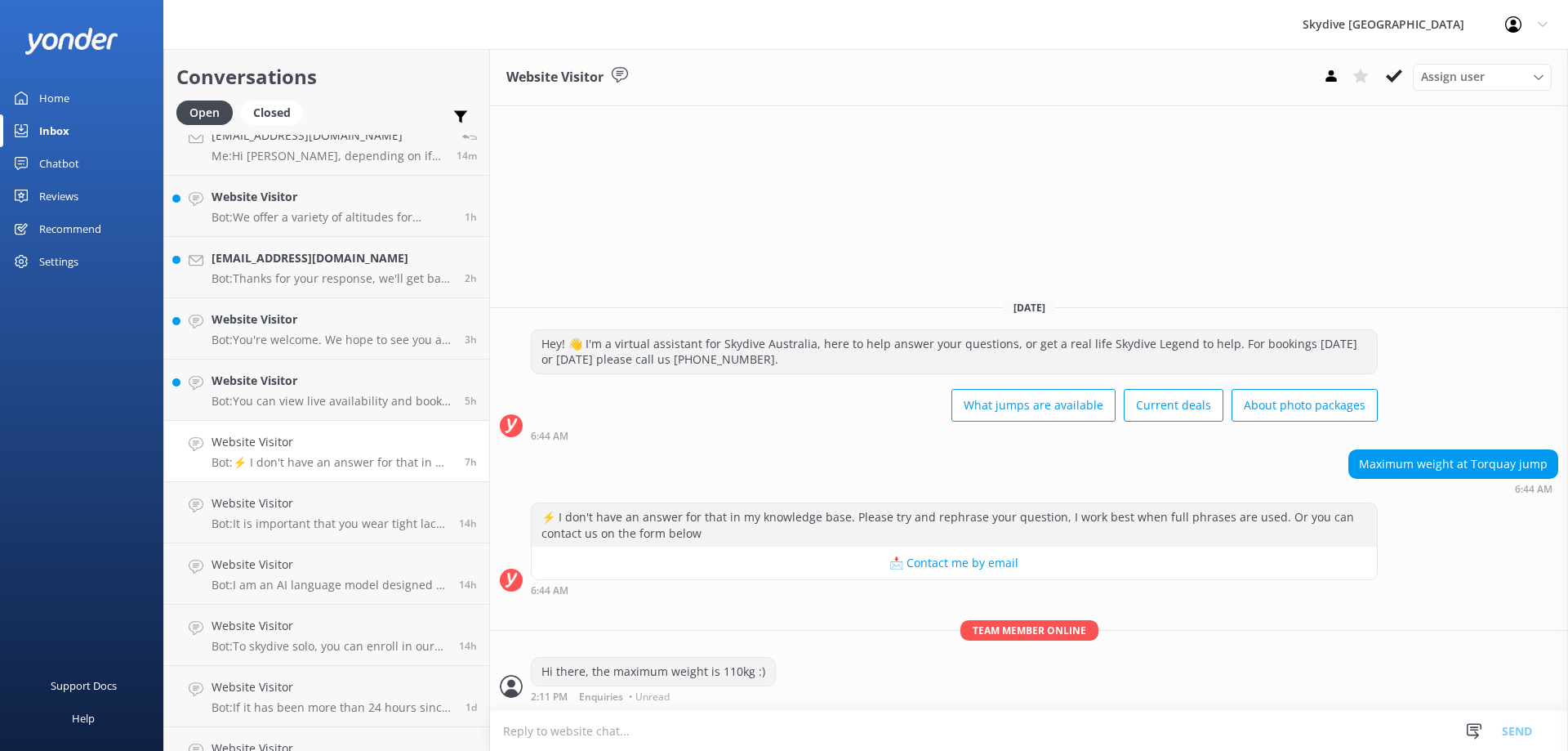
scroll to position [408, 0]
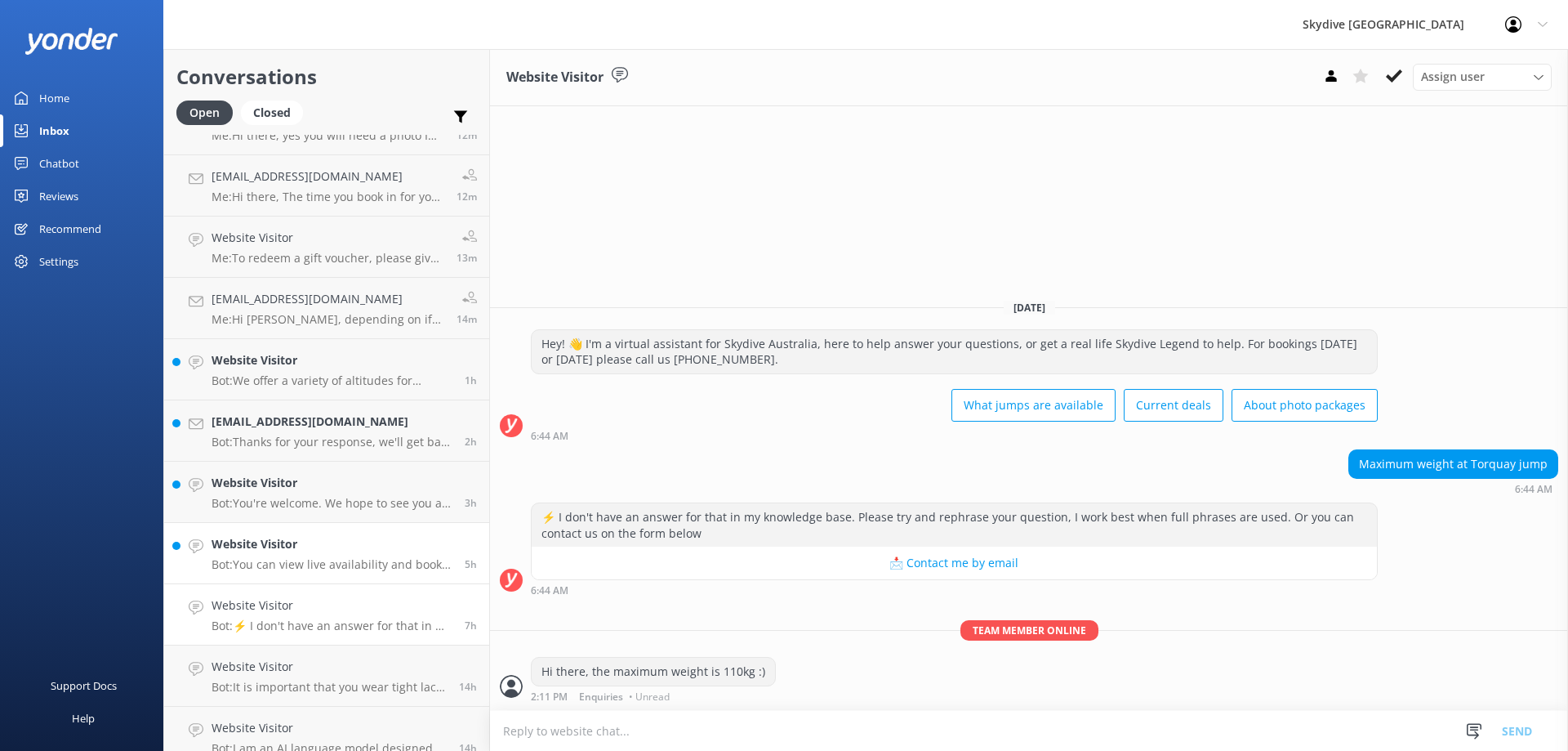
click at [287, 558] on p "Bot: You can view live availability and book your Noosa Tandem Skydive online a…" at bounding box center [332, 564] width 241 height 15
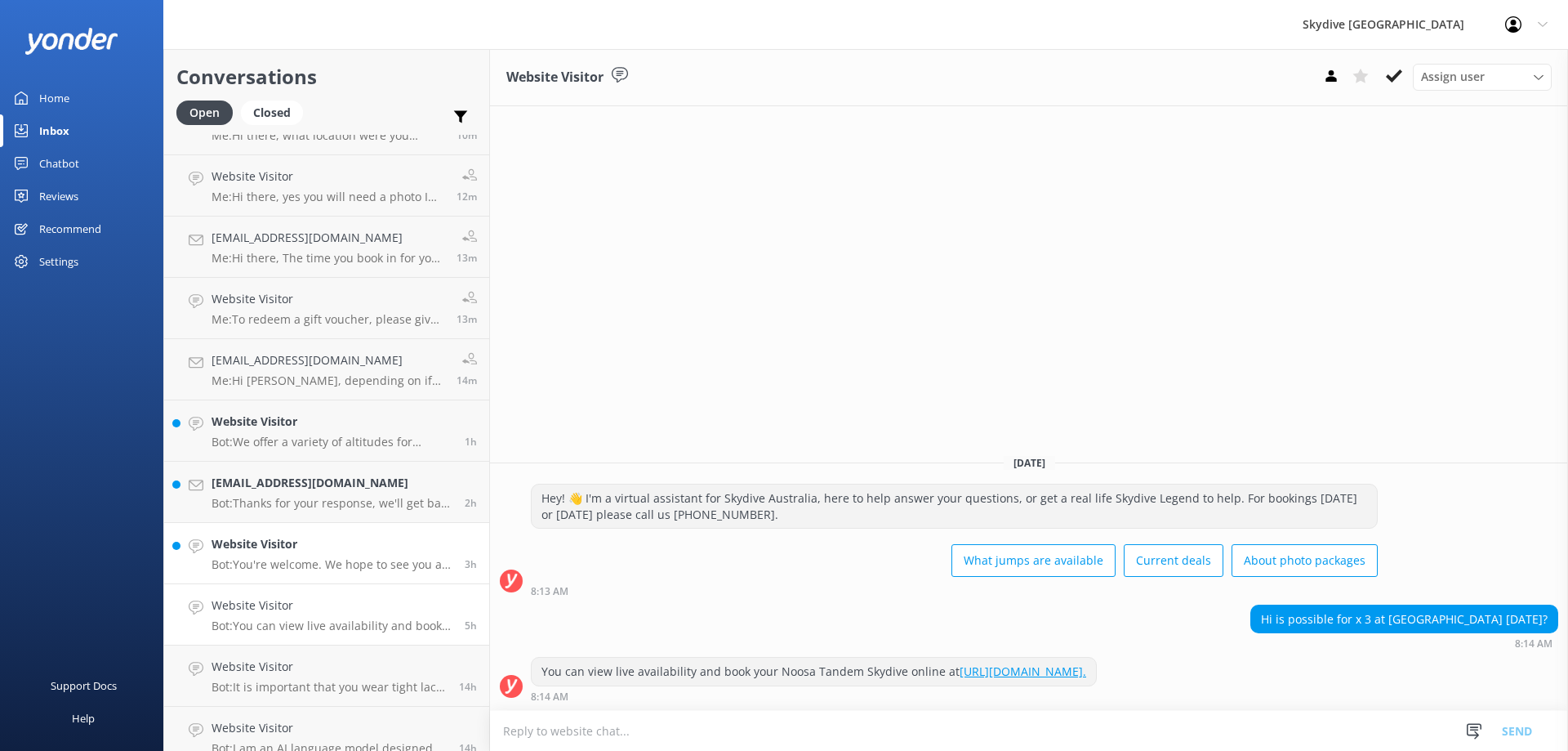
click at [296, 531] on link "Website Visitor Bot: You're welcome. We hope to see you at [GEOGRAPHIC_DATA] [G…" at bounding box center [327, 554] width 325 height 61
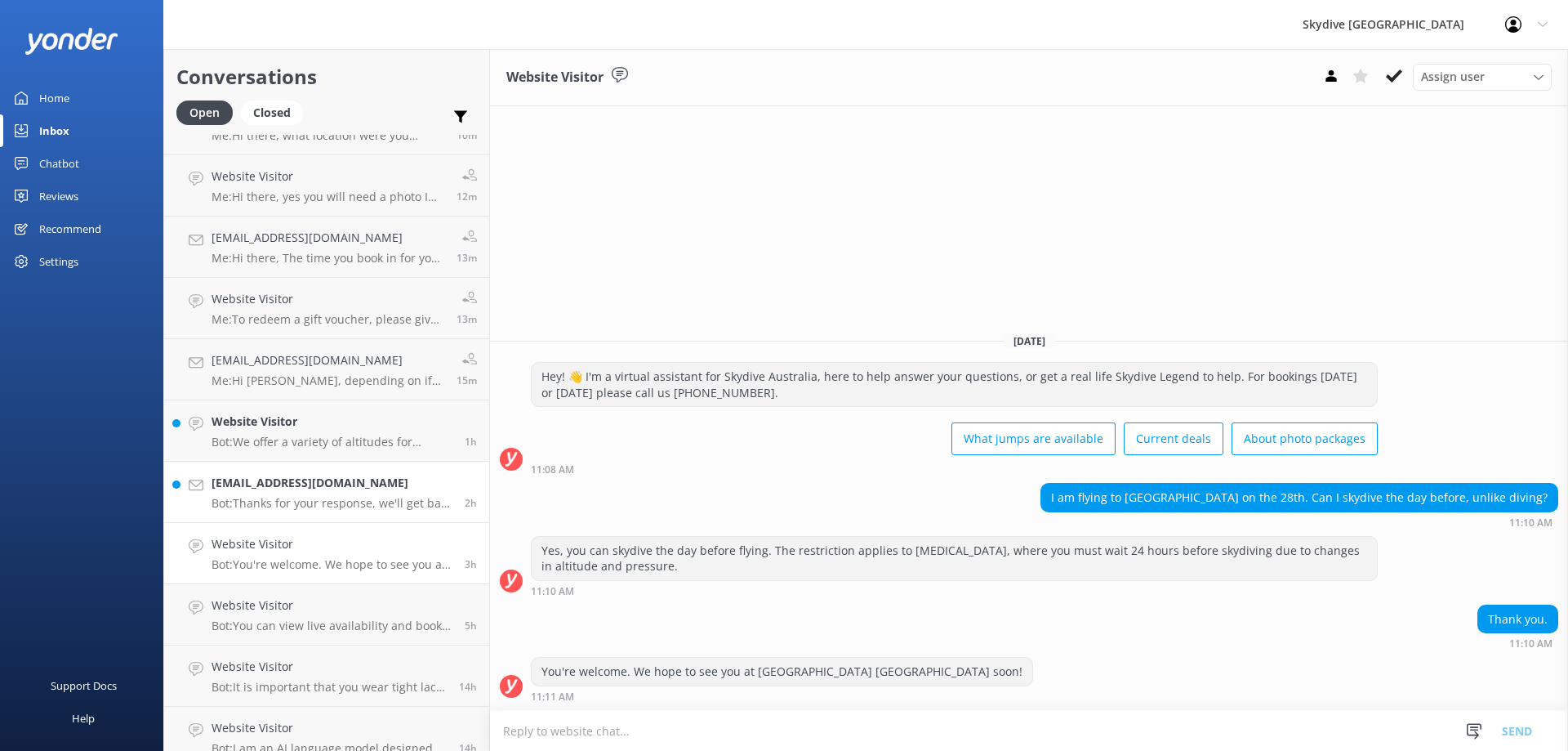
click at [296, 493] on div "[PERSON_NAME][EMAIL_ADDRESS][PERSON_NAME][DOMAIN_NAME] Bot: Thanks for your res…" at bounding box center [332, 492] width 241 height 36
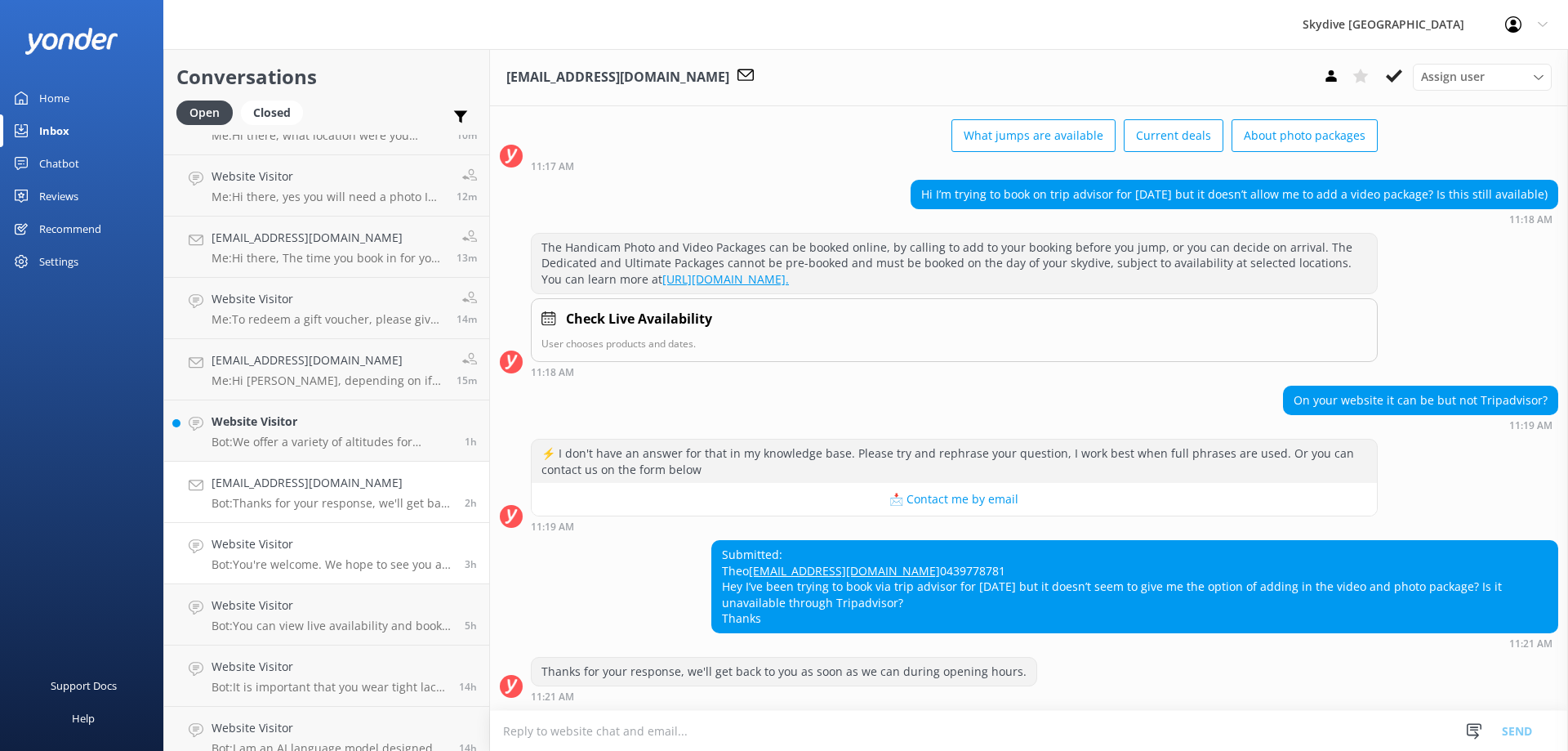
scroll to position [327, 0]
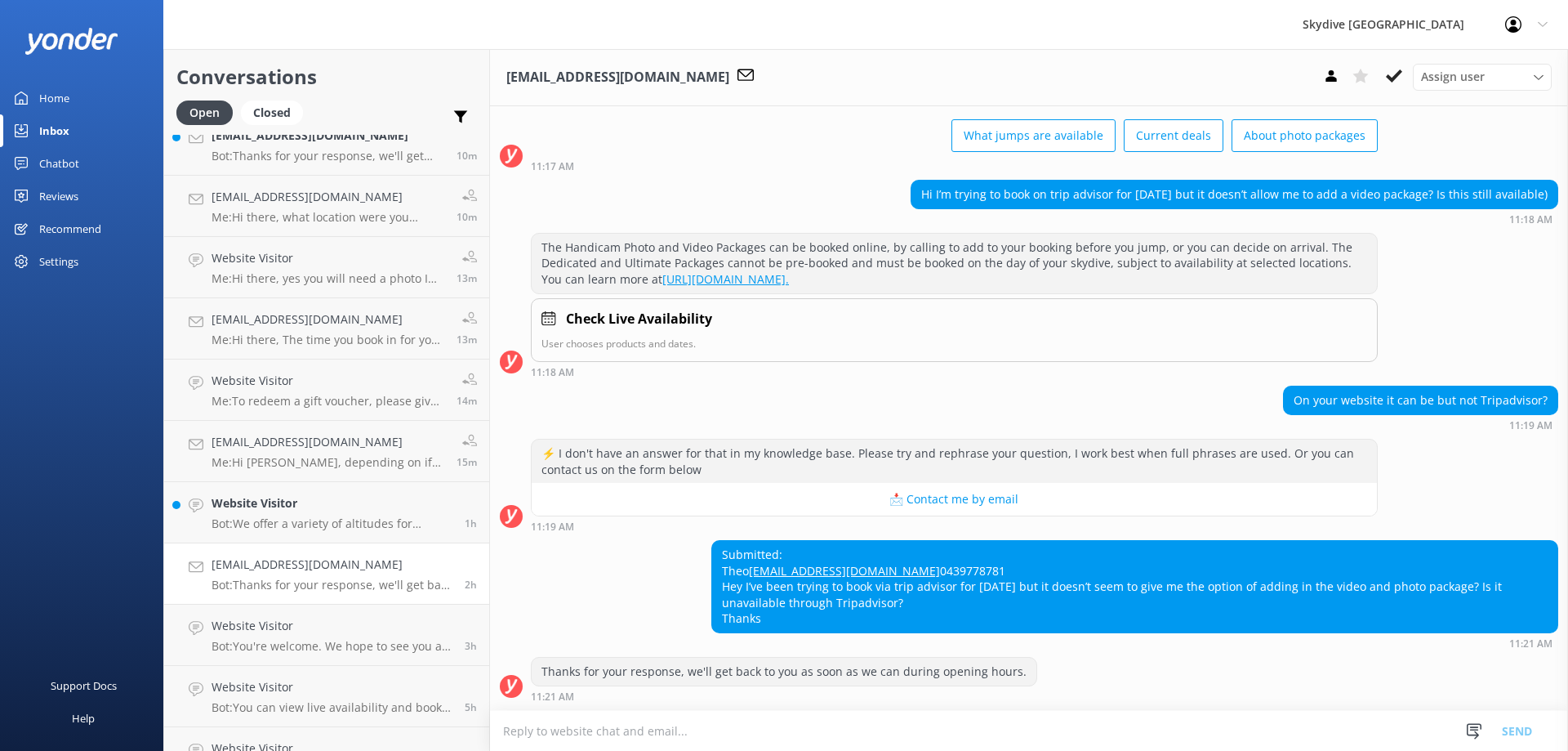
click at [798, 717] on textarea at bounding box center [1028, 730] width 1078 height 40
click at [727, 727] on textarea "Hi there, to purchase media through us" at bounding box center [1028, 730] width 1078 height 40
click at [732, 711] on textarea "Hi there, to purchase media through us" at bounding box center [1028, 730] width 1078 height 40
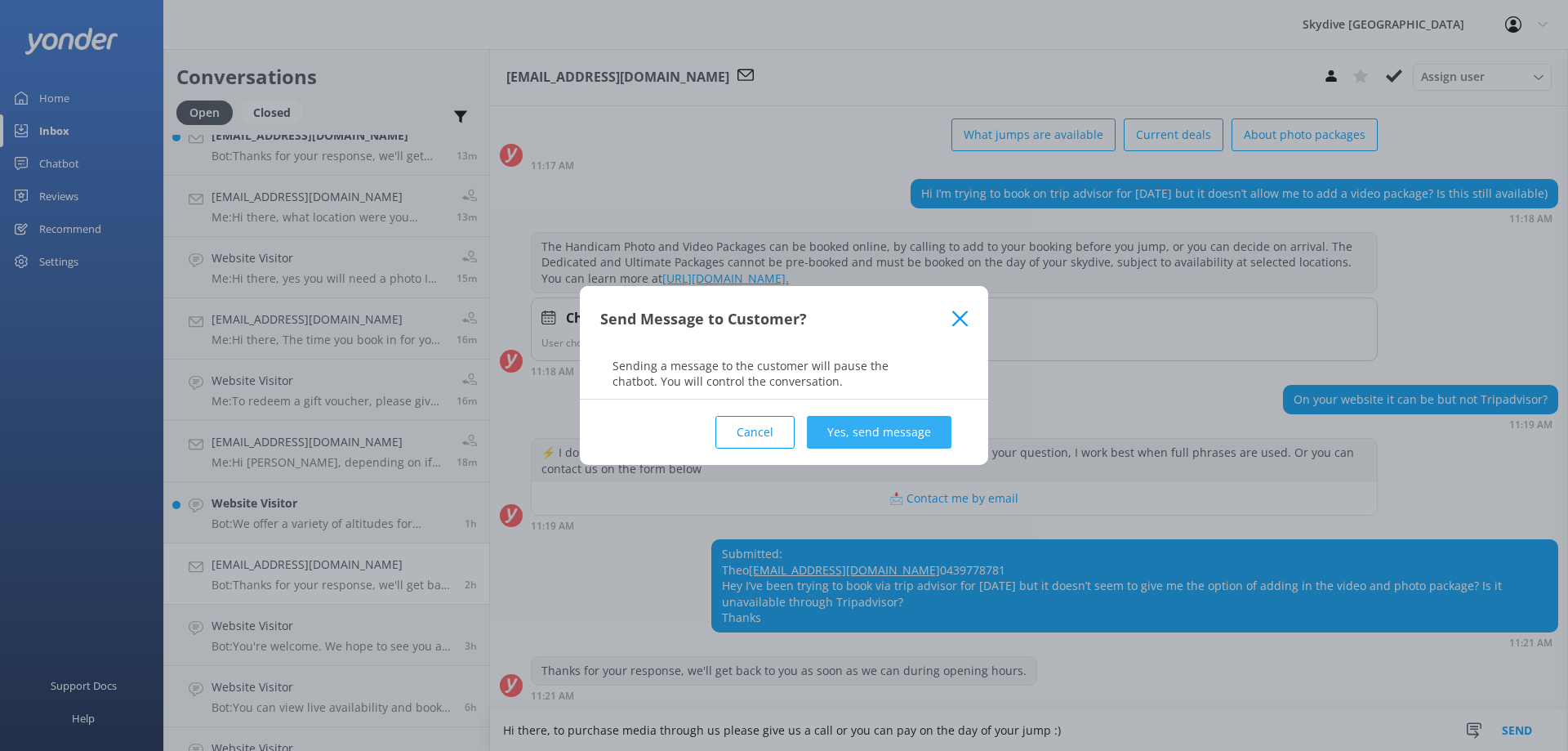
type textarea "Hi there, to purchase media through us please give us a call or you can pay on …"
click at [882, 431] on button "Yes, send message" at bounding box center [879, 432] width 144 height 33
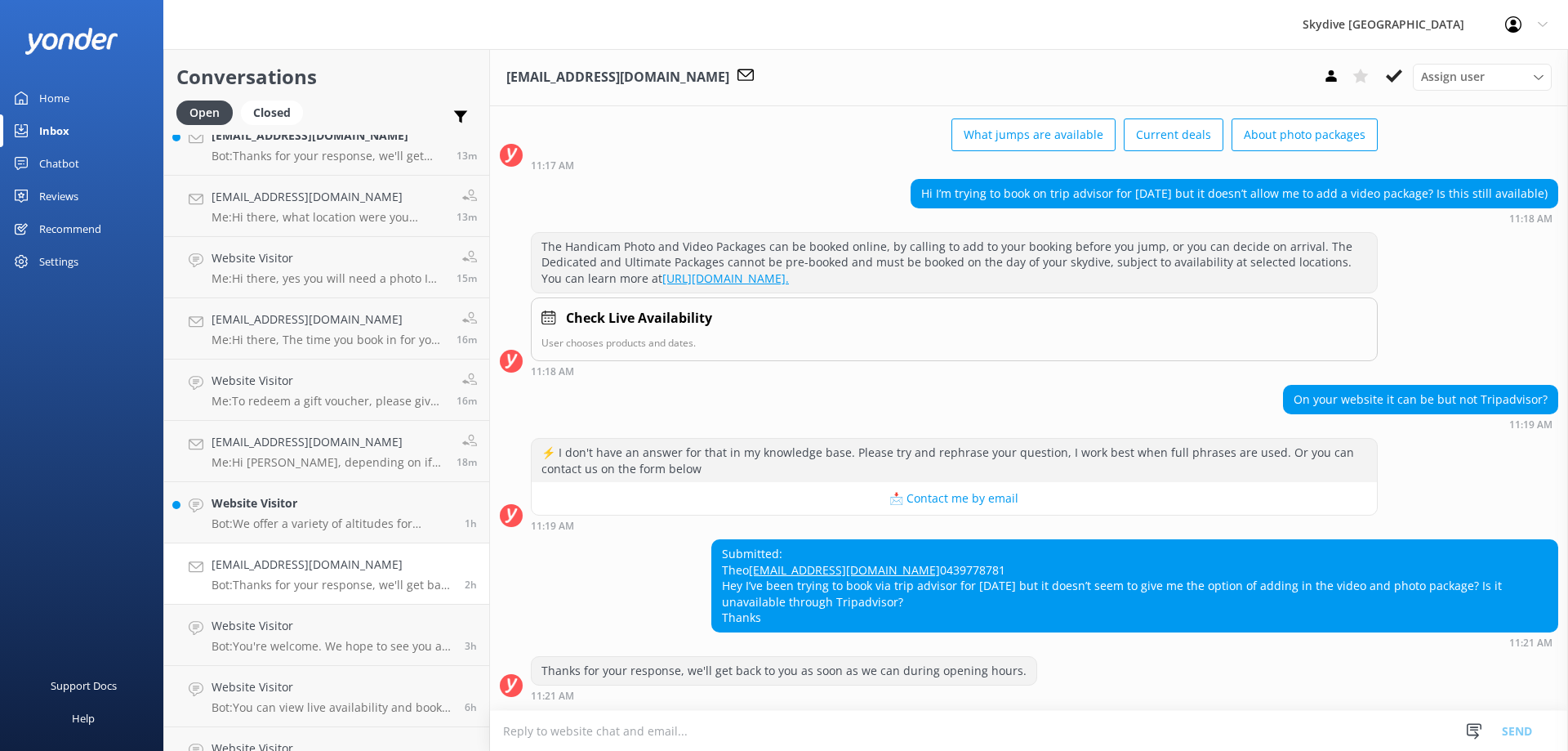
scroll to position [228, 0]
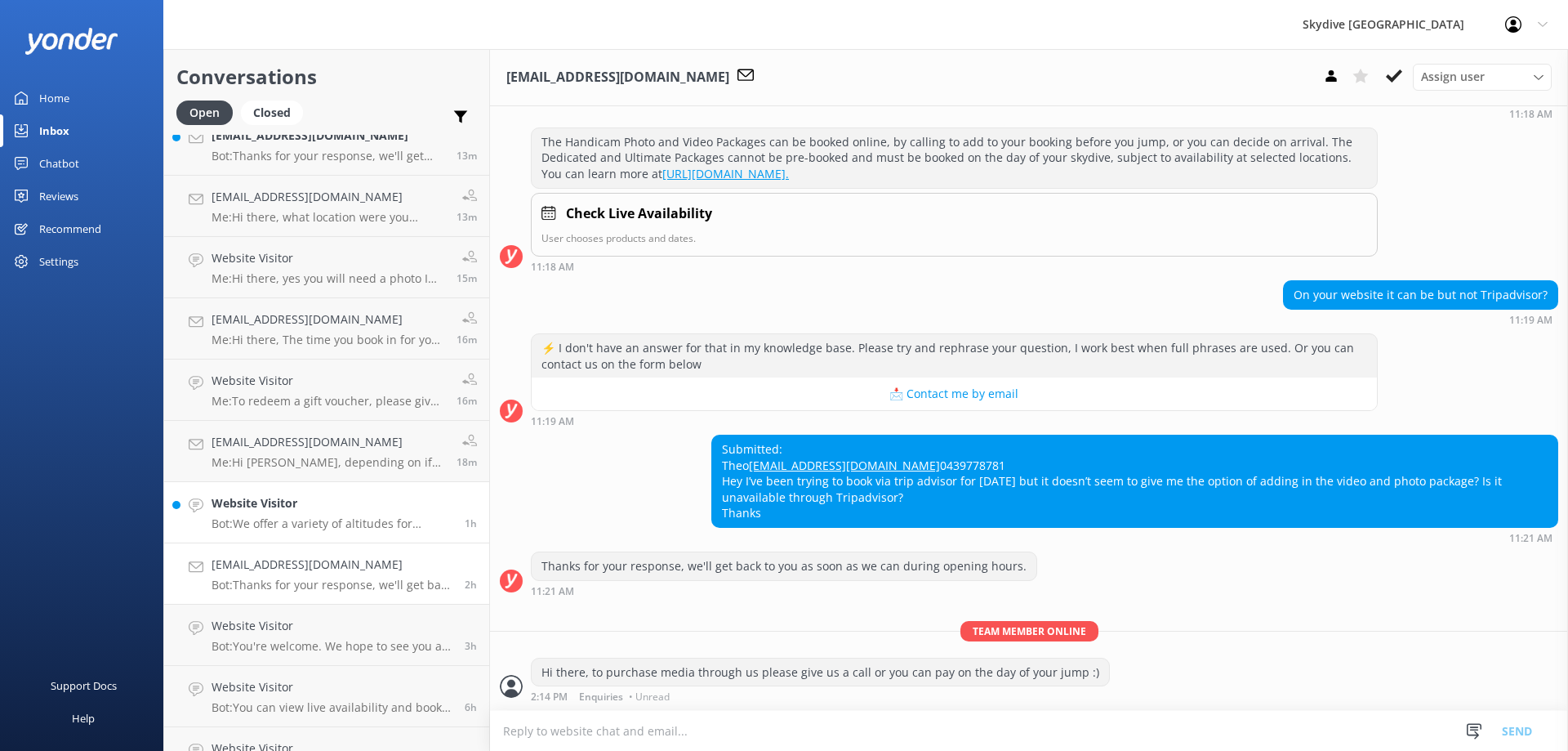
click at [293, 520] on p "Bot: We offer a variety of altitudes for skydiving, with all dropzones providin…" at bounding box center [332, 524] width 241 height 15
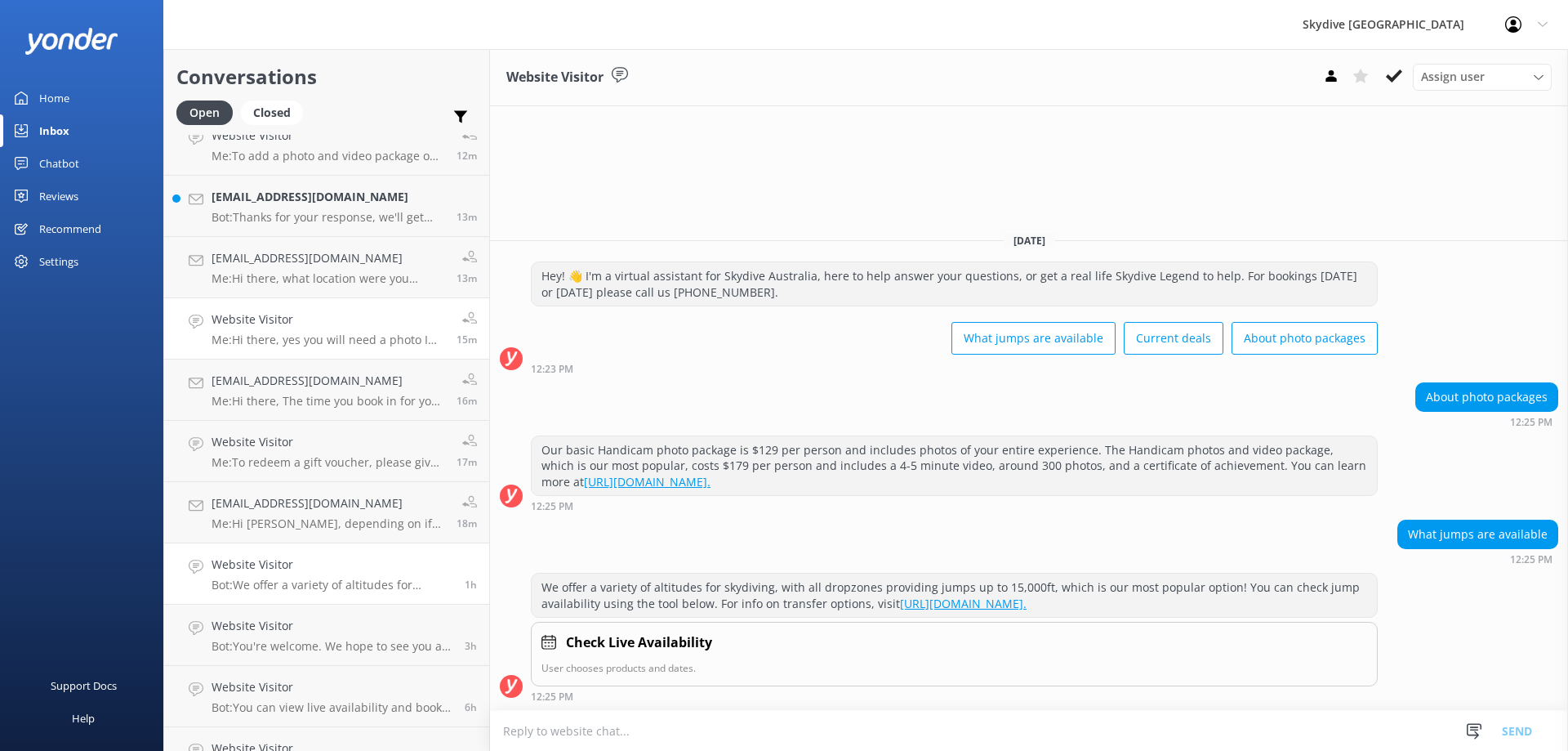
scroll to position [164, 0]
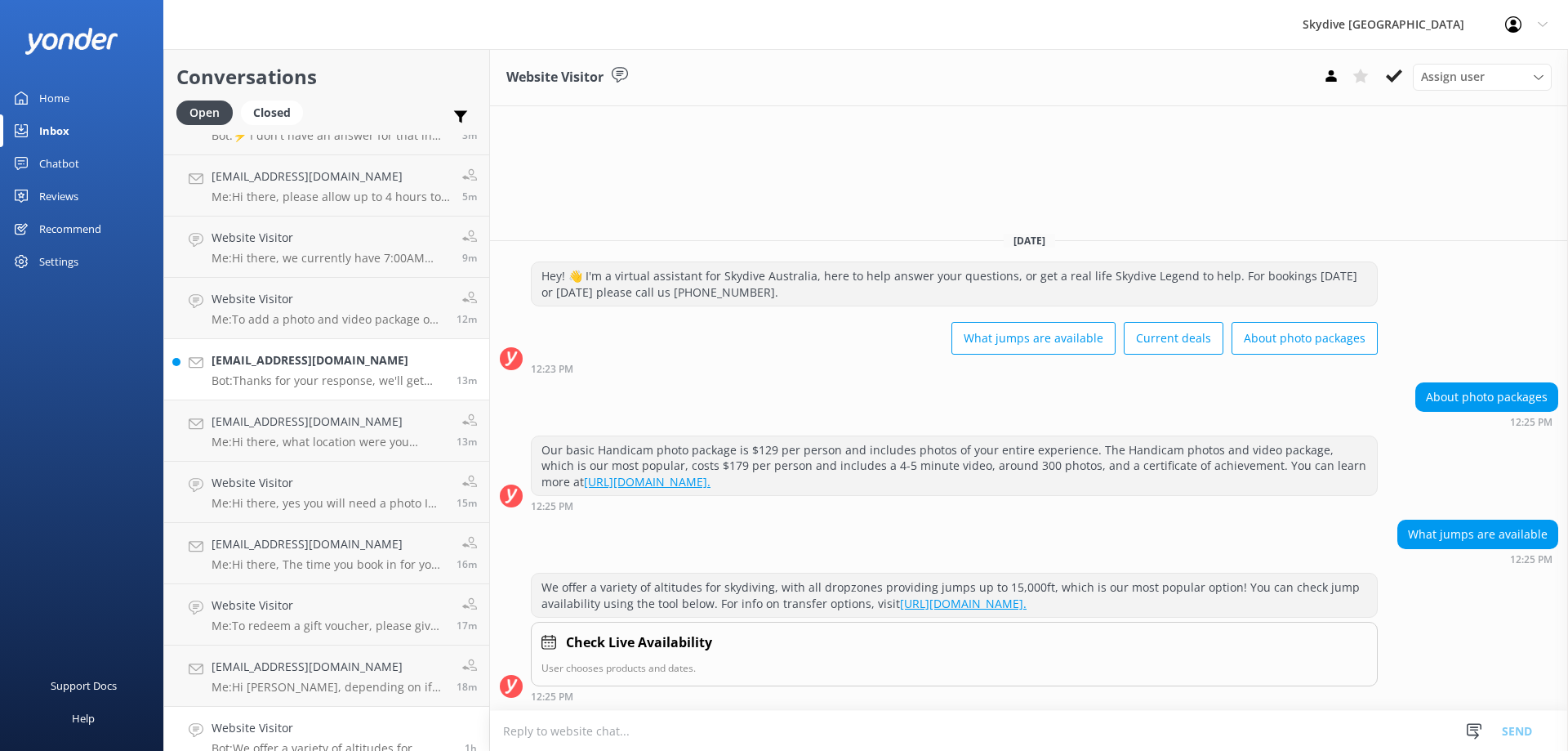
click at [269, 372] on div "[EMAIL_ADDRESS][DOMAIN_NAME] Bot: Thanks for your response, we'll get back to y…" at bounding box center [328, 369] width 233 height 36
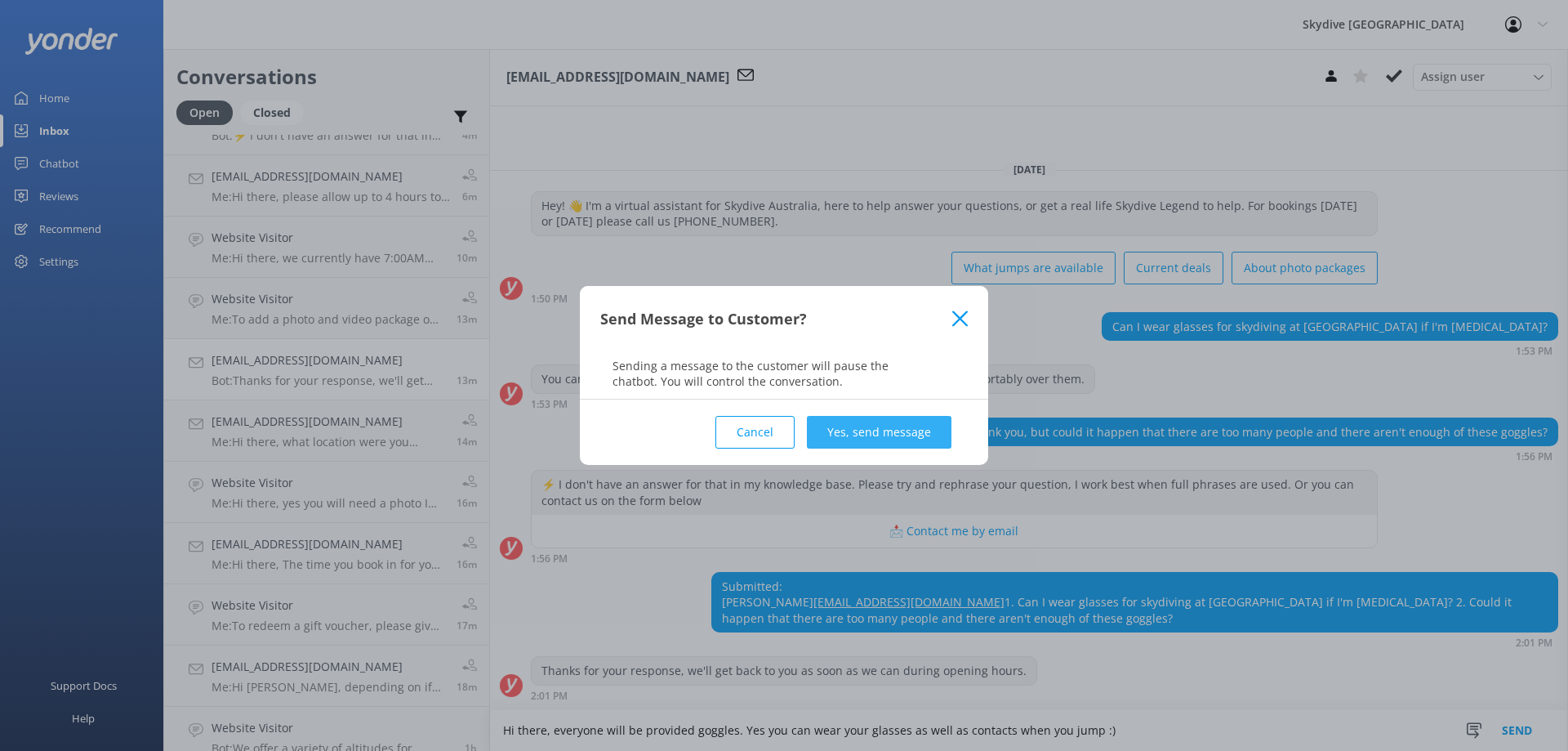
type textarea "Hi there, everyone will be provided goggles. Yes you can wear your glasses as w…"
click at [840, 424] on button "Yes, send message" at bounding box center [879, 432] width 144 height 33
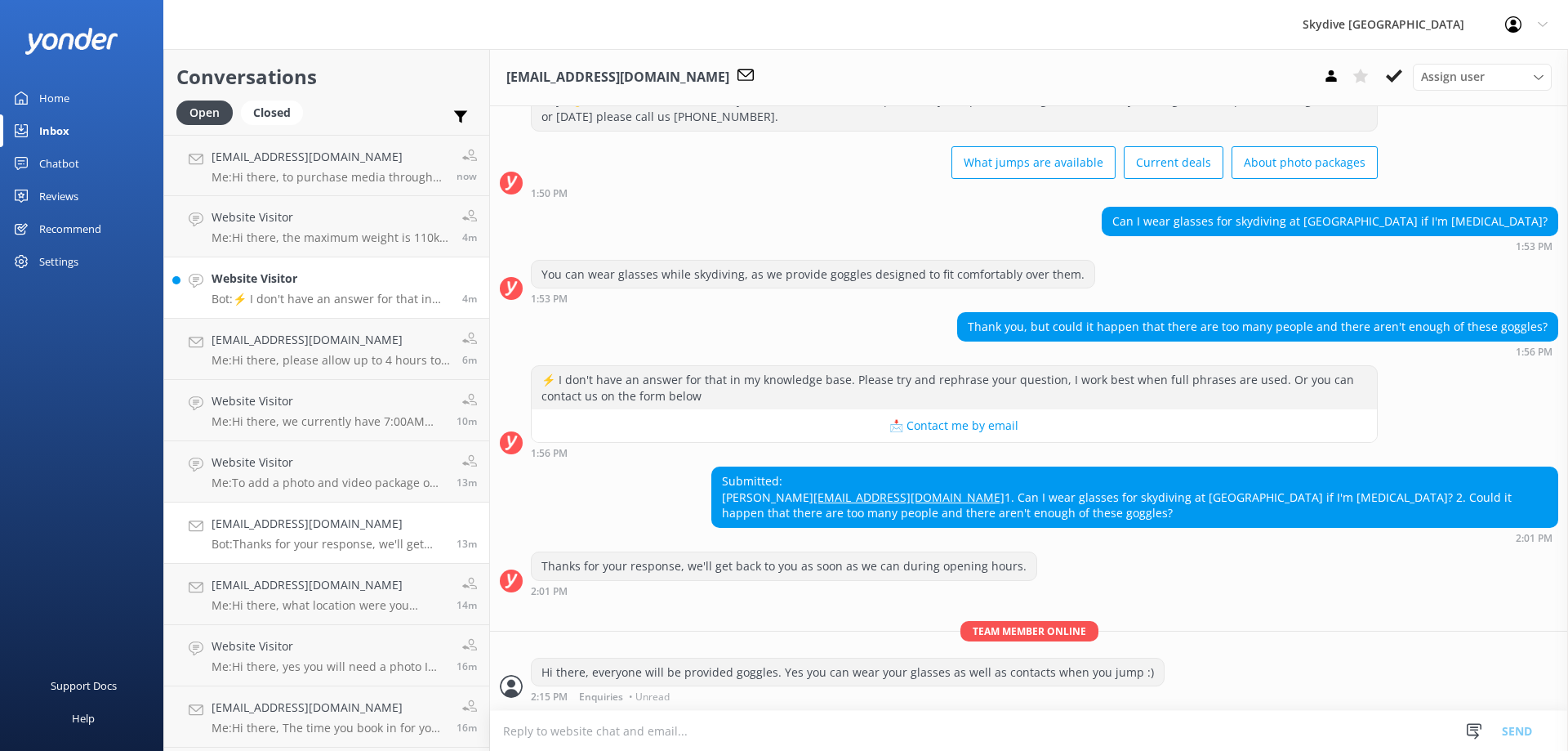
click at [346, 289] on div "Website Visitor Bot: ⚡ I don't have an answer for that in my knowledge base. Pl…" at bounding box center [330, 288] width 239 height 36
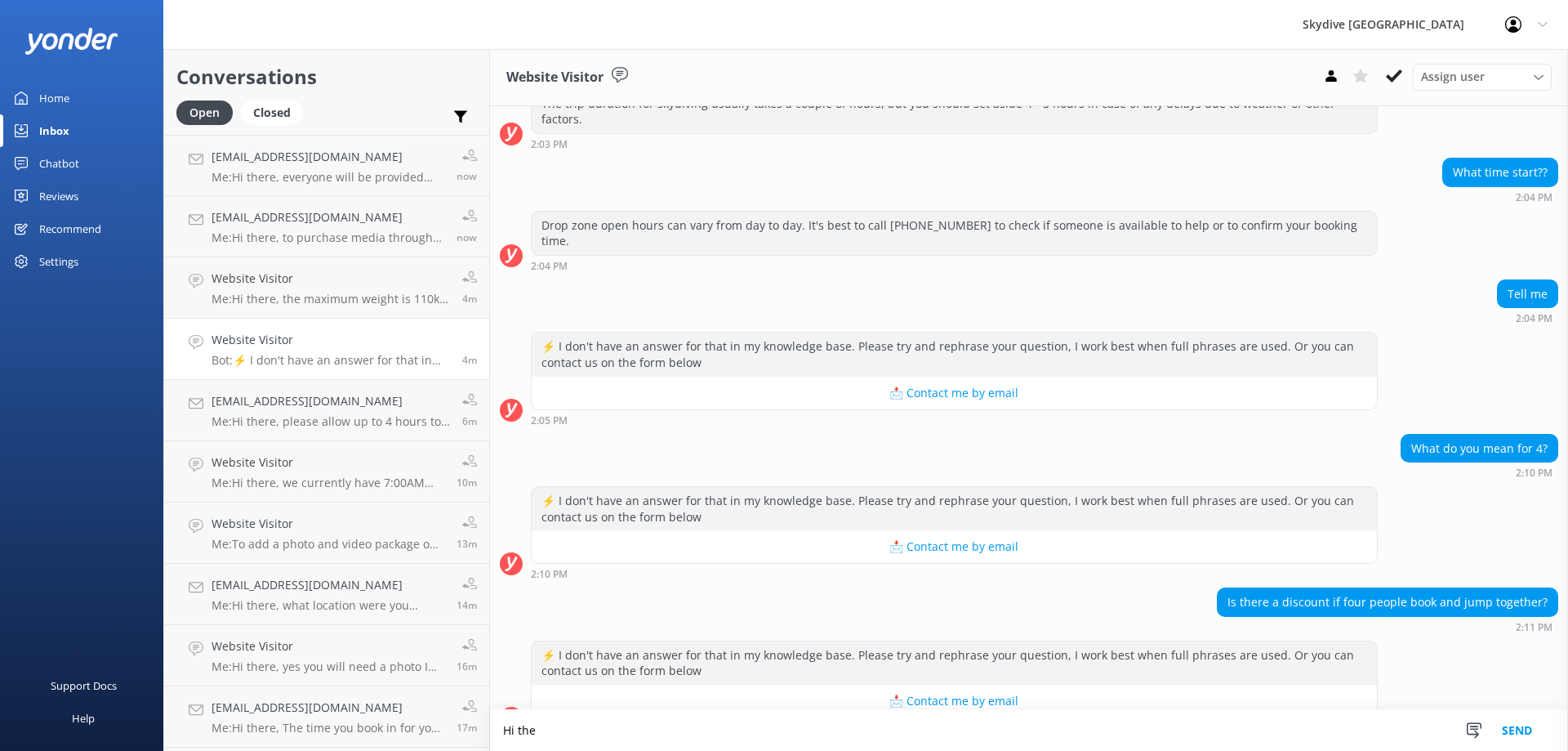
scroll to position [235, 0]
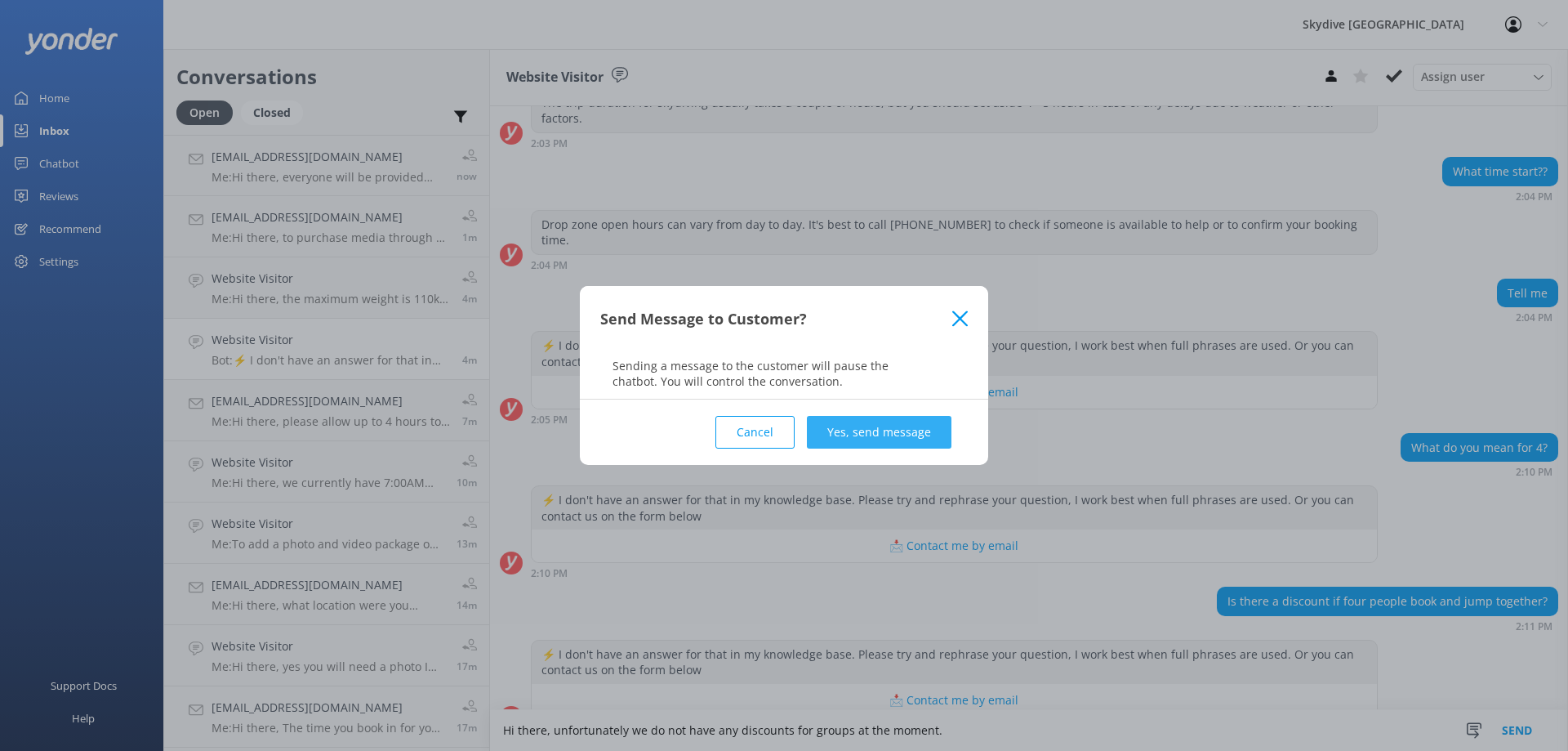
type textarea "Hi there, unfortunately we do not have any discounts for groups at the moment."
click at [889, 435] on button "Yes, send message" at bounding box center [879, 432] width 144 height 33
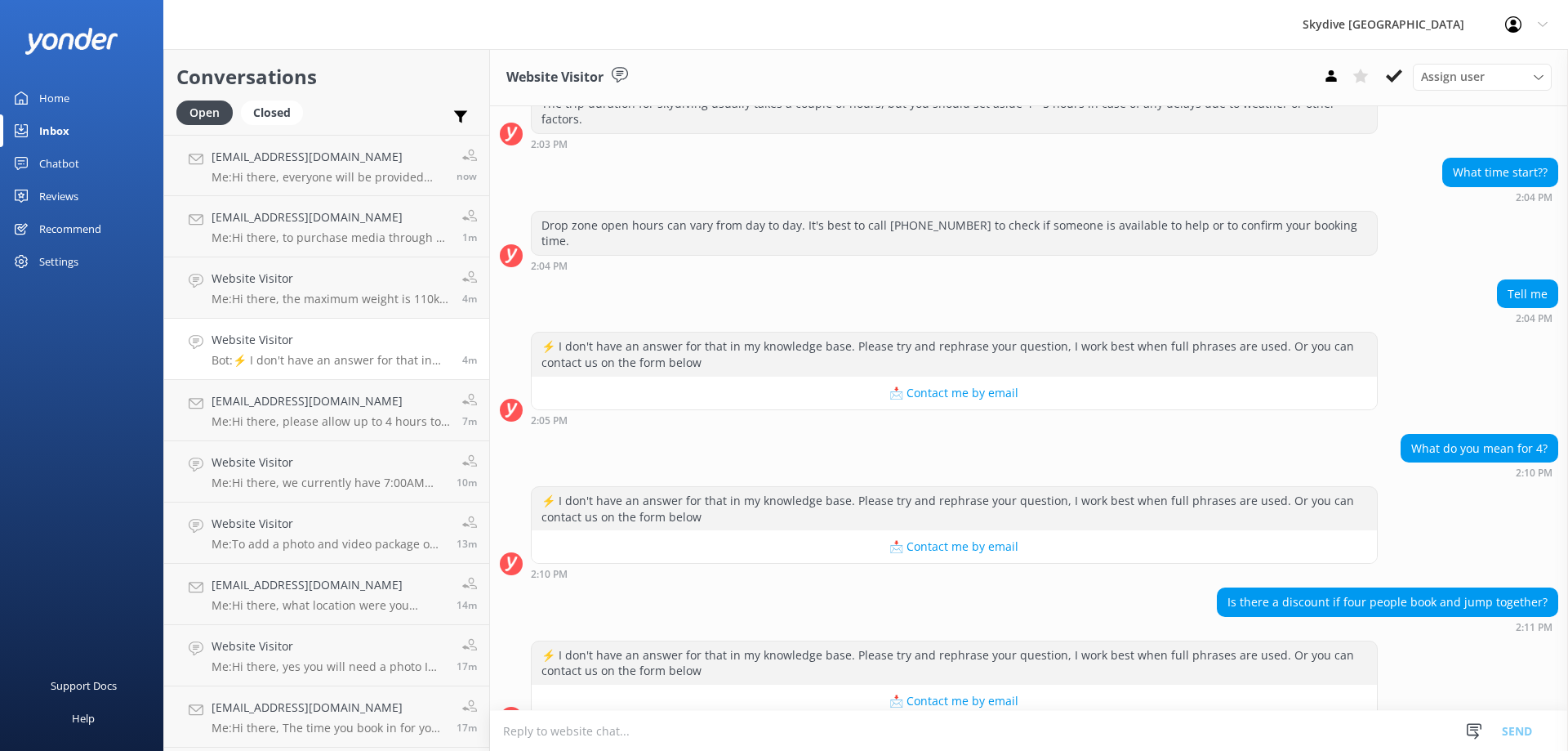
scroll to position [340, 0]
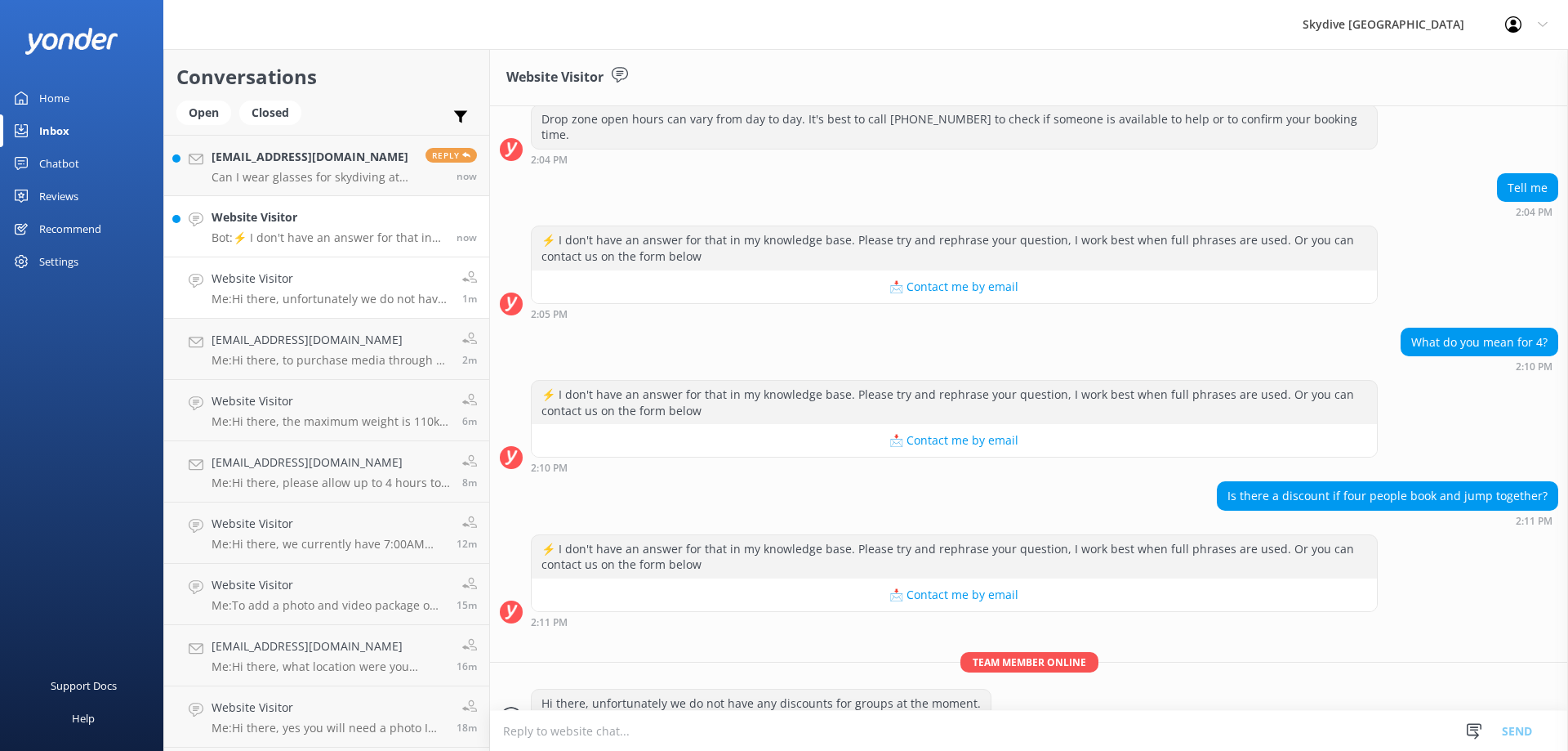
click at [279, 233] on p "Bot: ⚡ I don't have an answer for that in my knowledge base. Please try and rep…" at bounding box center [328, 238] width 233 height 15
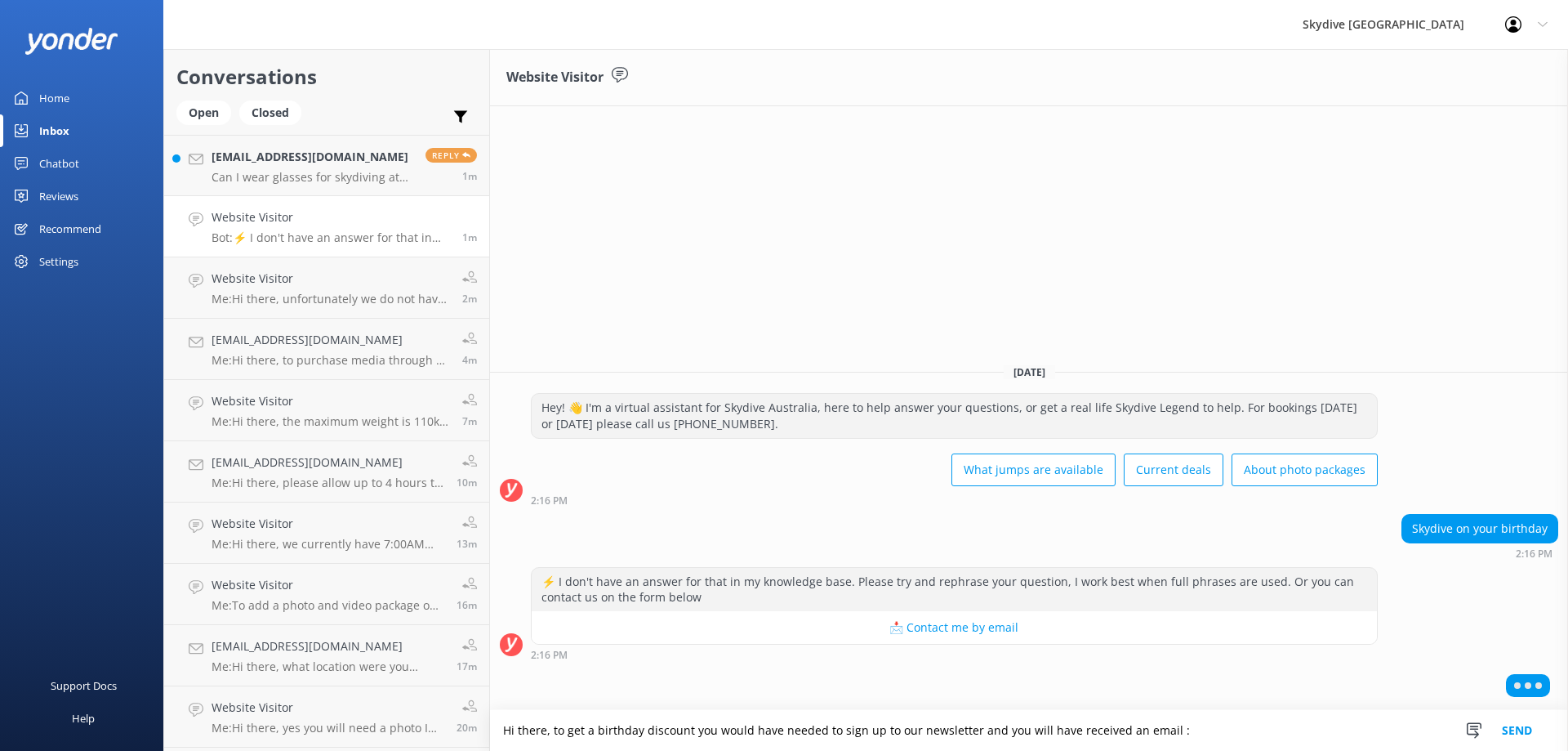
click at [1220, 732] on textarea "Hi there, to get a birthday discount you would have needed to sign up to our ne…" at bounding box center [1028, 730] width 1078 height 40
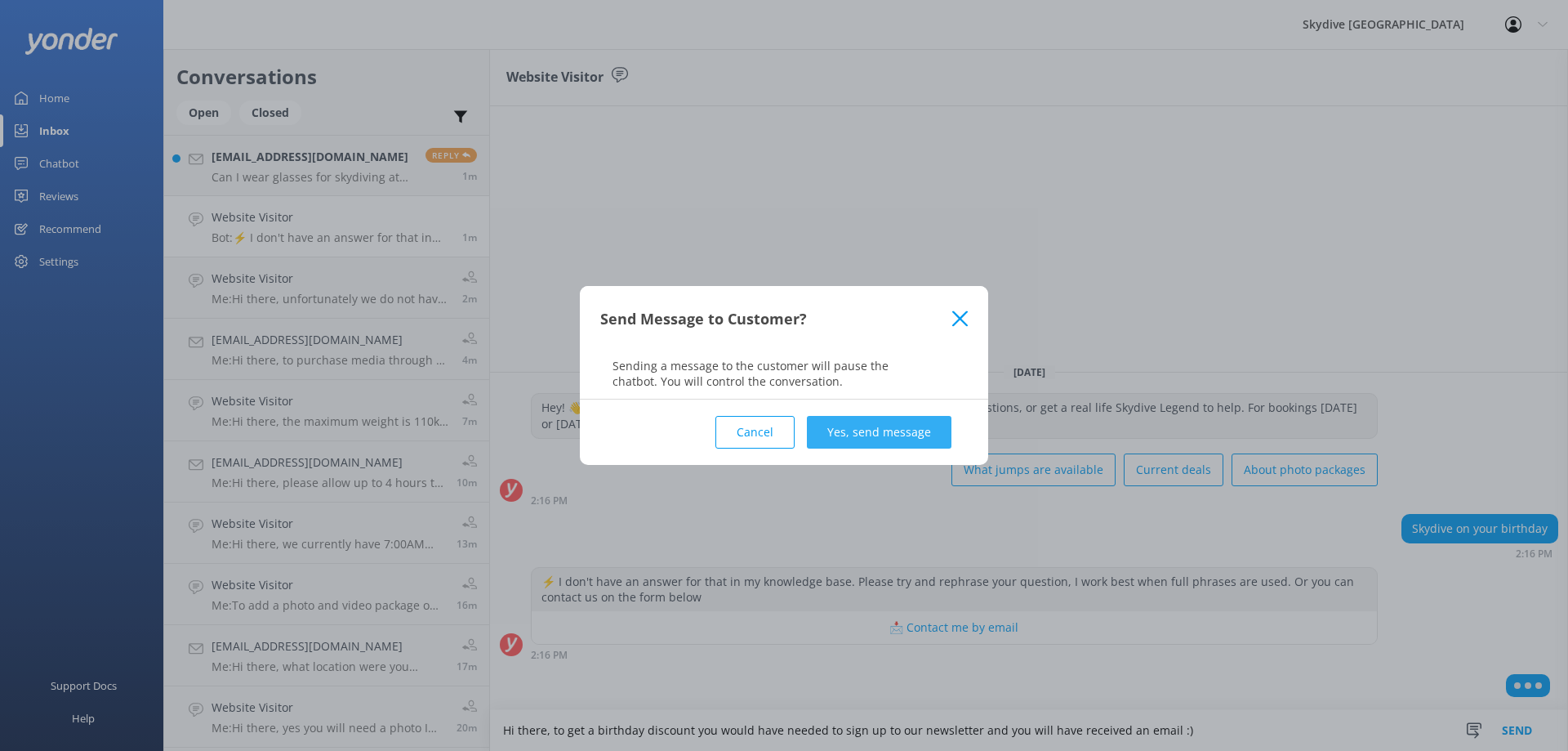
type textarea "Hi there, to get a birthday discount you would have needed to sign up to our ne…"
click at [869, 435] on button "Yes, send message" at bounding box center [879, 432] width 144 height 33
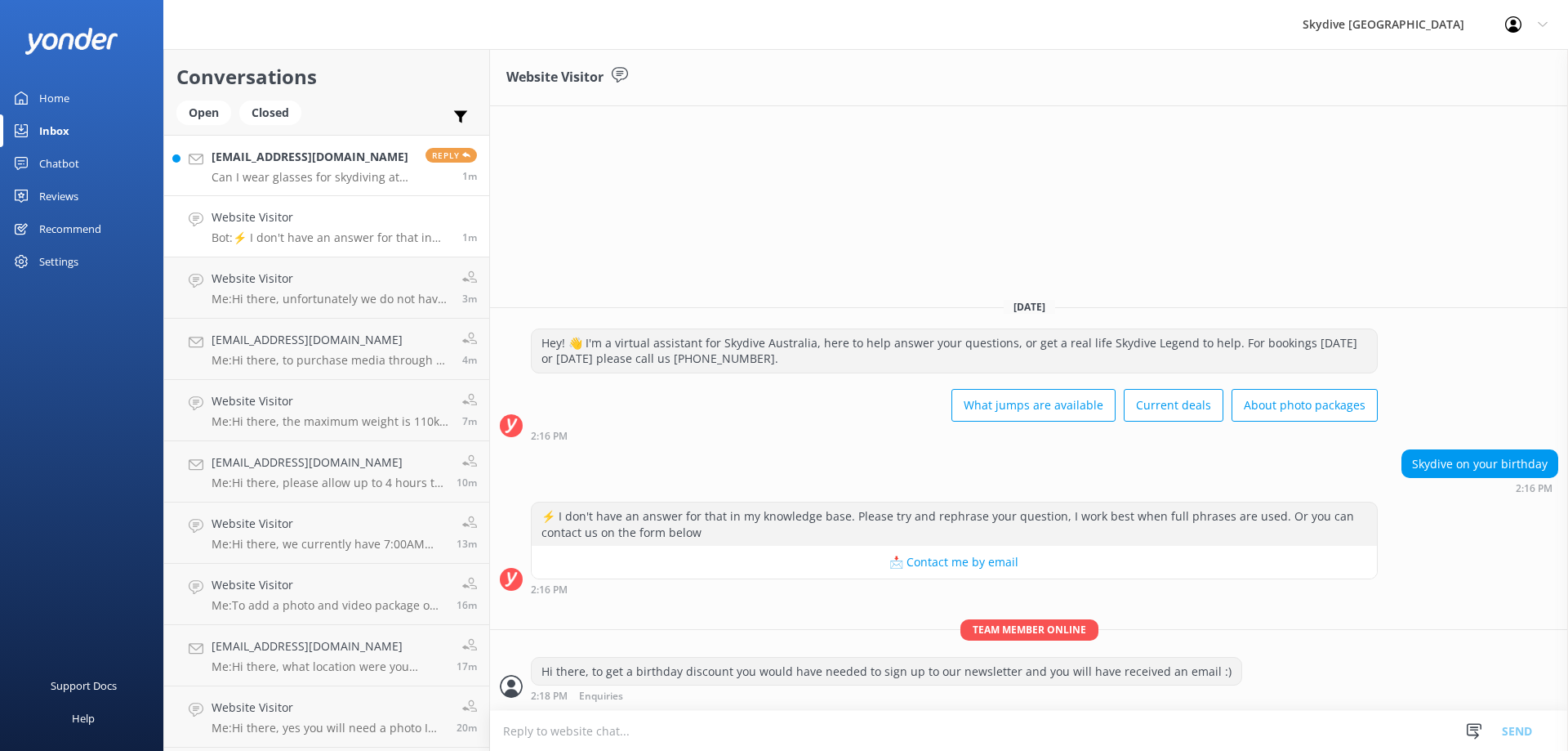
click at [284, 186] on link "[EMAIL_ADDRESS][DOMAIN_NAME] Can I wear glasses for skydiving at [GEOGRAPHIC_DA…" at bounding box center [327, 165] width 325 height 61
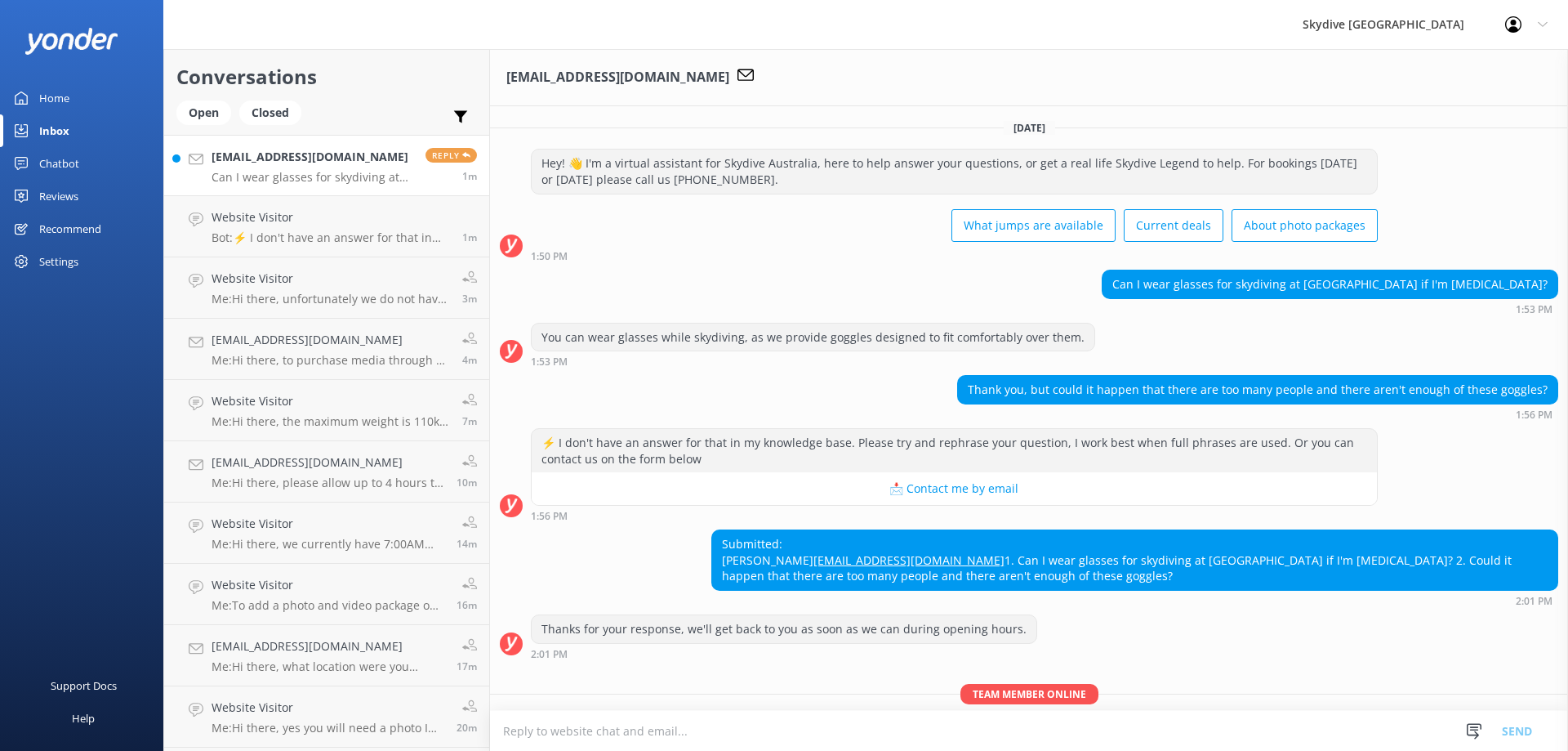
scroll to position [183, 0]
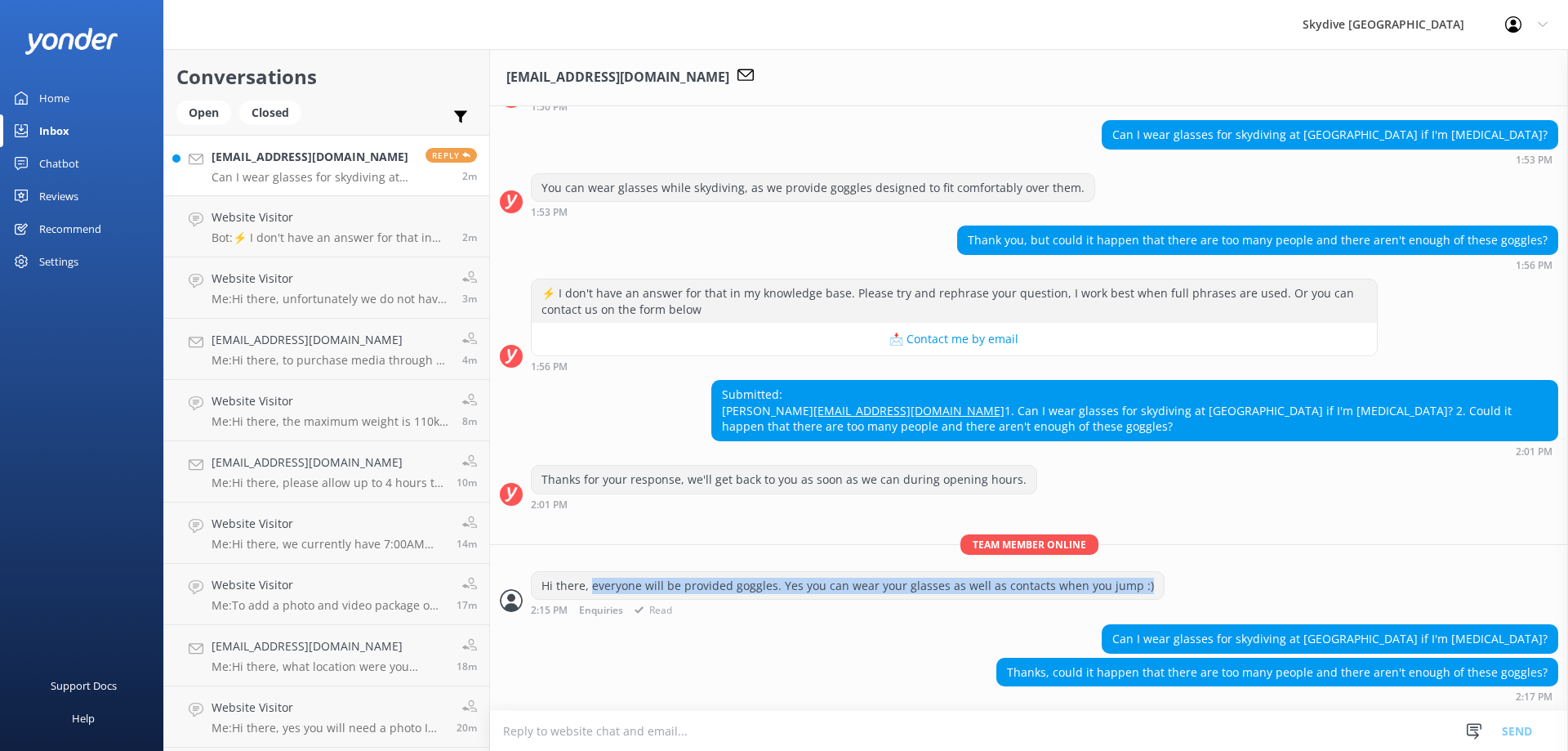
drag, startPoint x: 590, startPoint y: 582, endPoint x: 1162, endPoint y: 597, distance: 572.2
click at [1162, 597] on div "Hi there, everyone will be provided goggles. Yes you can wear your glasses as w…" at bounding box center [1028, 593] width 1078 height 45
copy div "everyone will be provided goggles. Yes you can wear your glasses as well as con…"
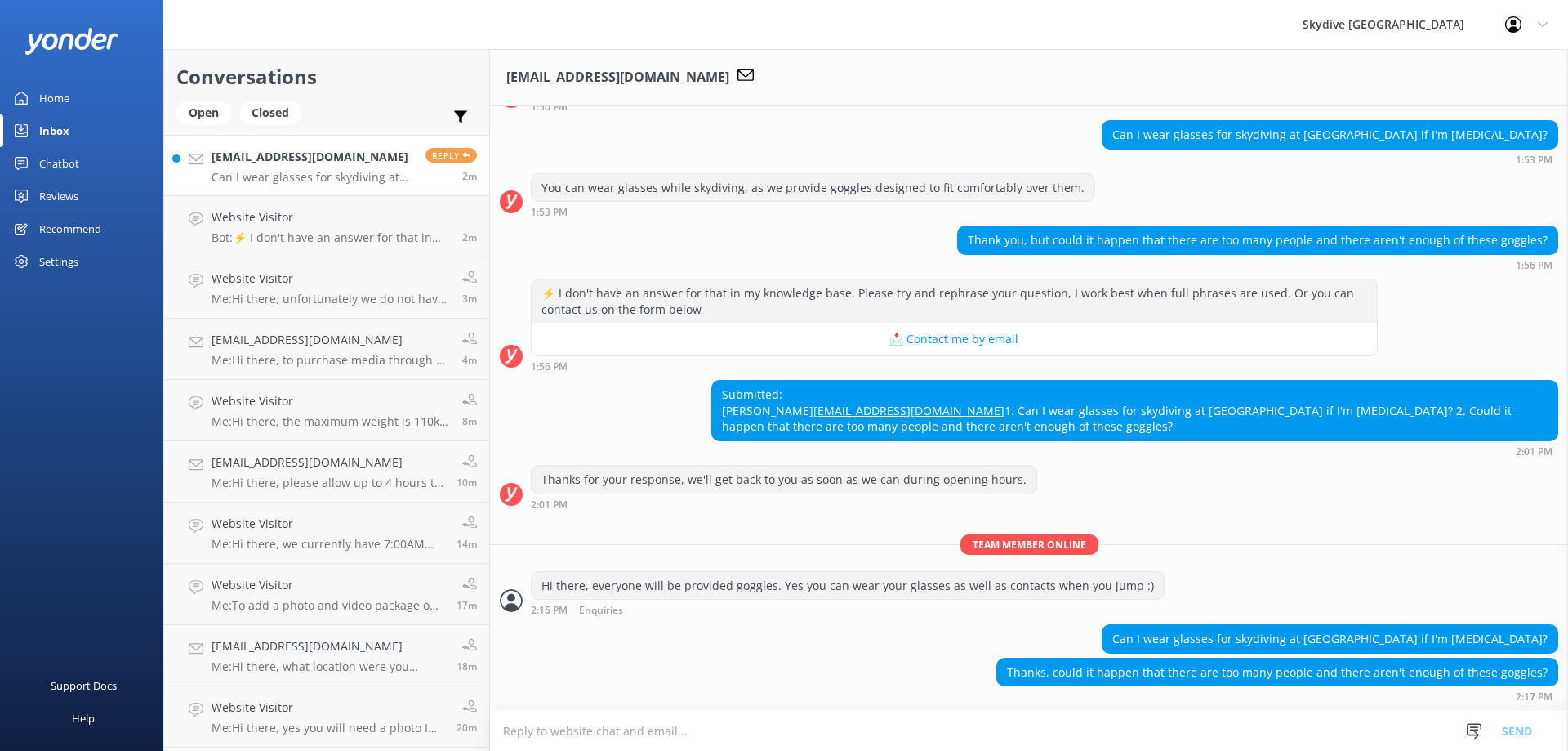
click at [907, 737] on textarea at bounding box center [1028, 730] width 1078 height 40
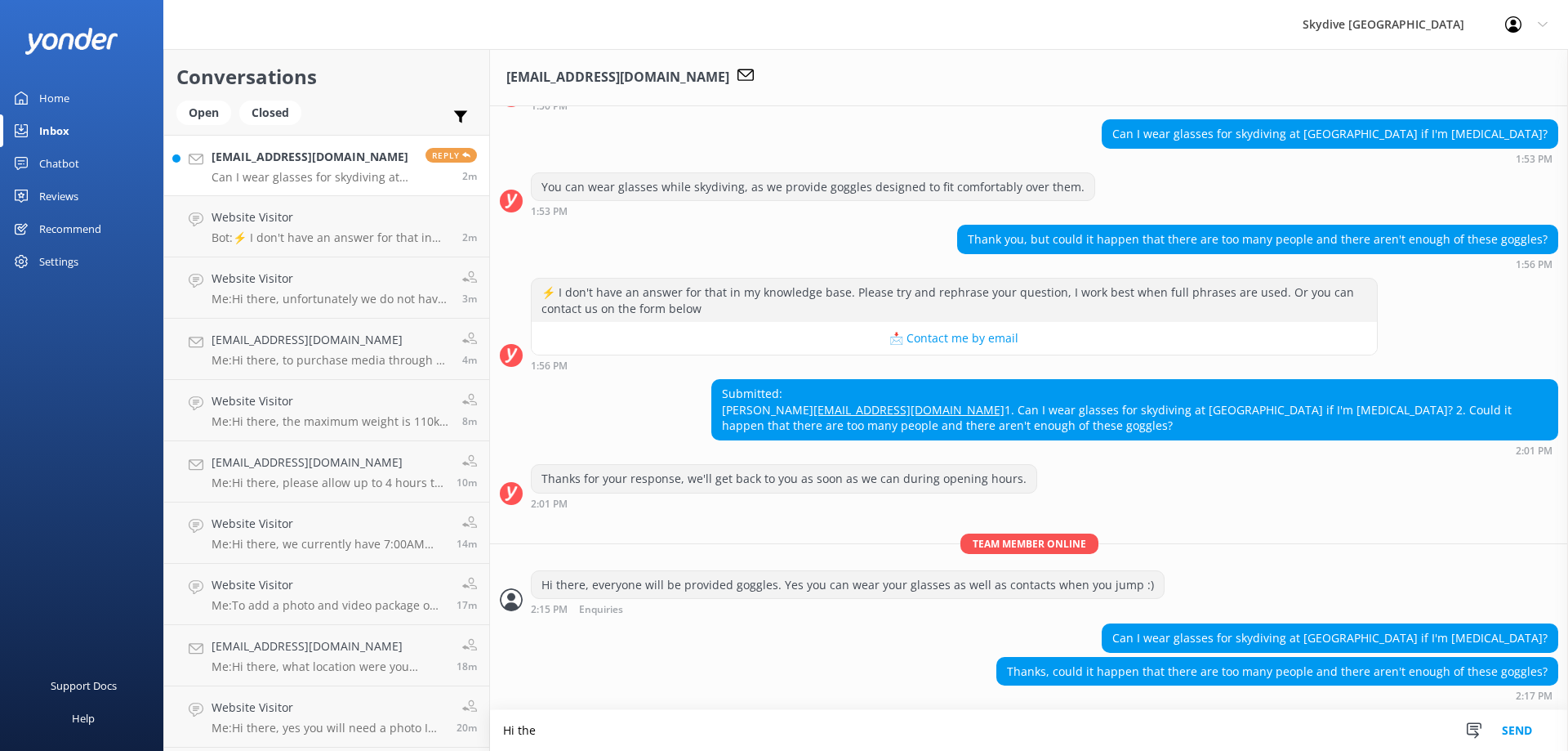
scroll to position [183, 0]
paste textarea "everyone will be provided goggles. Yes you can wear your glasses as well as con…"
type textarea "Hi there, everyone will be provided goggles. Yes you can wear your glasses as w…"
click at [1516, 730] on button "Send" at bounding box center [1517, 730] width 61 height 40
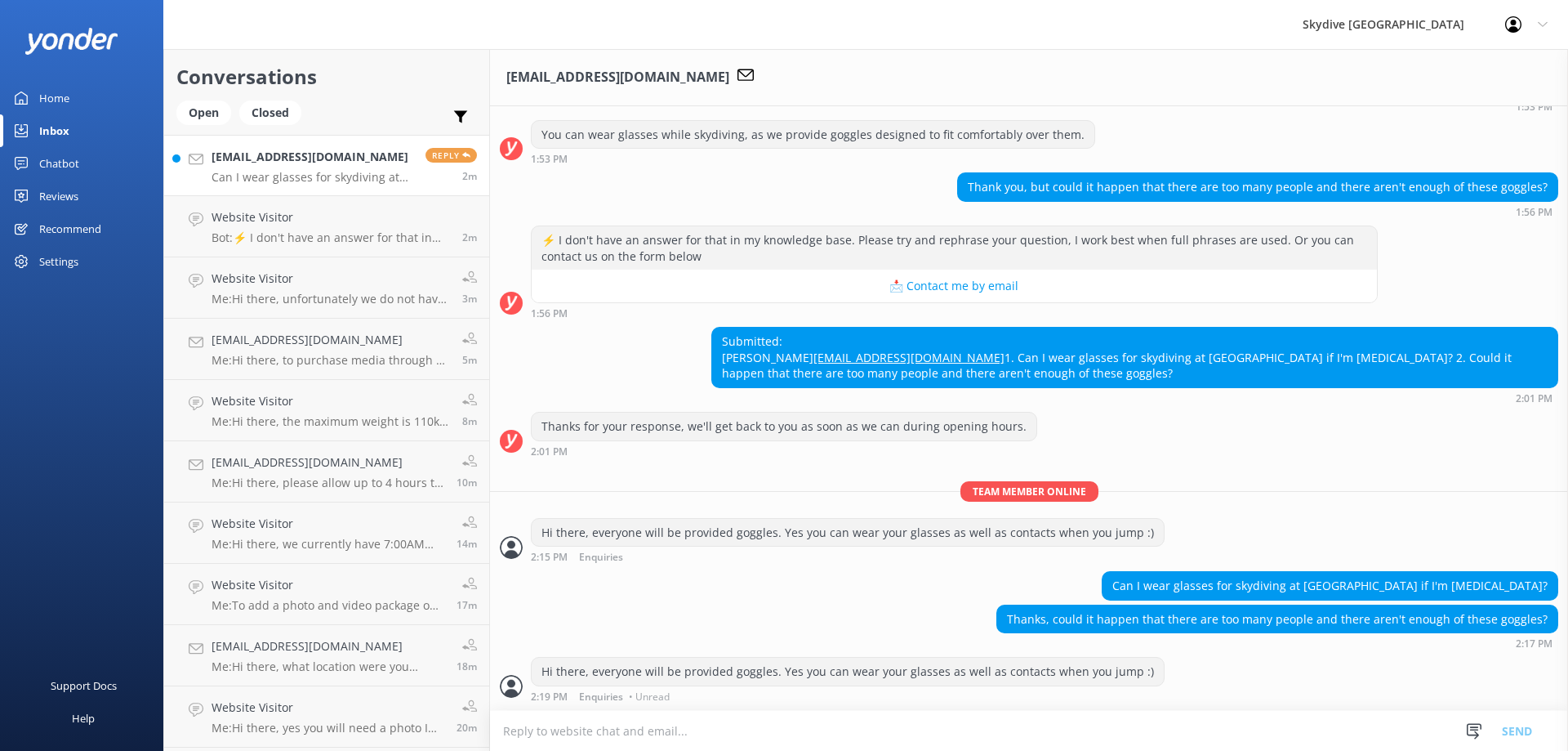
scroll to position [235, 0]
click at [274, 186] on link "[EMAIL_ADDRESS][DOMAIN_NAME] Can I wear glasses for skydiving at [GEOGRAPHIC_DA…" at bounding box center [327, 165] width 325 height 61
click at [314, 180] on p "Can I wear glasses for skydiving at [GEOGRAPHIC_DATA] if I'm [MEDICAL_DATA]?" at bounding box center [312, 178] width 201 height 15
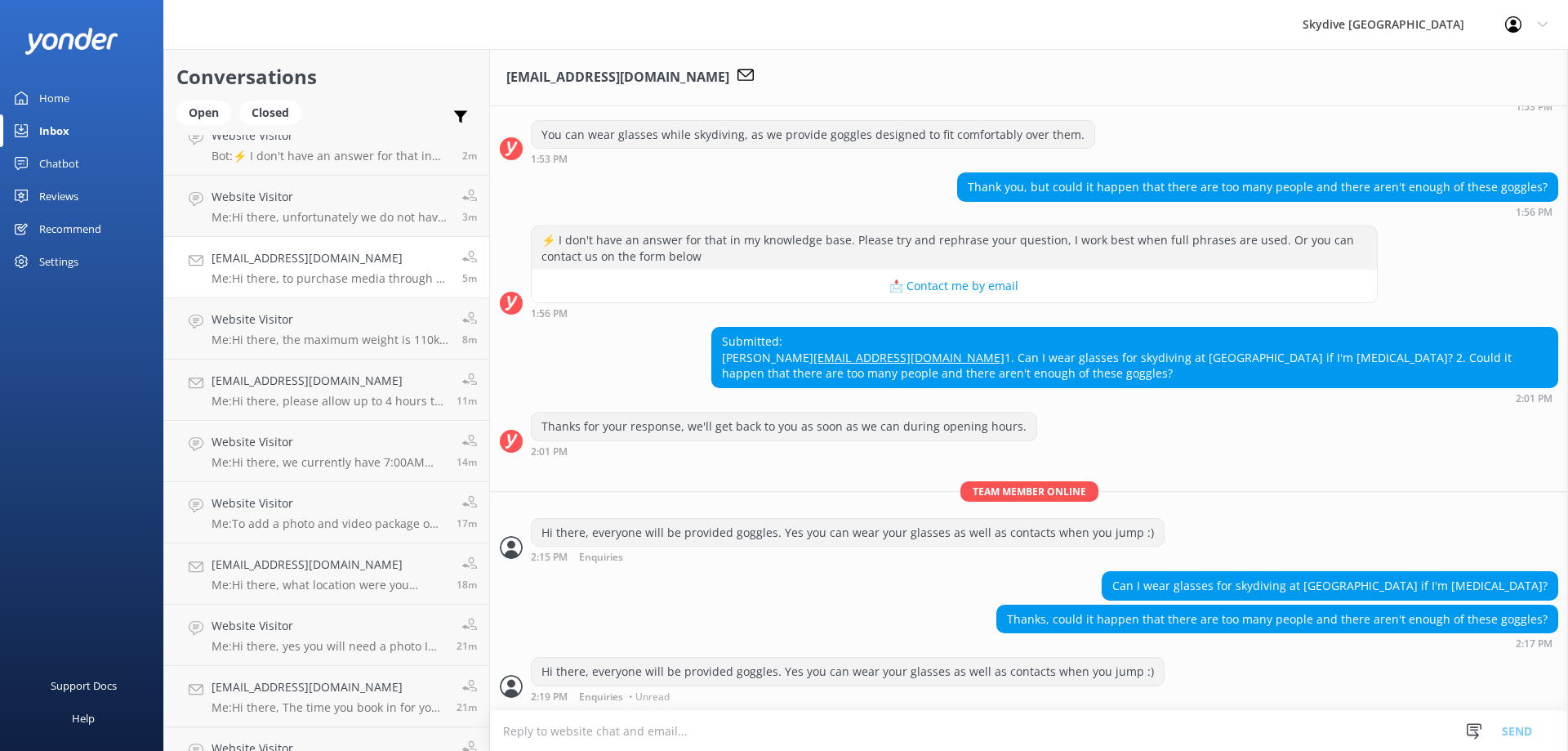
scroll to position [0, 0]
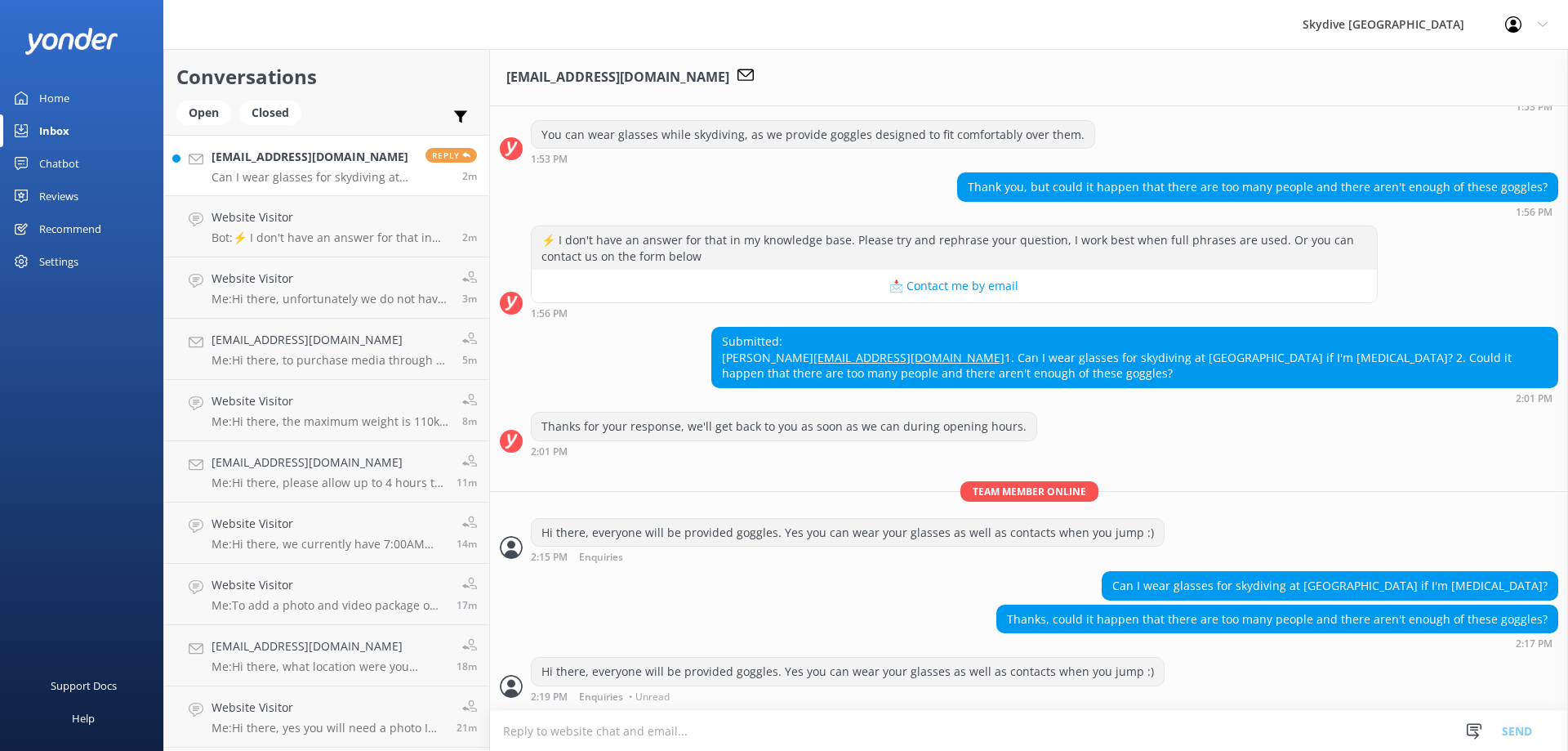
click at [266, 180] on p "Can I wear glasses for skydiving at [GEOGRAPHIC_DATA] if I'm [MEDICAL_DATA]?" at bounding box center [312, 178] width 201 height 15
click at [415, 168] on div "Reply 2m" at bounding box center [444, 165] width 64 height 36
click at [197, 151] on link "[EMAIL_ADDRESS][DOMAIN_NAME] Can I wear glasses for skydiving at [GEOGRAPHIC_DA…" at bounding box center [327, 165] width 325 height 61
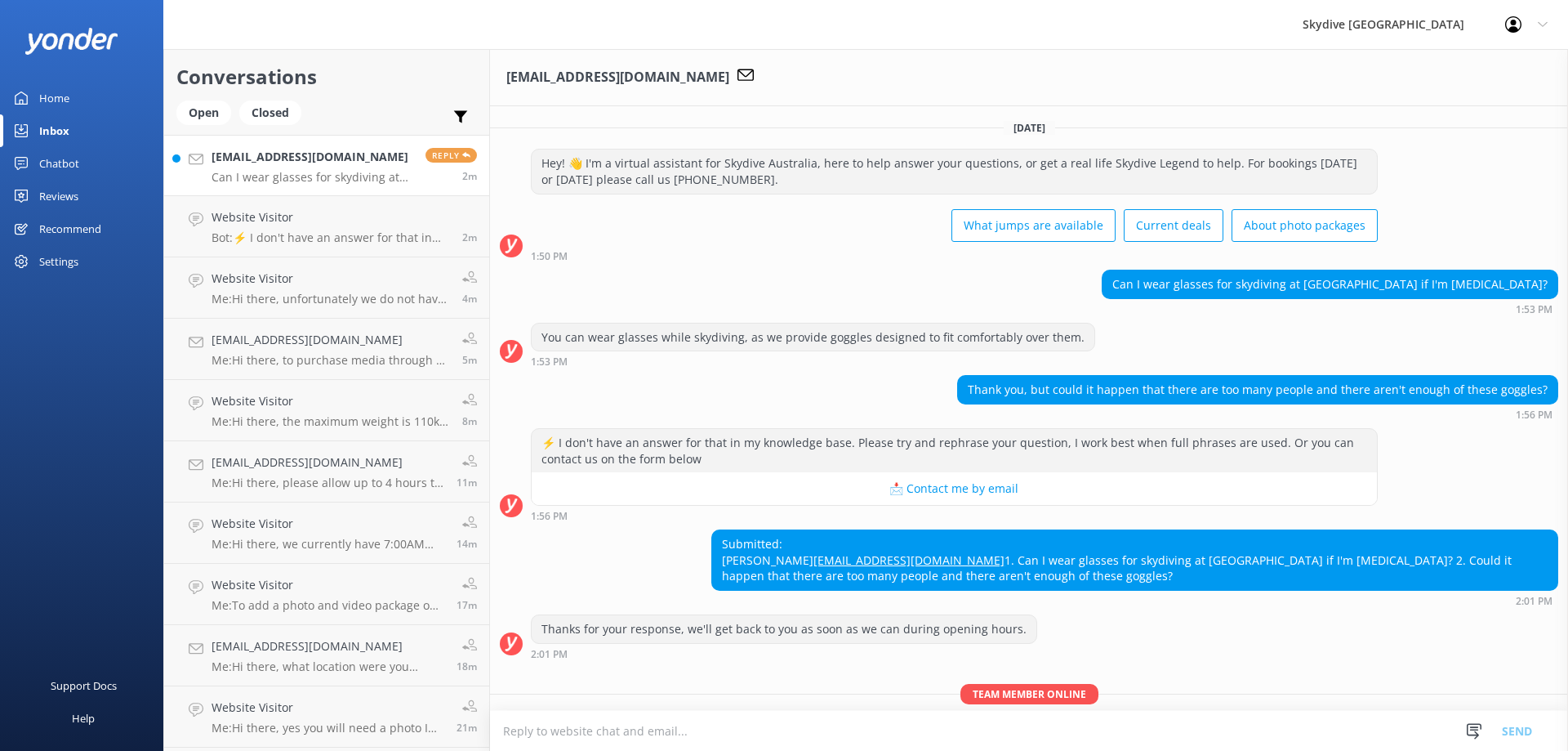
scroll to position [235, 0]
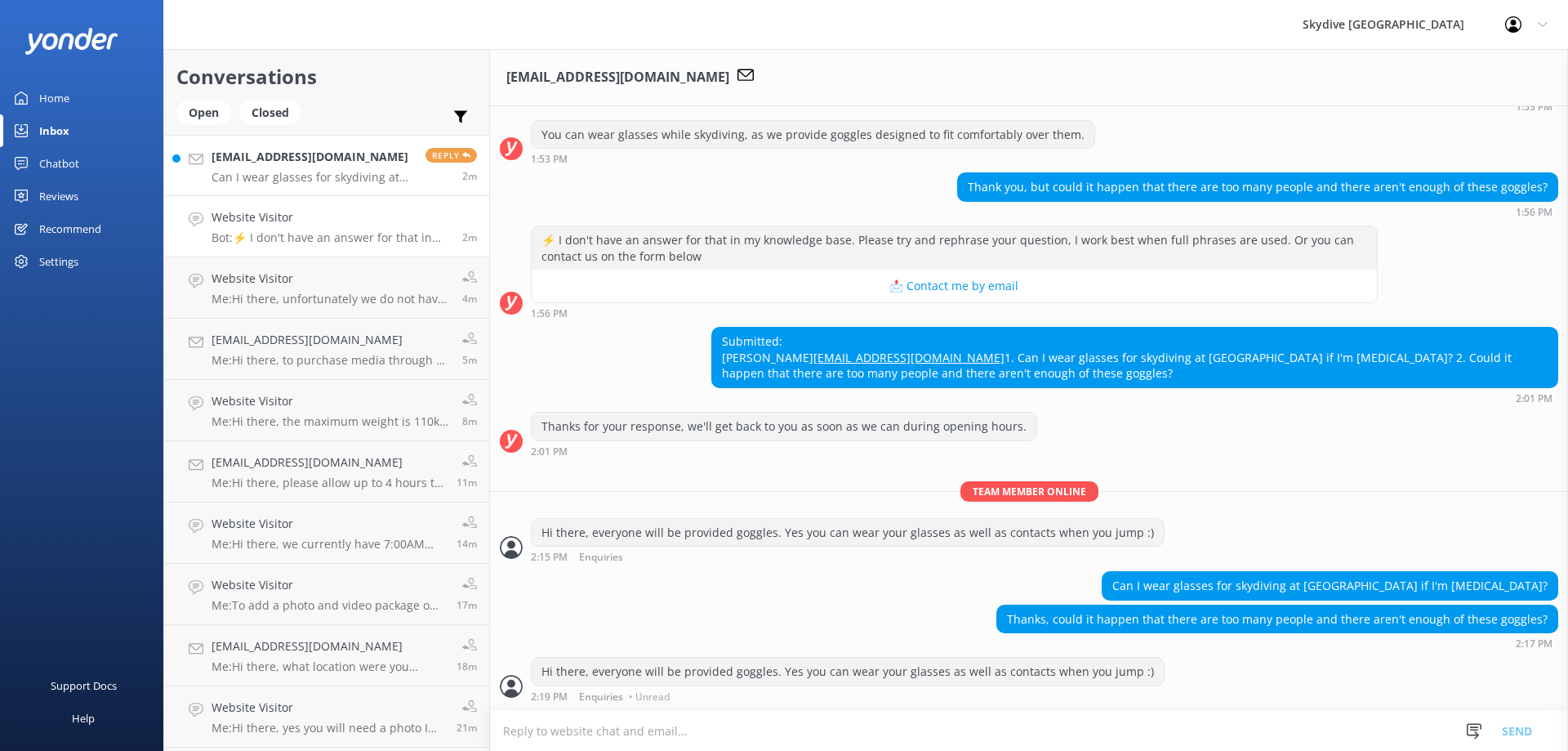
click at [301, 234] on p "Bot: ⚡ I don't have an answer for that in my knowledge base. Please try and rep…" at bounding box center [330, 238] width 239 height 15
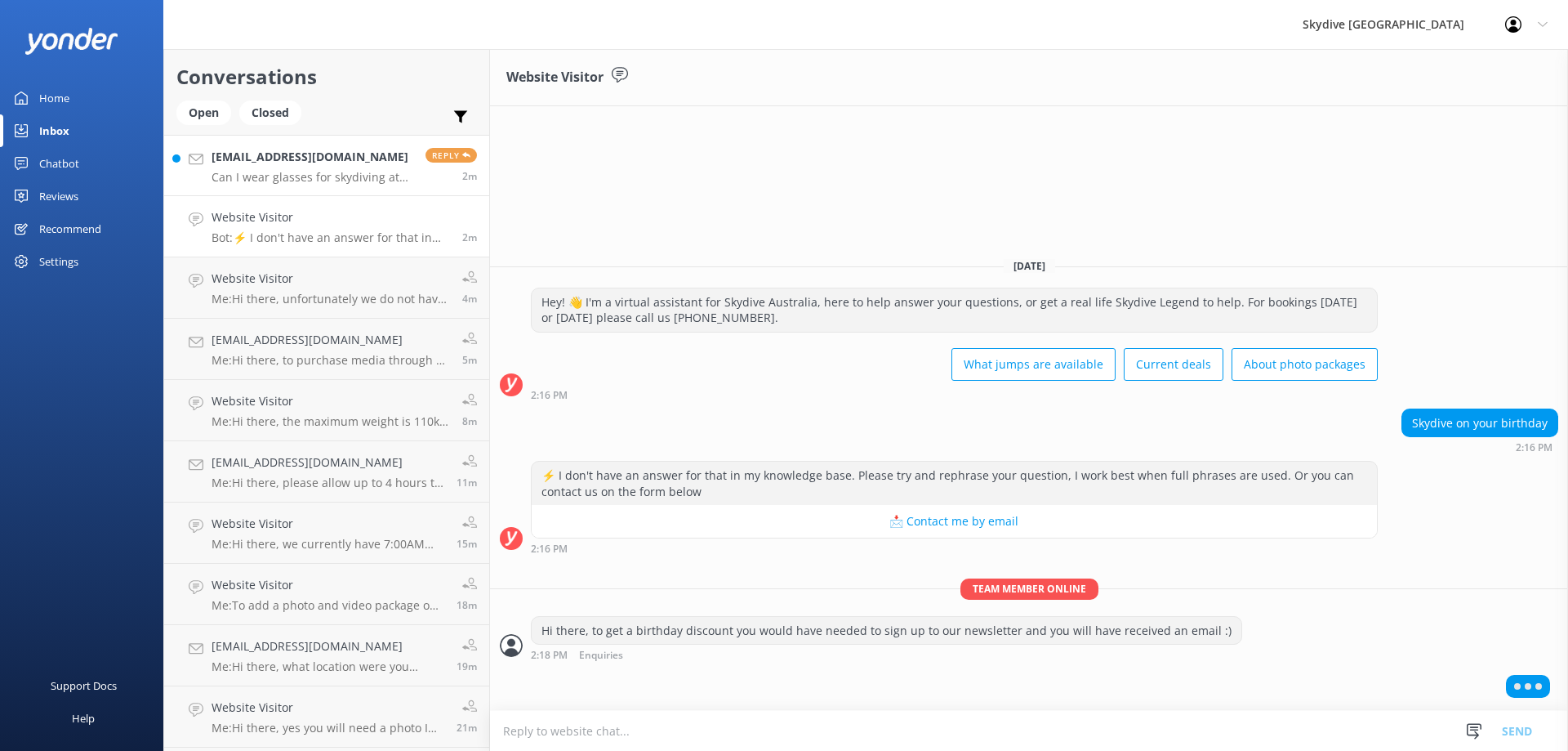
click at [331, 175] on p "Can I wear glasses for skydiving at [GEOGRAPHIC_DATA] if I'm [MEDICAL_DATA]?" at bounding box center [312, 178] width 201 height 15
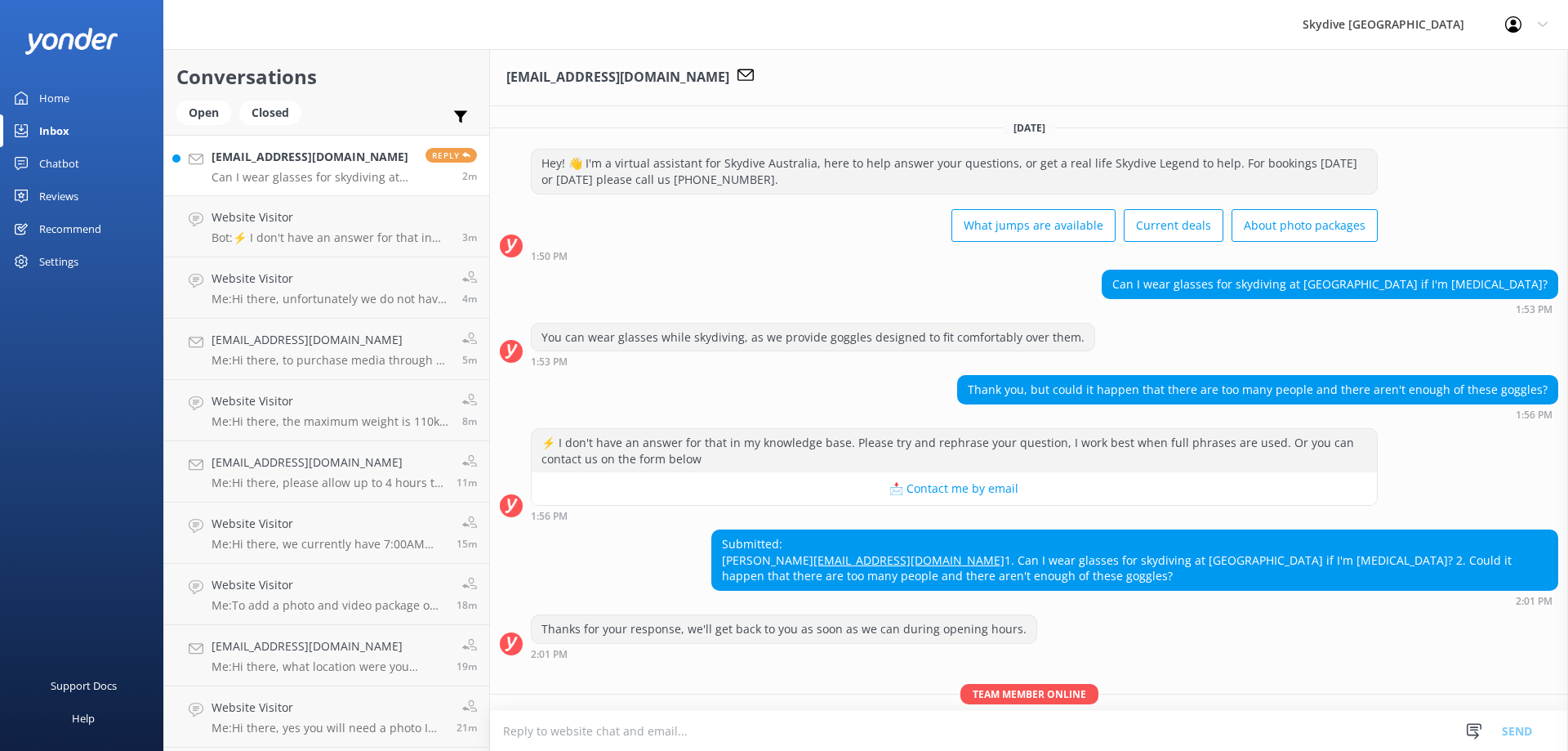
scroll to position [235, 0]
